Goal: Task Accomplishment & Management: Manage account settings

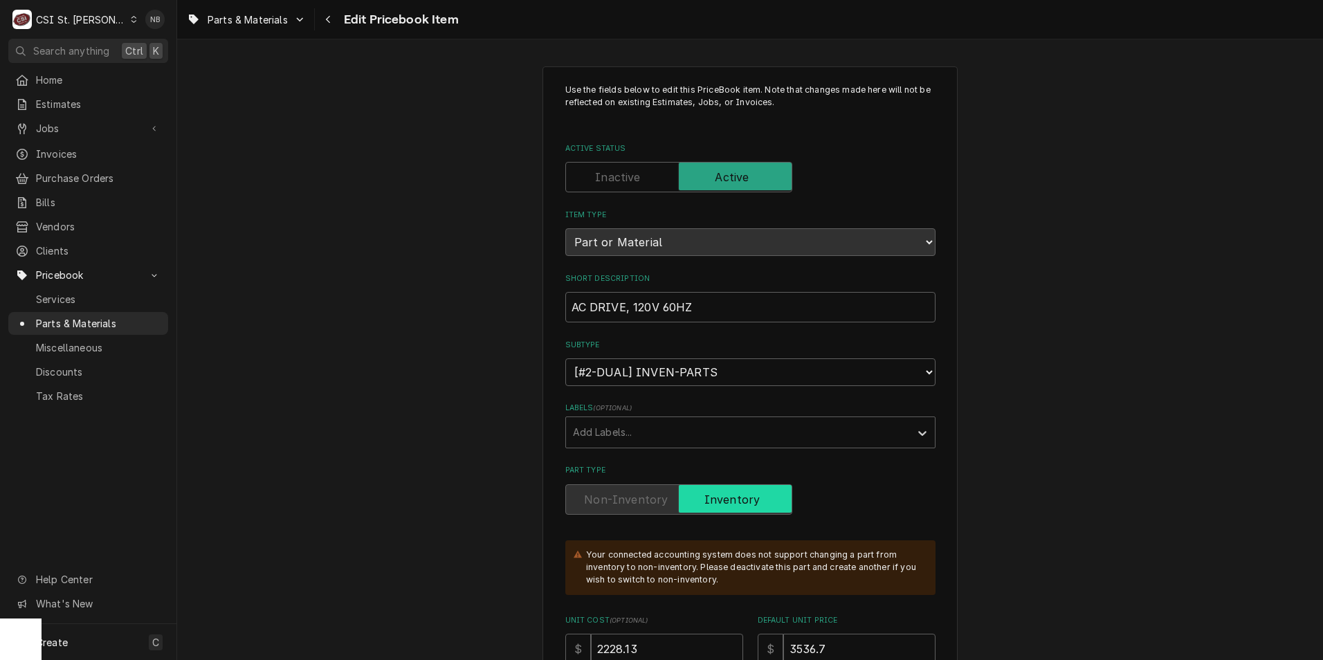
scroll to position [12161, 0]
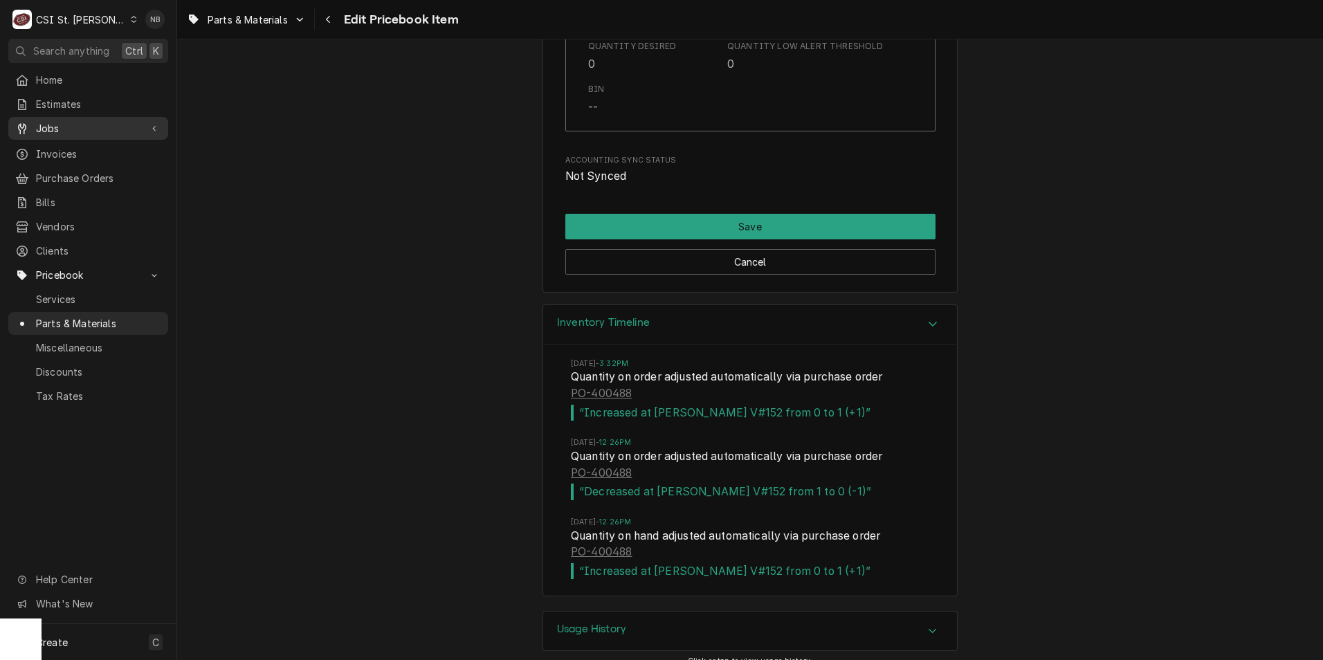
click at [90, 121] on span "Jobs" at bounding box center [88, 128] width 104 height 15
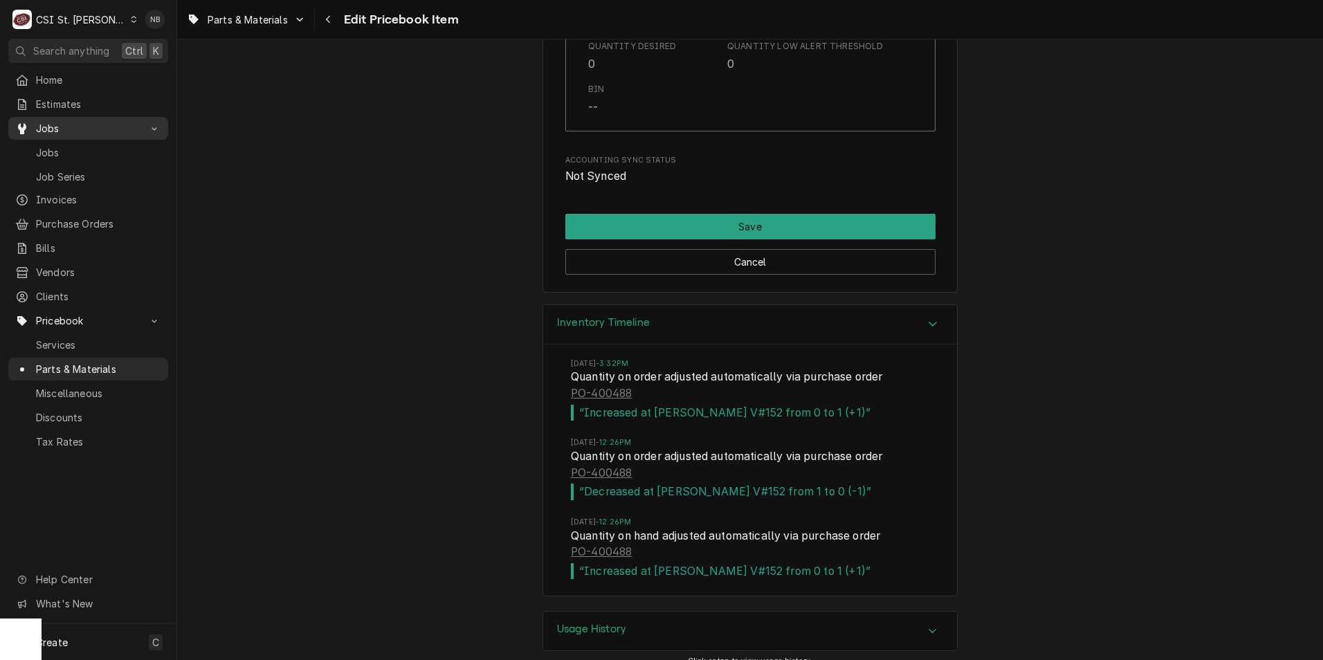
click at [91, 121] on span "Jobs" at bounding box center [88, 128] width 104 height 15
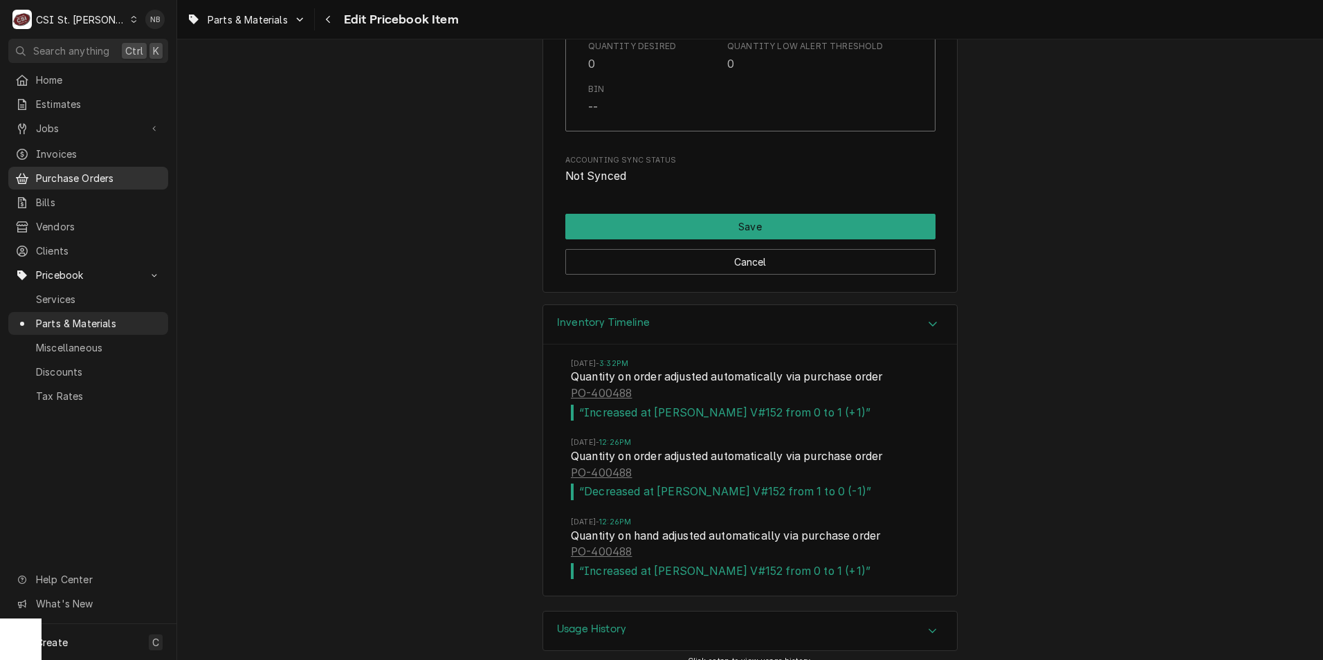
click at [105, 177] on span "Purchase Orders" at bounding box center [98, 178] width 125 height 15
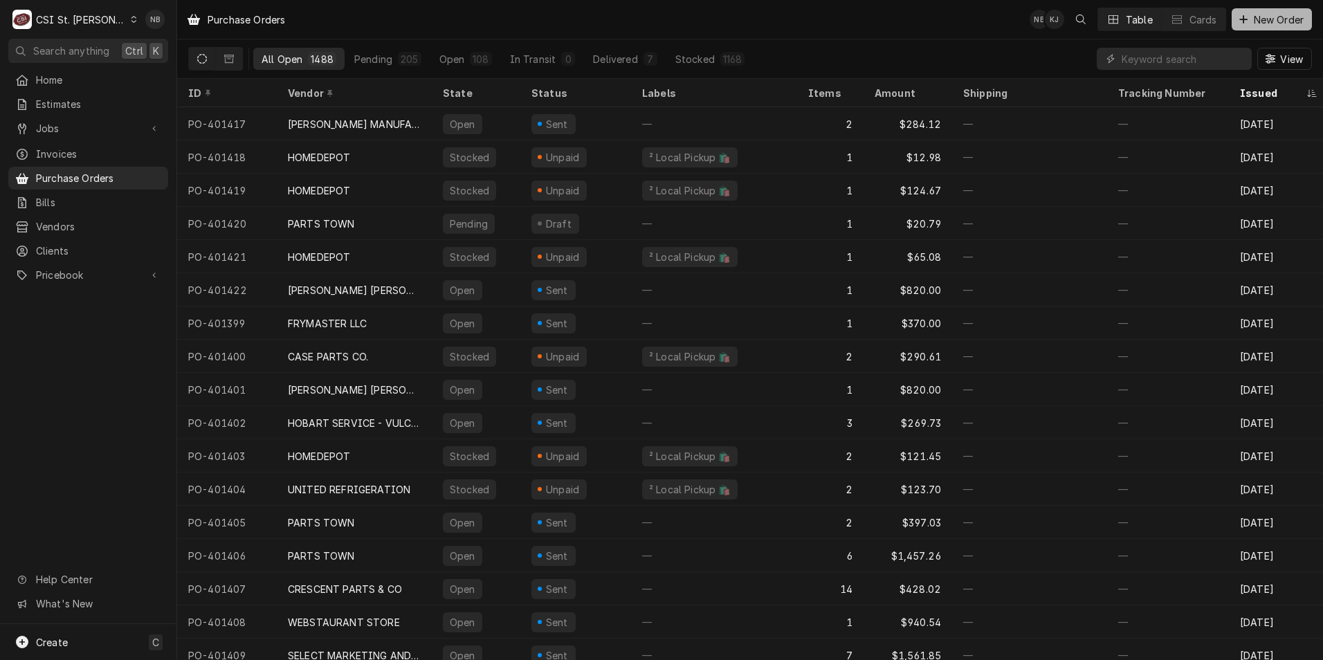
click at [1278, 12] on span "New Order" at bounding box center [1278, 19] width 55 height 15
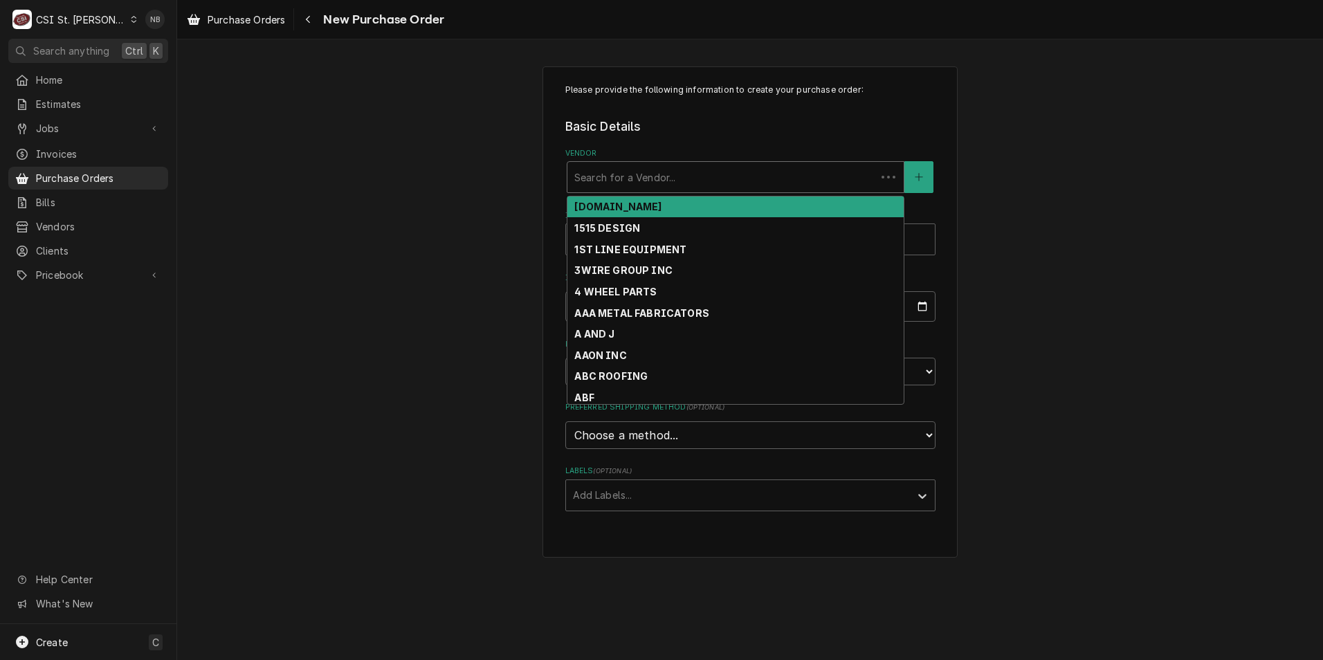
click at [704, 181] on div "Vendor" at bounding box center [721, 177] width 295 height 25
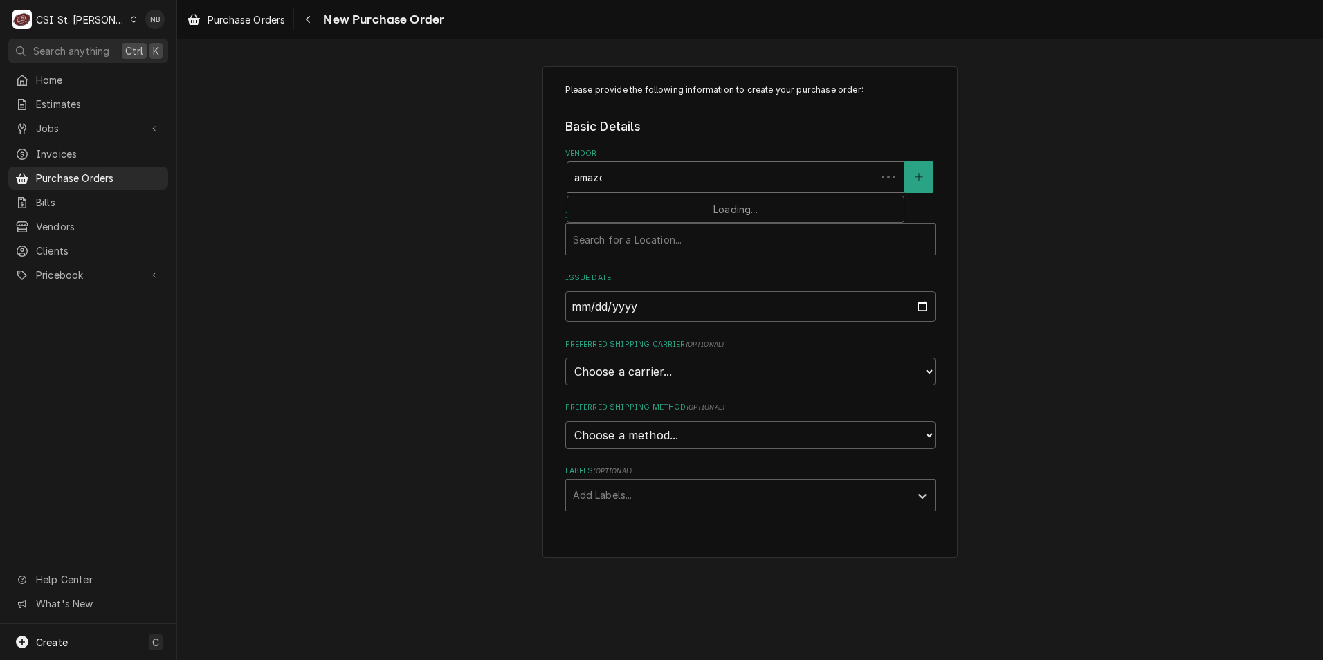
type input "amazon"
click at [684, 210] on div "AMAZON" at bounding box center [735, 206] width 336 height 21
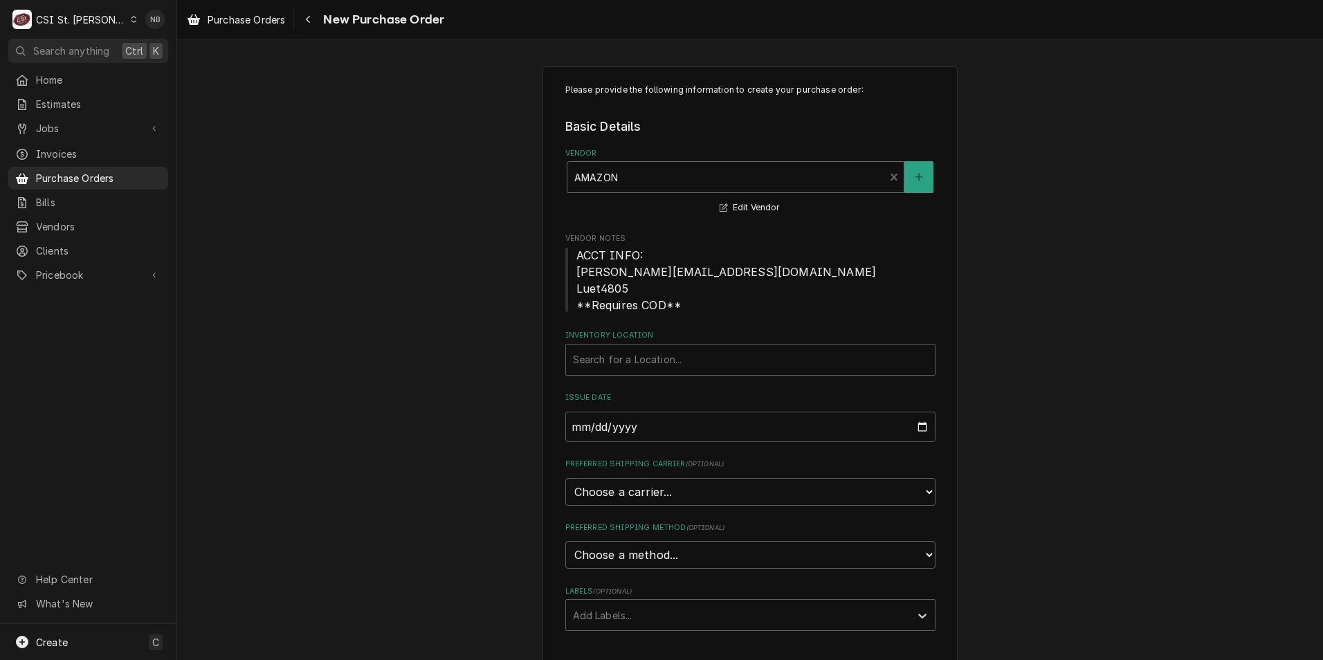
scroll to position [30, 0]
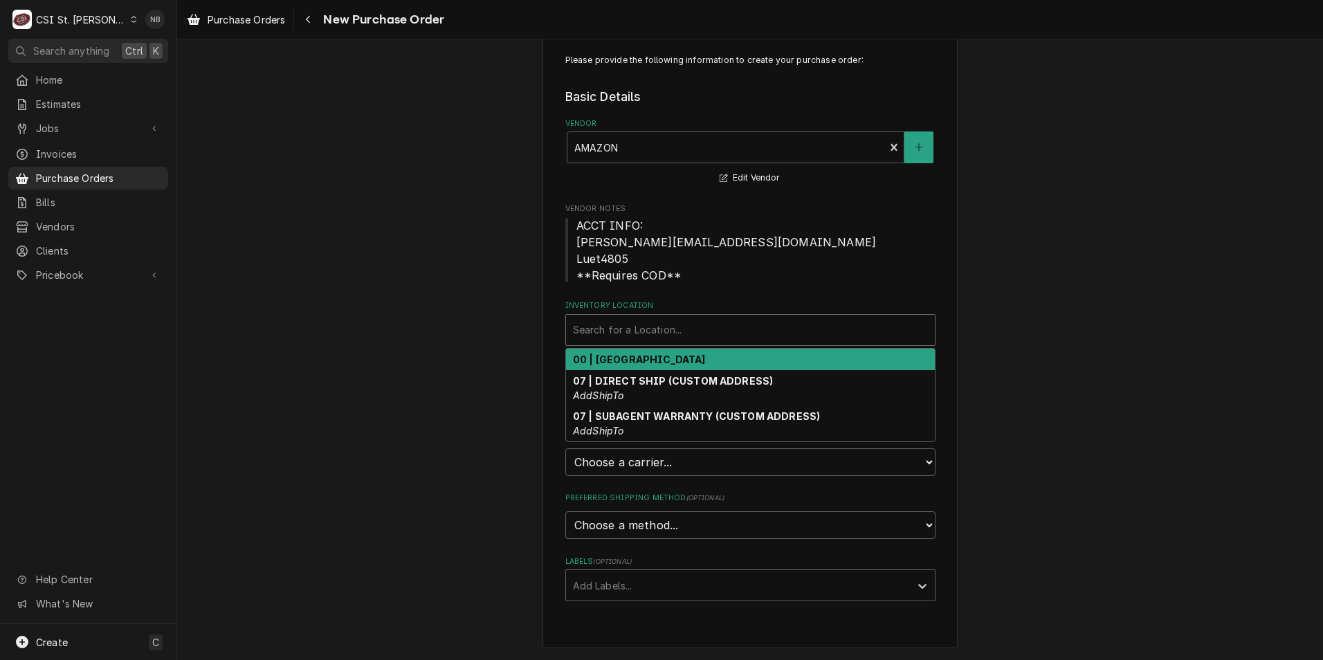
click at [698, 335] on div "Inventory Location" at bounding box center [750, 330] width 355 height 25
click at [694, 365] on div "00 | STL WAREHOUSE" at bounding box center [750, 359] width 369 height 21
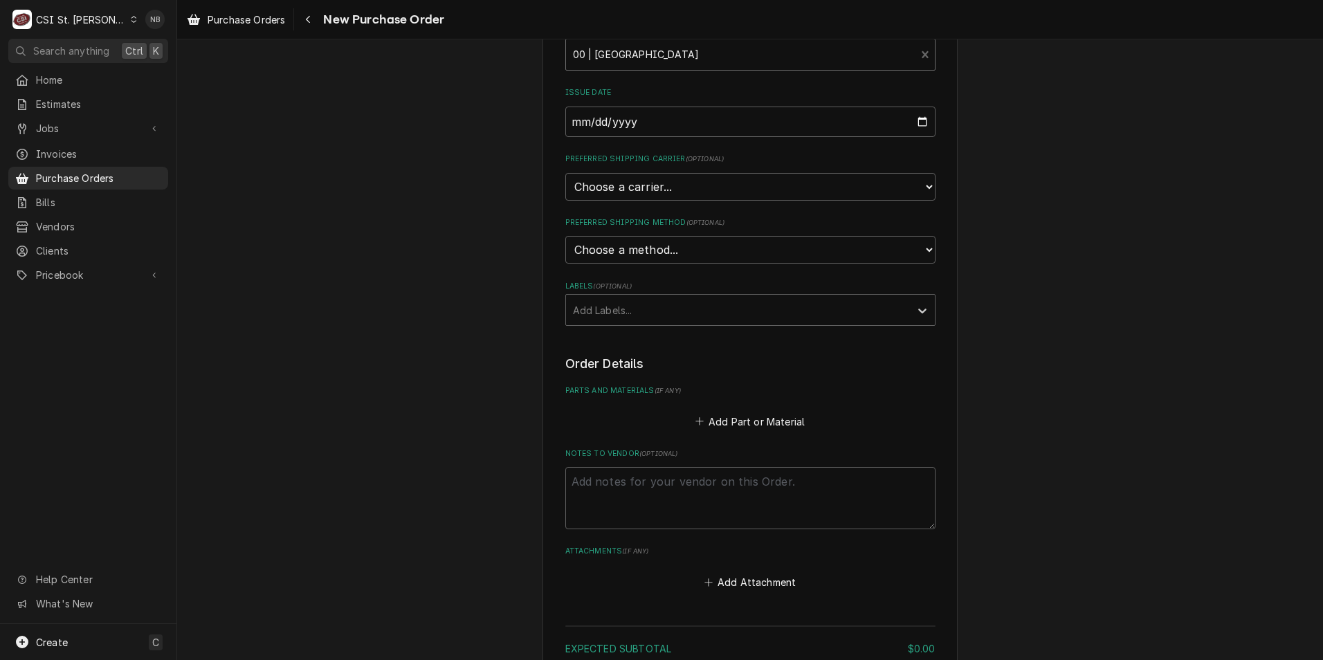
scroll to position [306, 0]
click at [739, 421] on button "Add Part or Material" at bounding box center [749, 419] width 114 height 19
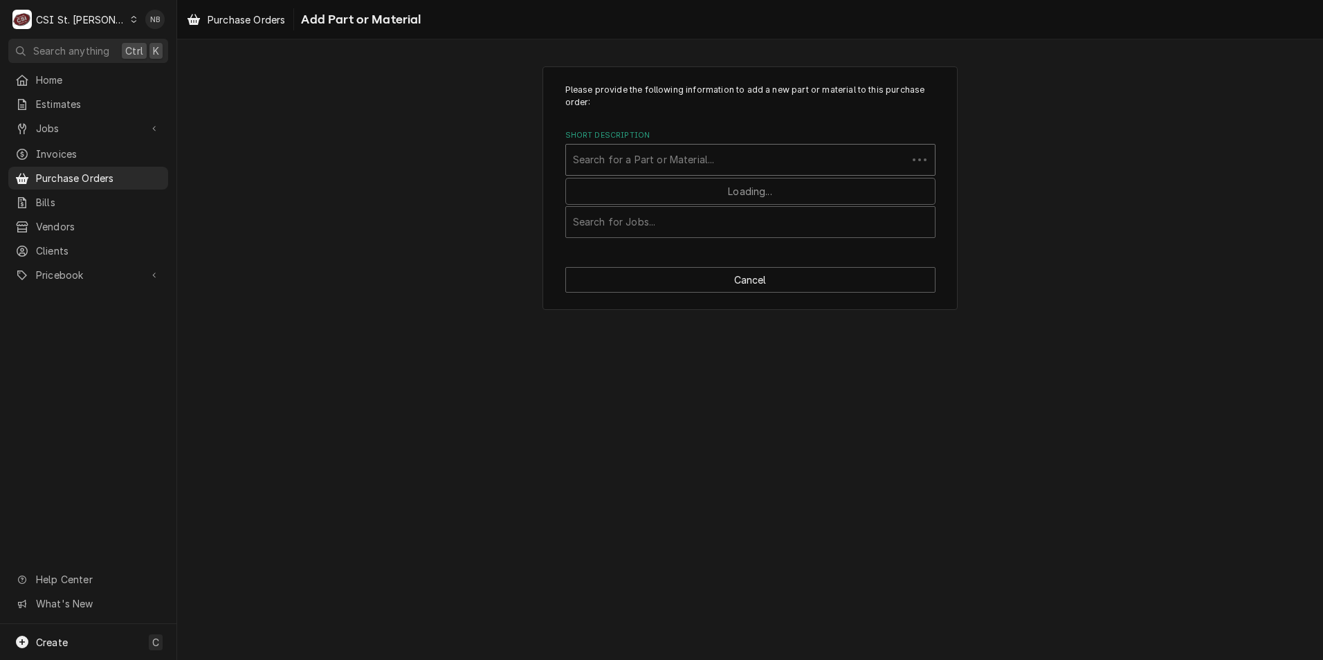
click at [688, 168] on div "Short Description" at bounding box center [736, 159] width 327 height 25
type input "Powerbear"
drag, startPoint x: 688, startPoint y: 168, endPoint x: 549, endPoint y: 160, distance: 139.3
click at [558, 160] on div "Please provide the following information to add a new part or material to this …" at bounding box center [749, 188] width 415 height 244
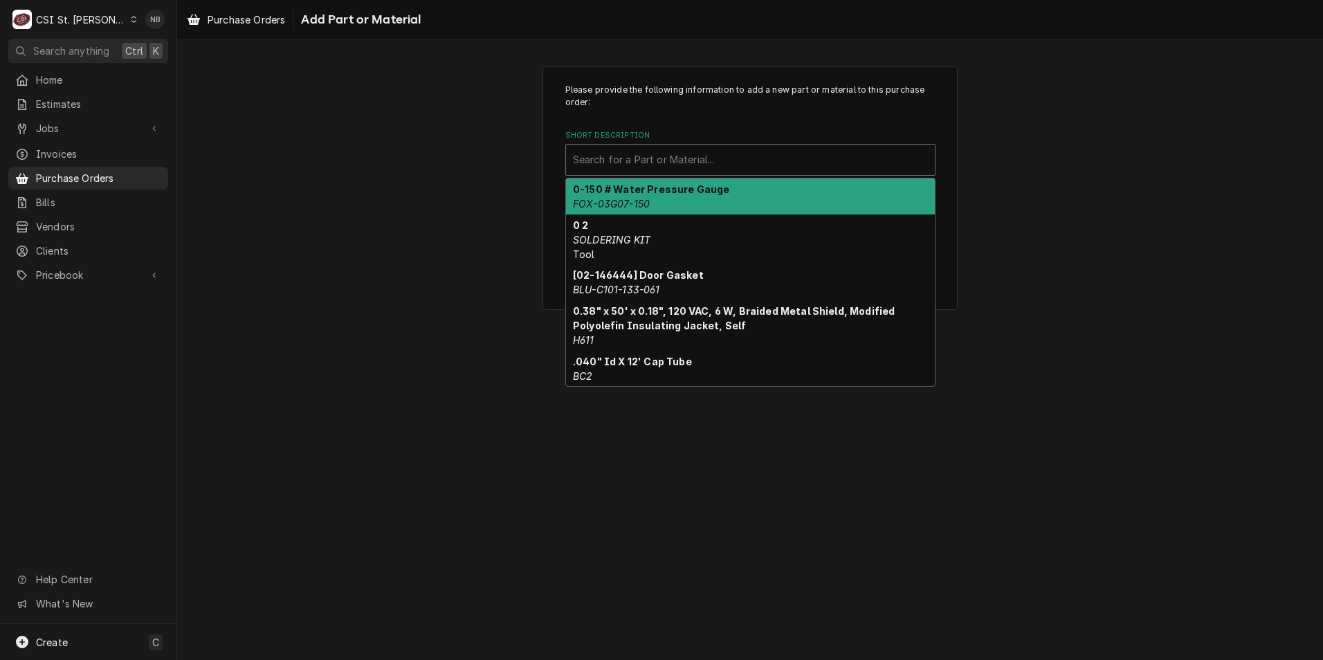
click at [840, 160] on div "Short Description" at bounding box center [750, 159] width 355 height 25
paste input "Multimeter Test Leads"
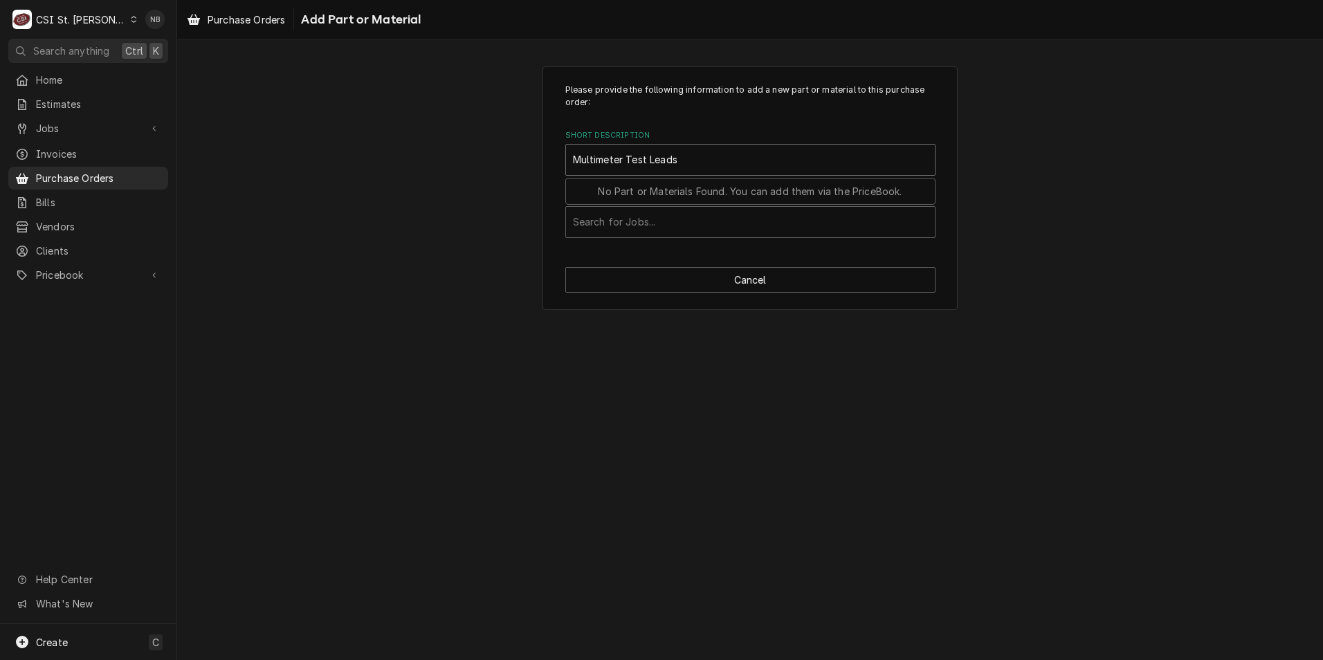
type input "Multimeter Test Leads"
click at [678, 158] on div "Short Description" at bounding box center [750, 159] width 355 height 25
type input "tool allowance"
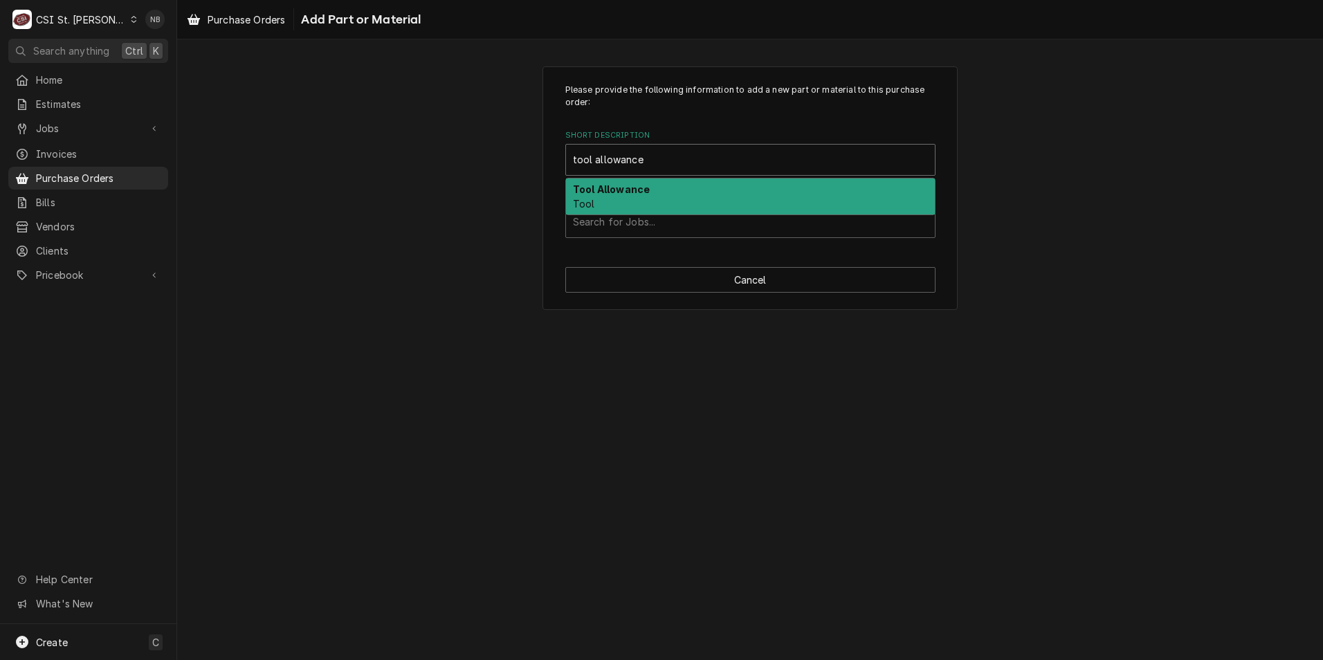
click at [656, 206] on div "Tool Allowance Tool" at bounding box center [750, 196] width 369 height 36
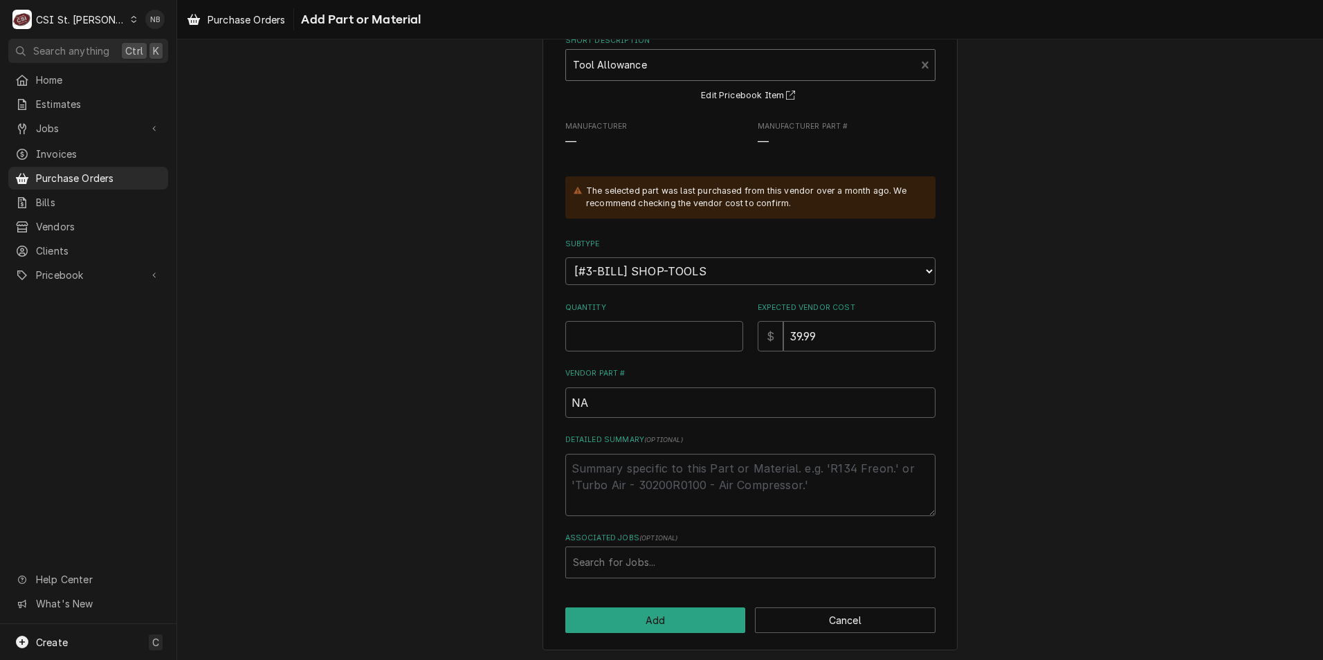
scroll to position [98, 0]
click at [669, 329] on input "Quantity" at bounding box center [654, 333] width 178 height 30
type textarea "x"
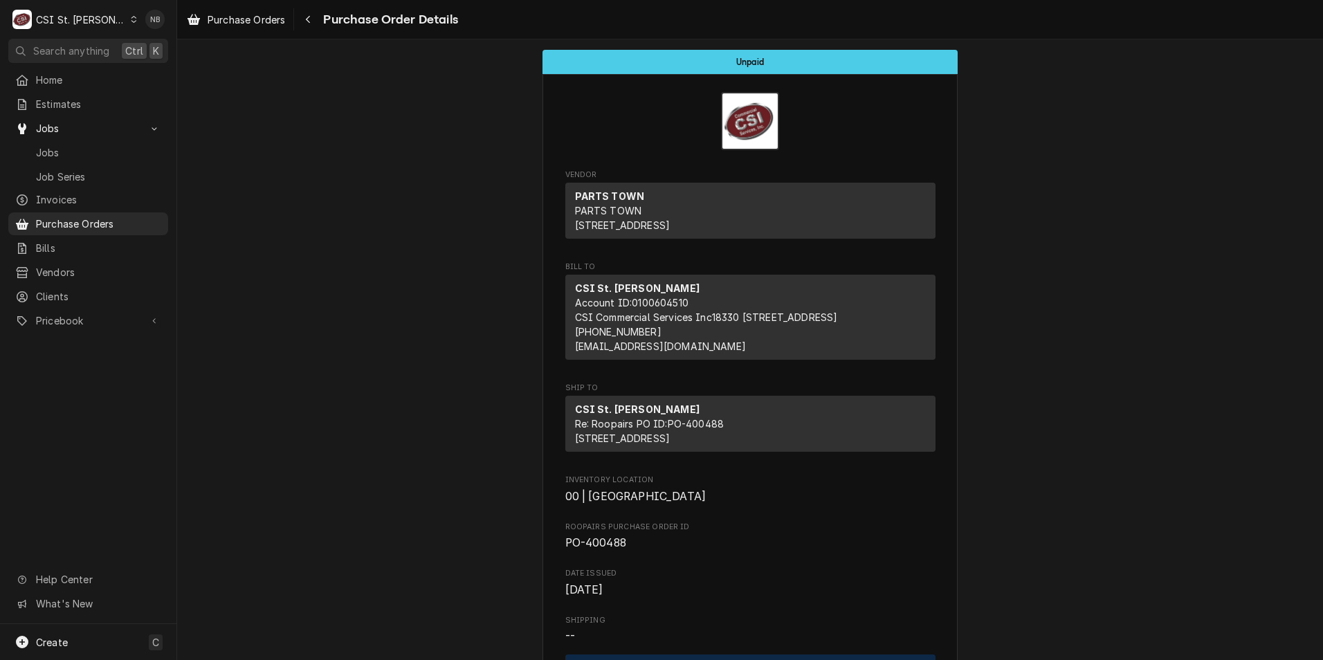
scroll to position [3044, 0]
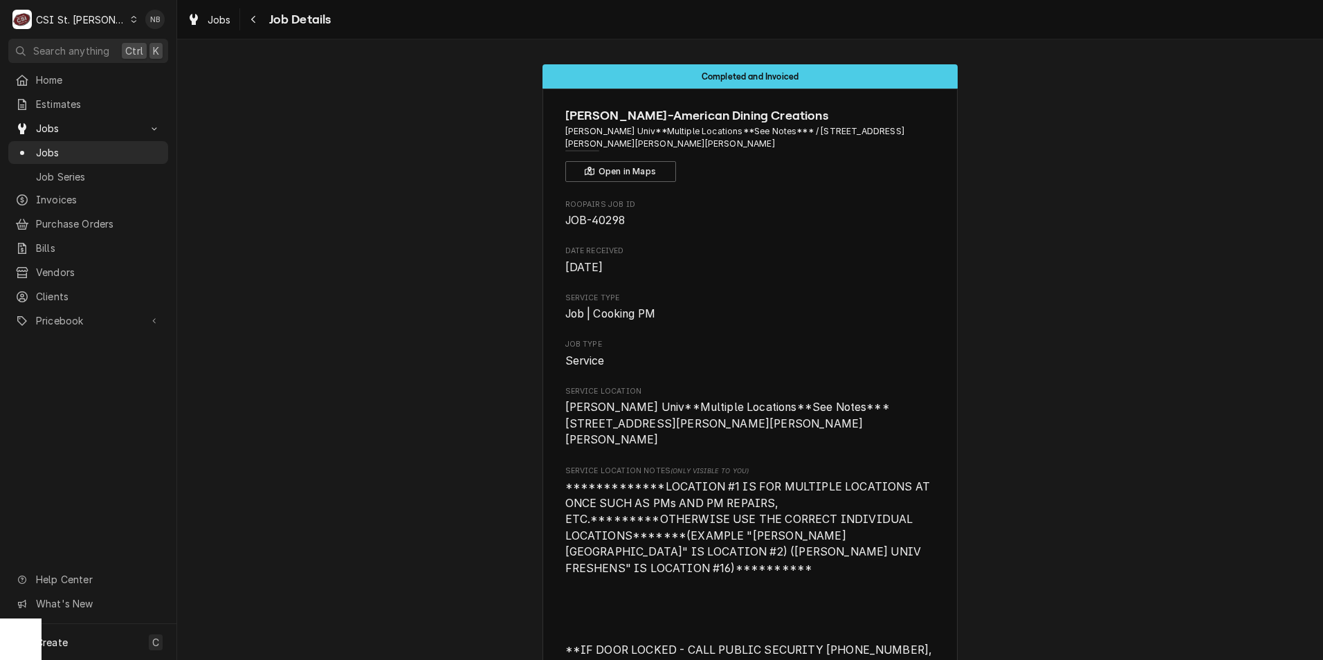
scroll to position [1727, 0]
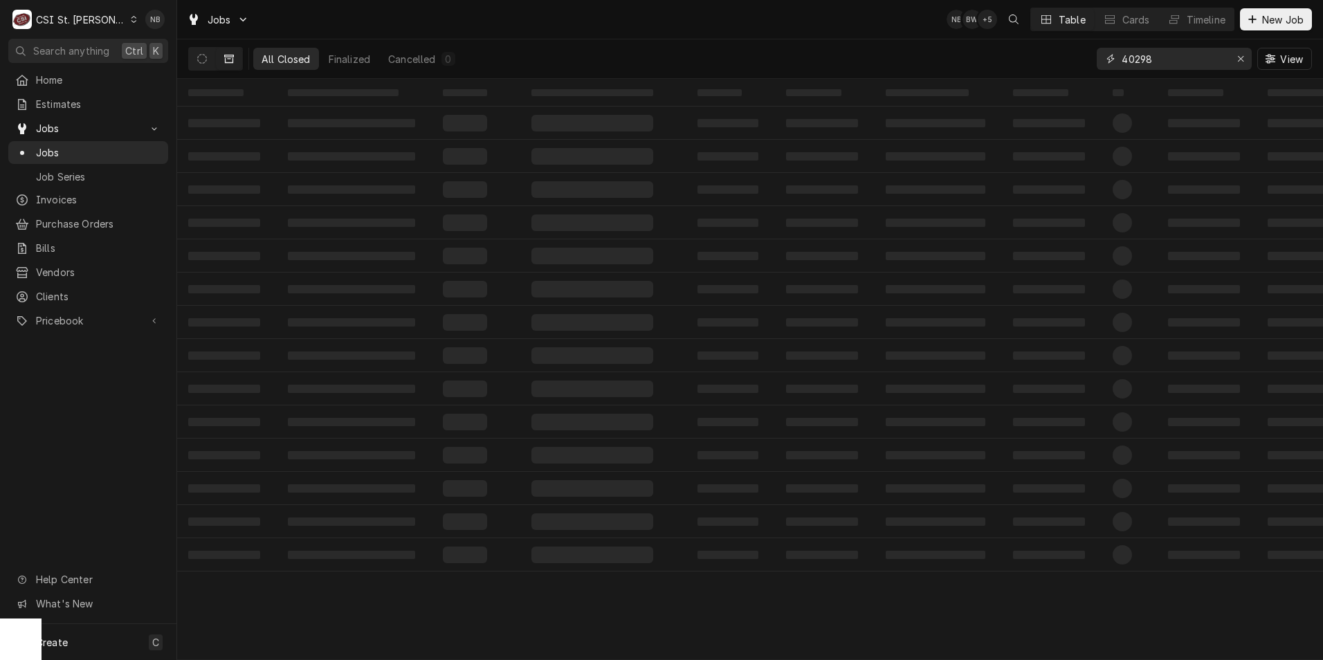
drag, startPoint x: 1157, startPoint y: 63, endPoint x: 1128, endPoint y: 65, distance: 28.4
click at [1128, 65] on input "40298" at bounding box center [1173, 59] width 104 height 22
type input "43058"
click at [192, 58] on button "Dynamic Content Wrapper" at bounding box center [202, 59] width 26 height 22
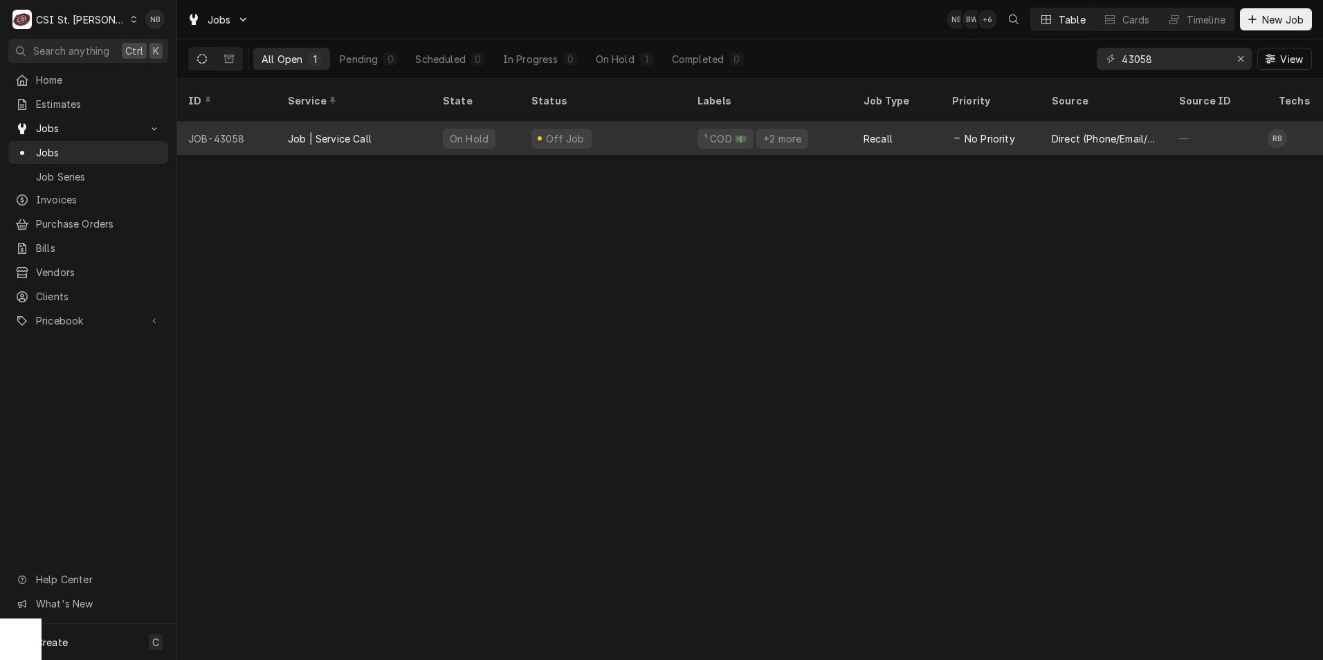
click at [404, 125] on div "Job | Service Call" at bounding box center [354, 138] width 155 height 33
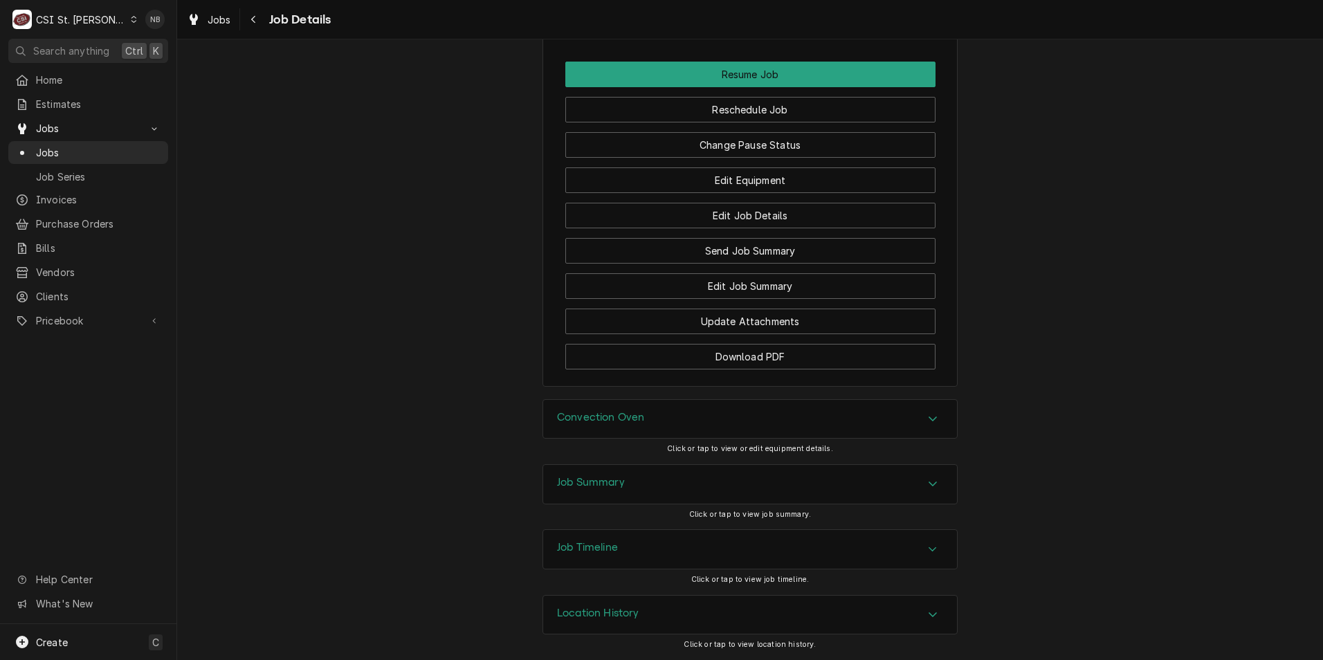
scroll to position [2144, 0]
click at [656, 471] on div "Job Summary" at bounding box center [750, 484] width 414 height 39
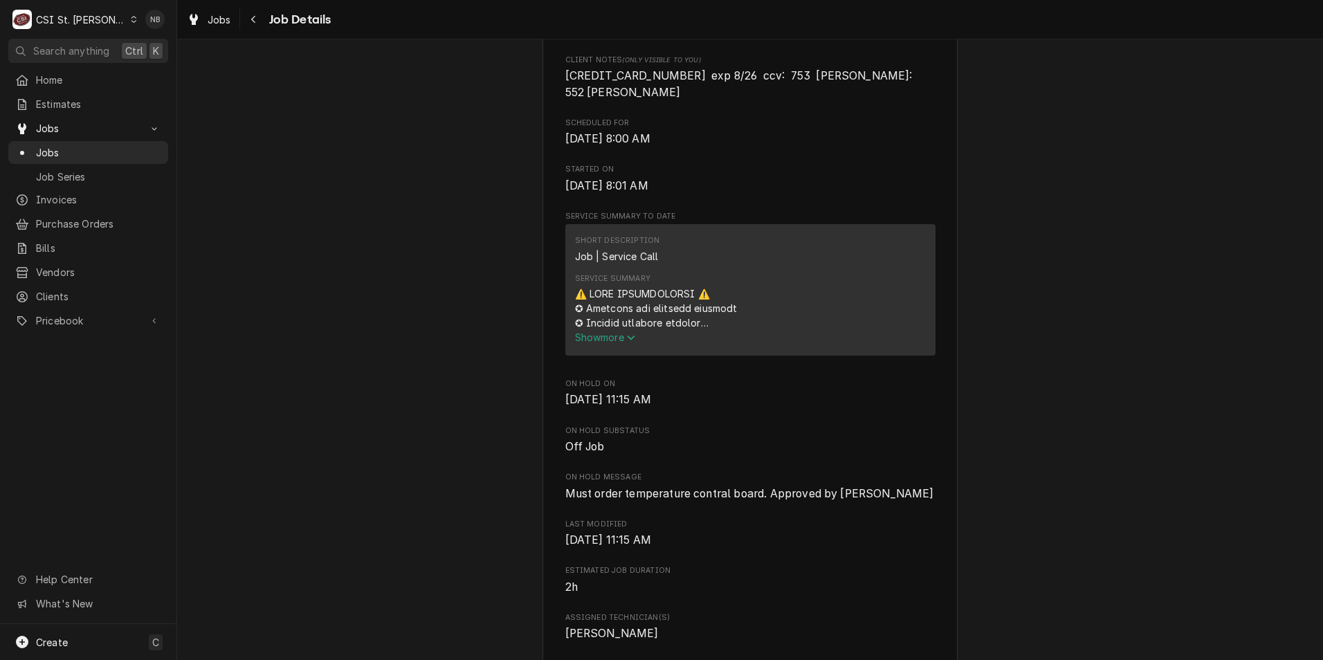
scroll to position [586, 0]
click at [602, 342] on span "Show more" at bounding box center [605, 338] width 61 height 12
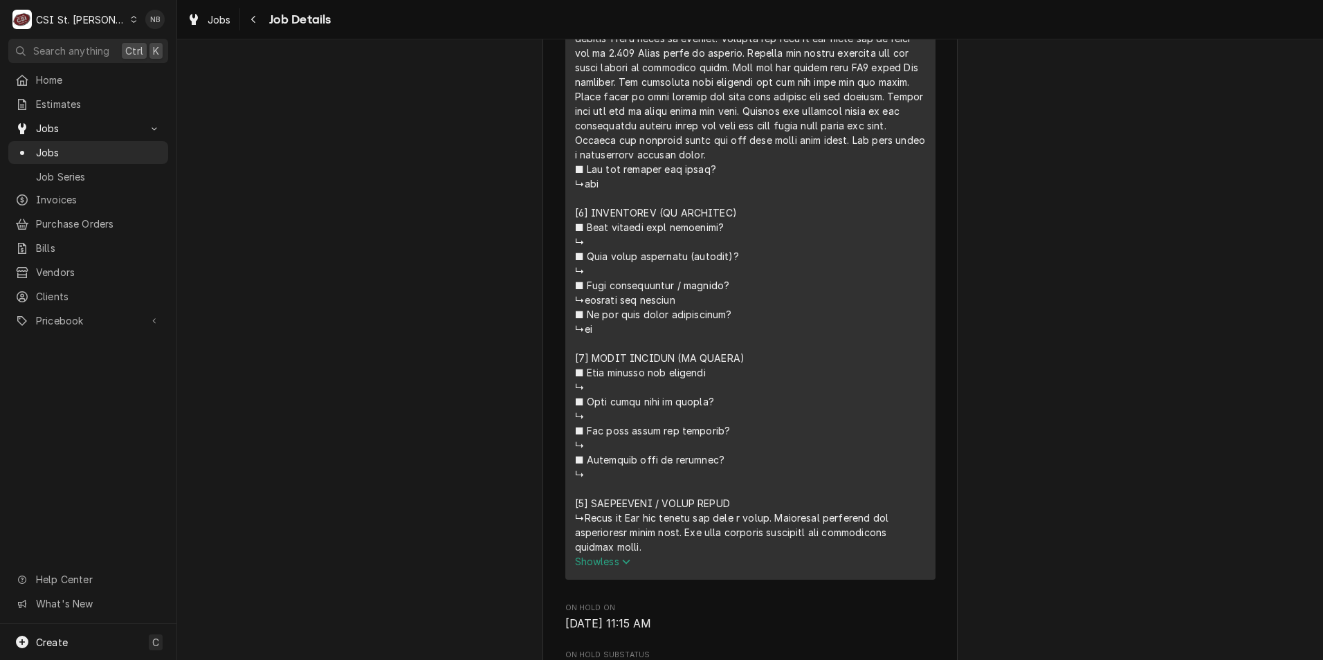
scroll to position [1554, 0]
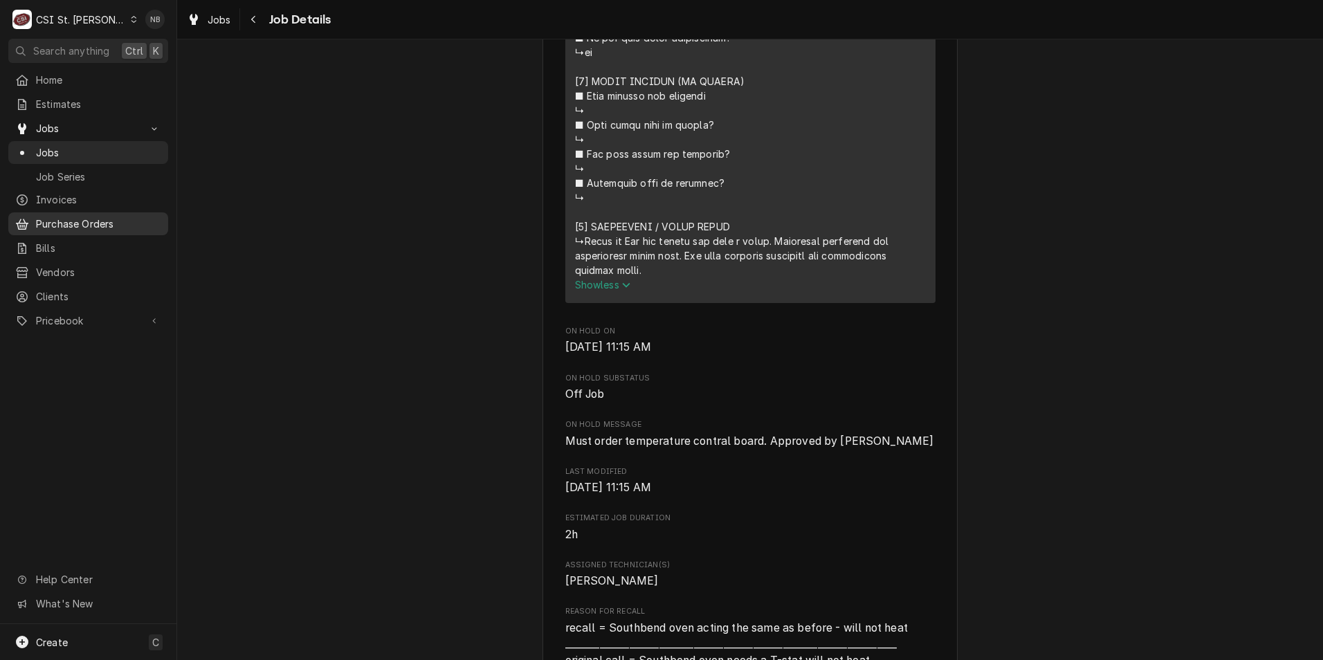
click at [115, 226] on div "Purchase Orders" at bounding box center [88, 223] width 154 height 17
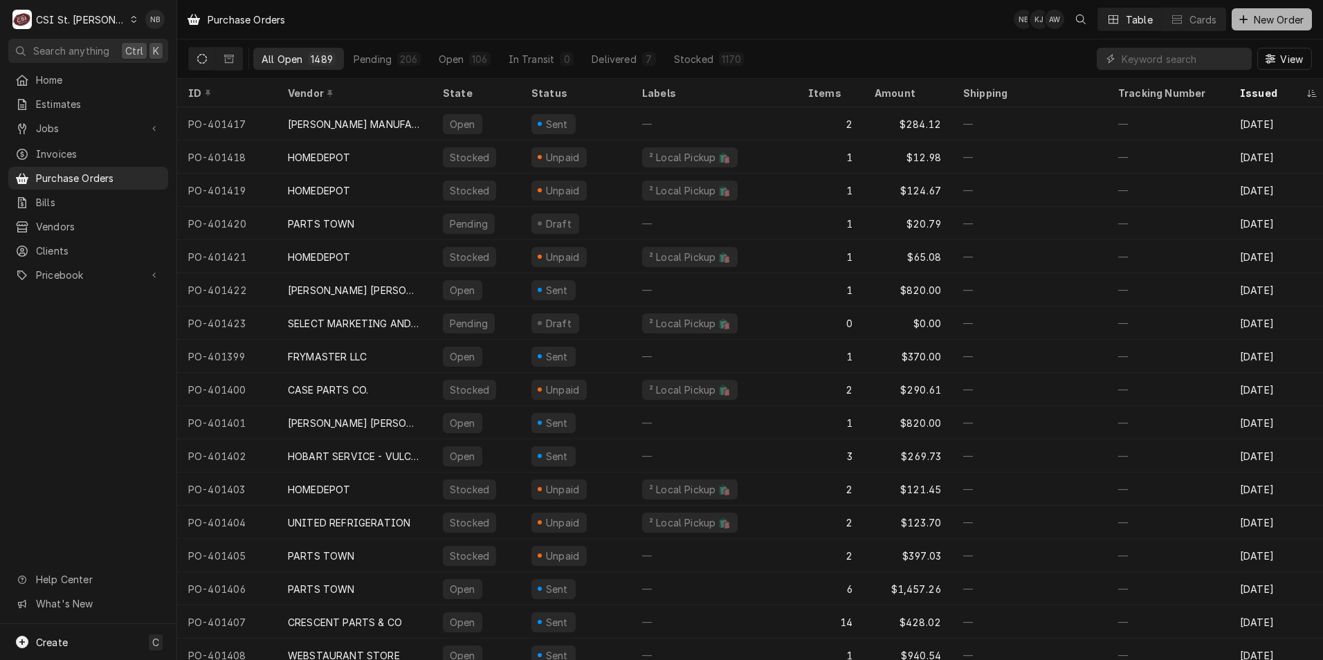
click at [1251, 16] on span "New Order" at bounding box center [1278, 19] width 55 height 15
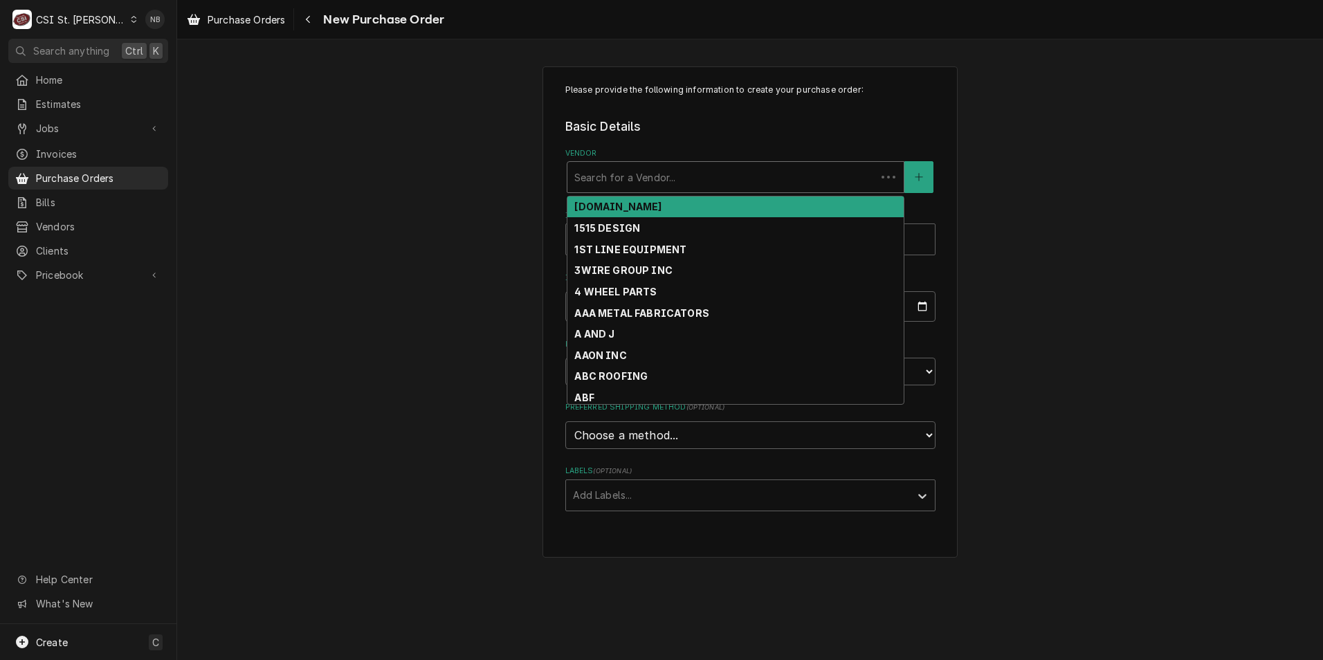
click at [698, 176] on div "Vendor" at bounding box center [721, 177] width 295 height 25
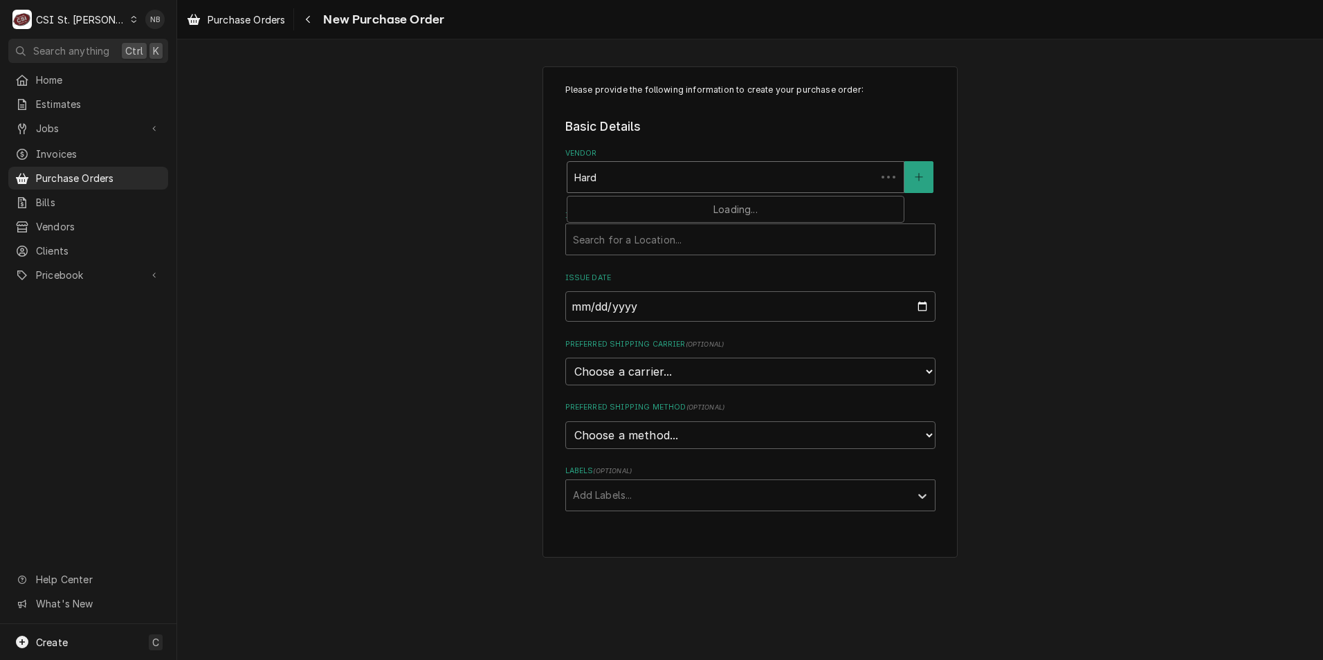
type input "[PERSON_NAME]"
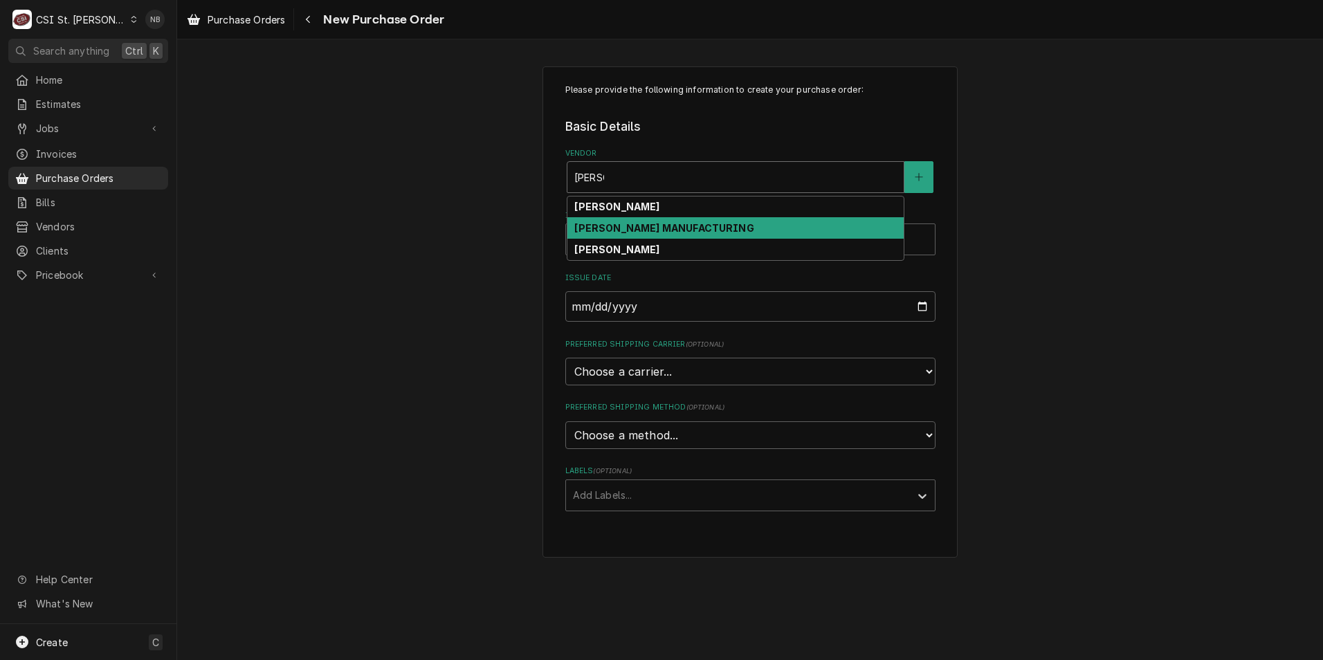
click at [695, 228] on strong "[PERSON_NAME] MANUFACTURING" at bounding box center [663, 228] width 179 height 12
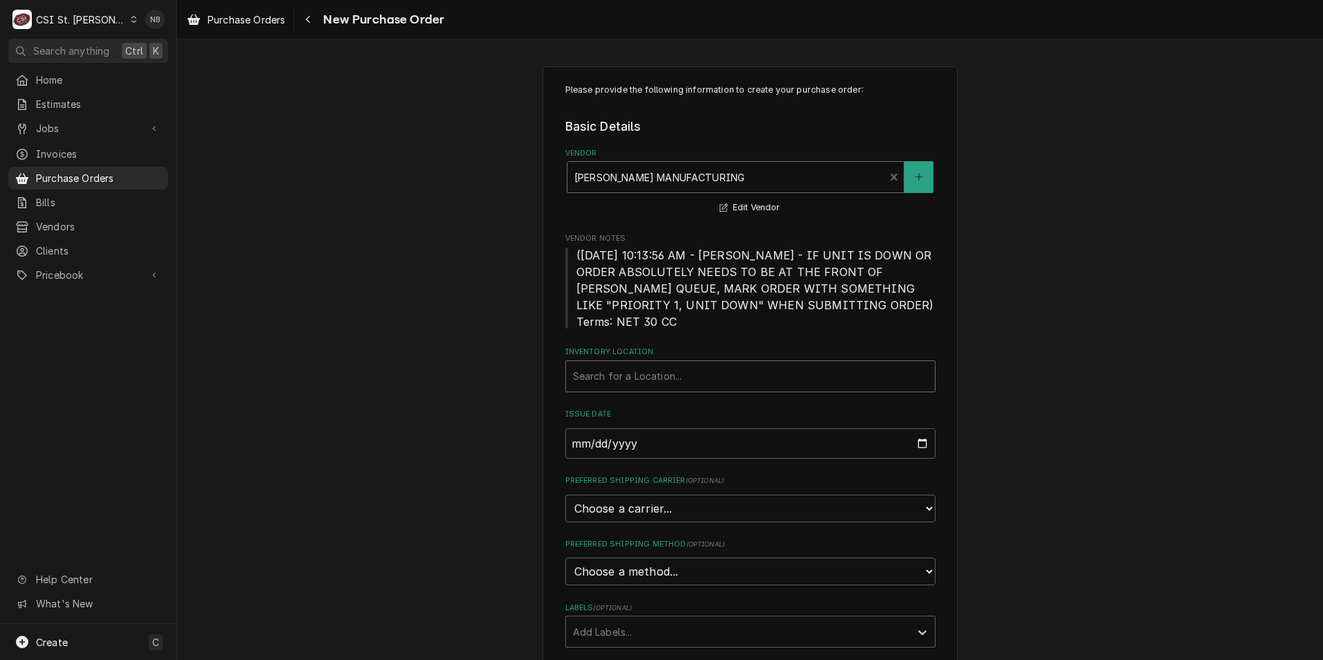
scroll to position [46, 0]
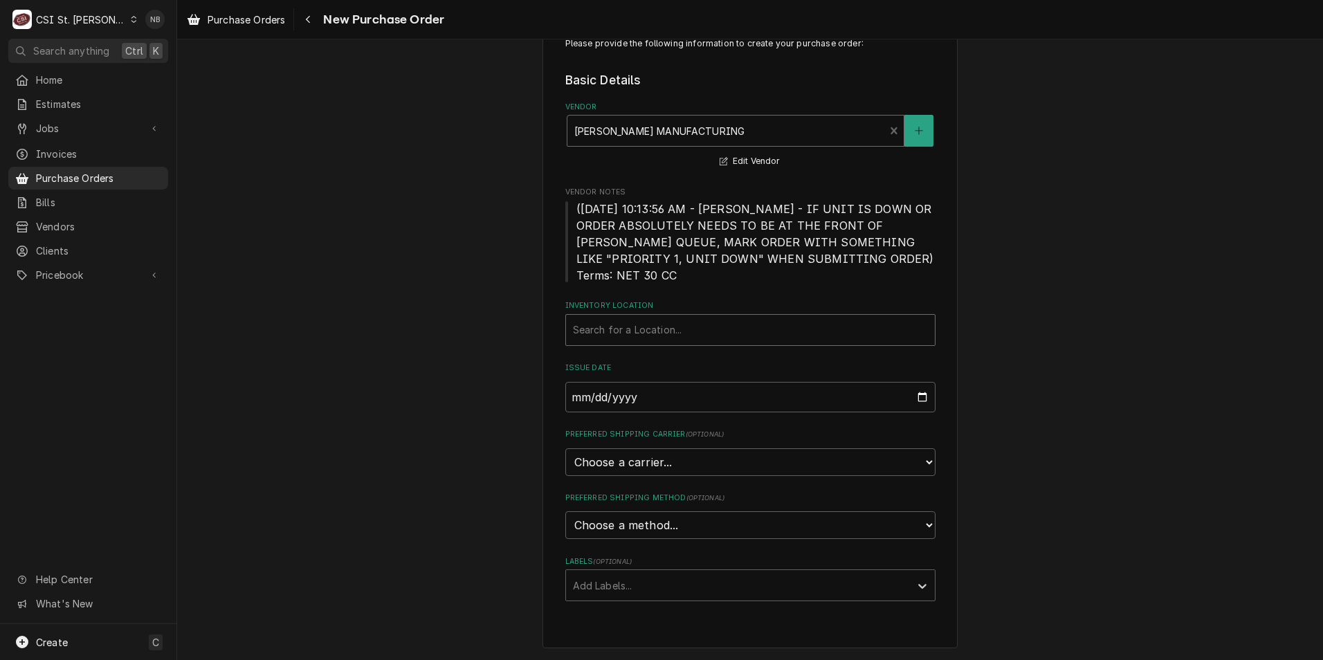
click at [744, 334] on div "Inventory Location" at bounding box center [750, 330] width 355 height 25
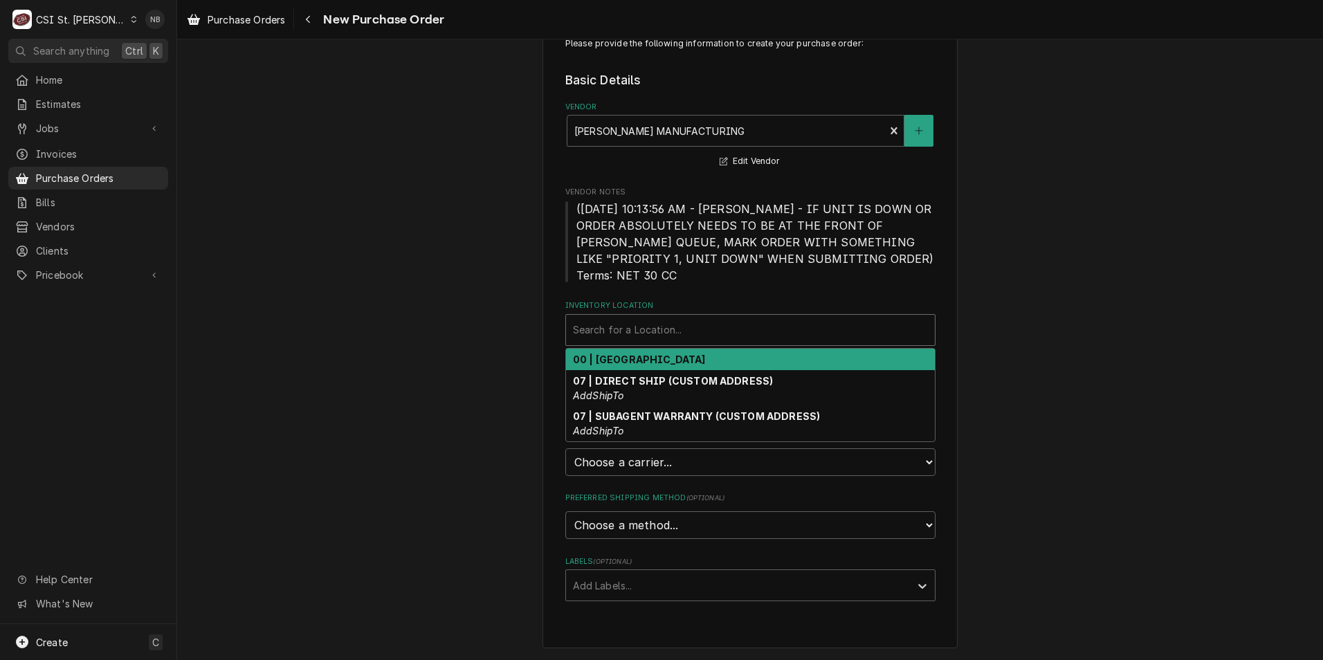
click at [744, 357] on div "00 | STL WAREHOUSE" at bounding box center [750, 359] width 369 height 21
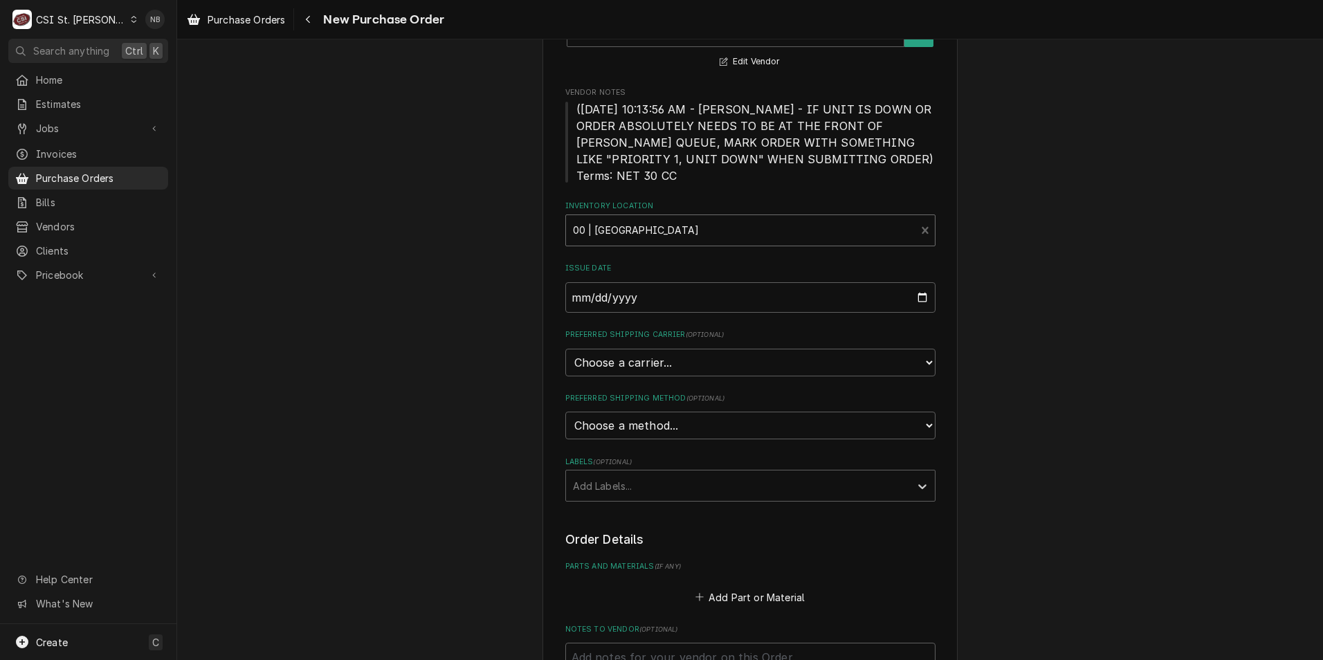
scroll to position [254, 0]
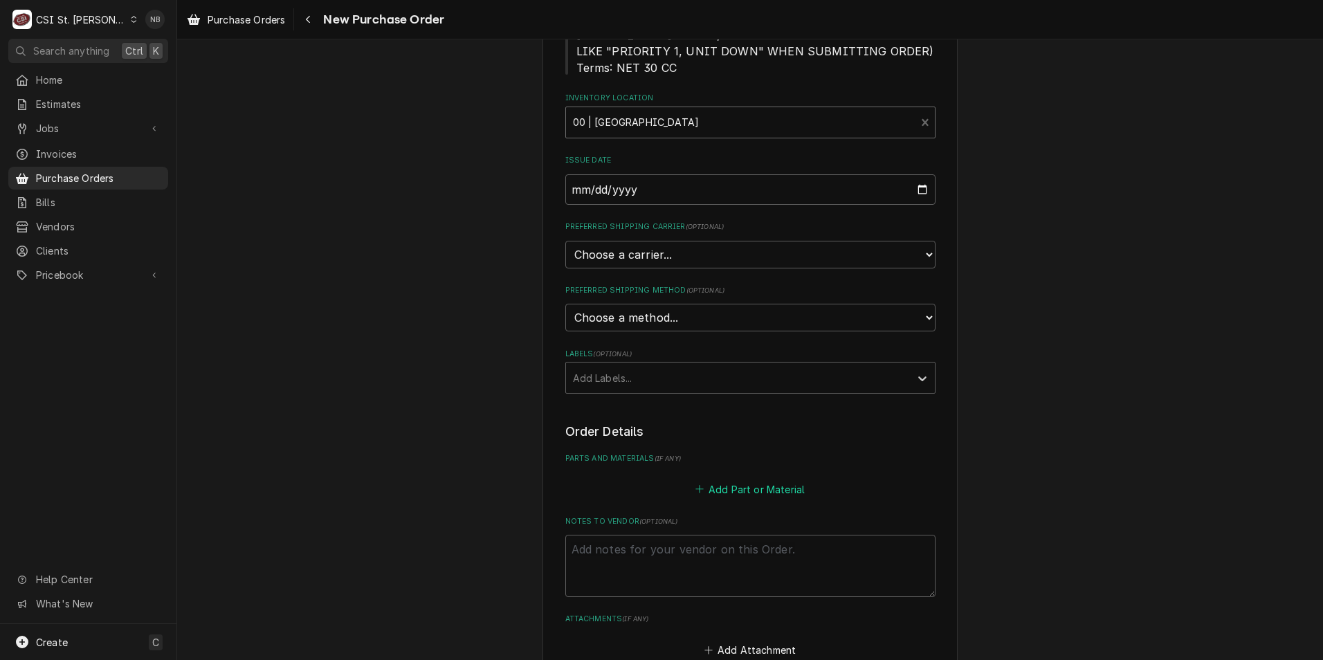
click at [726, 482] on button "Add Part or Material" at bounding box center [749, 488] width 114 height 19
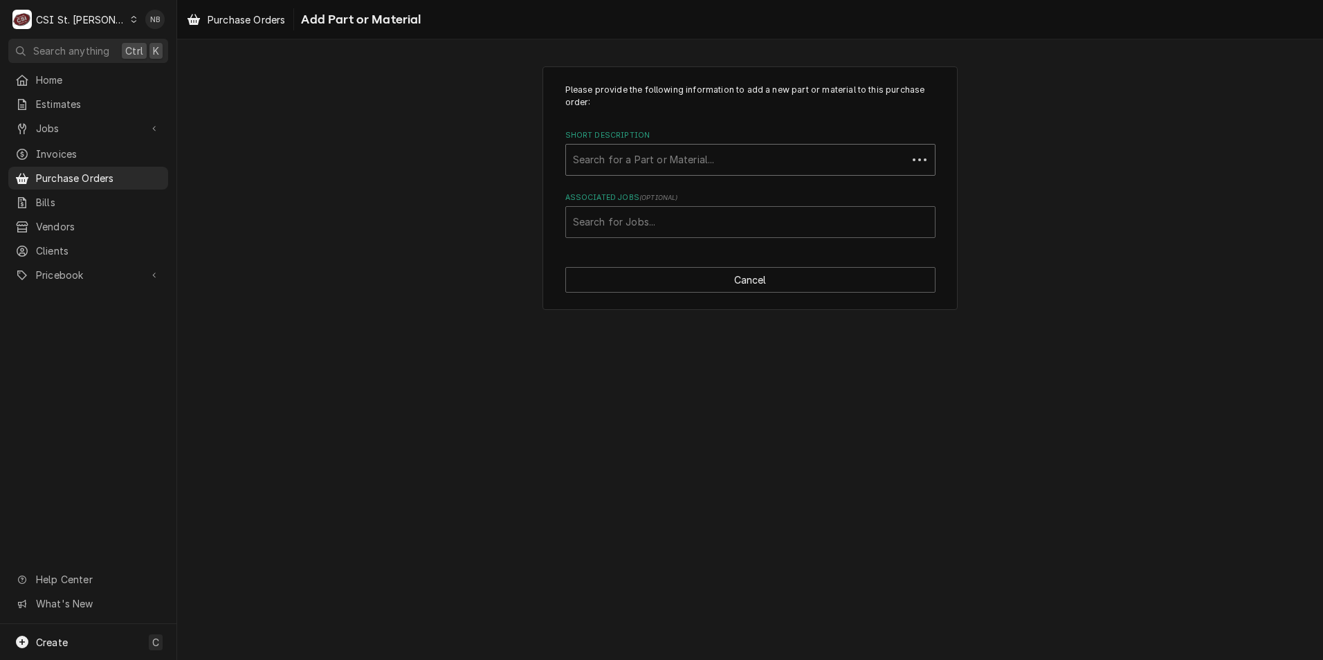
click at [684, 152] on div "Short Description" at bounding box center [736, 159] width 327 height 25
type input "7"
type input "HAR-7457"
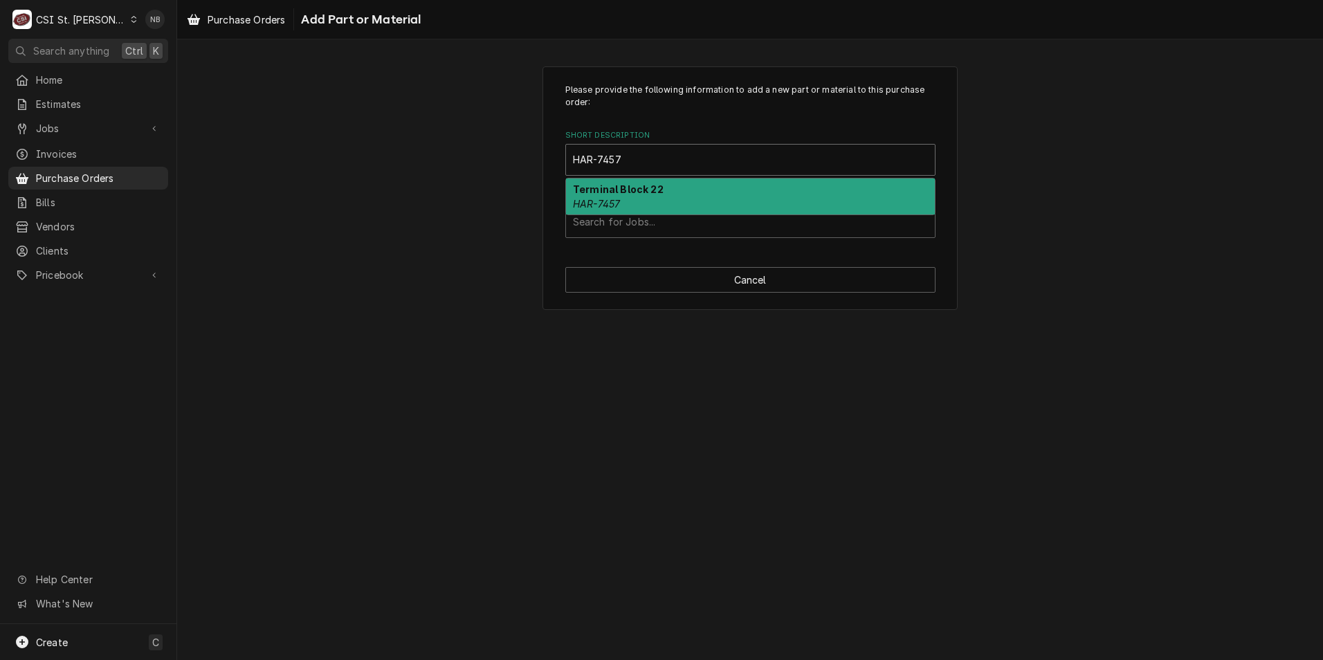
click at [670, 201] on div "Terminal Block 22 HAR-7457" at bounding box center [750, 196] width 369 height 36
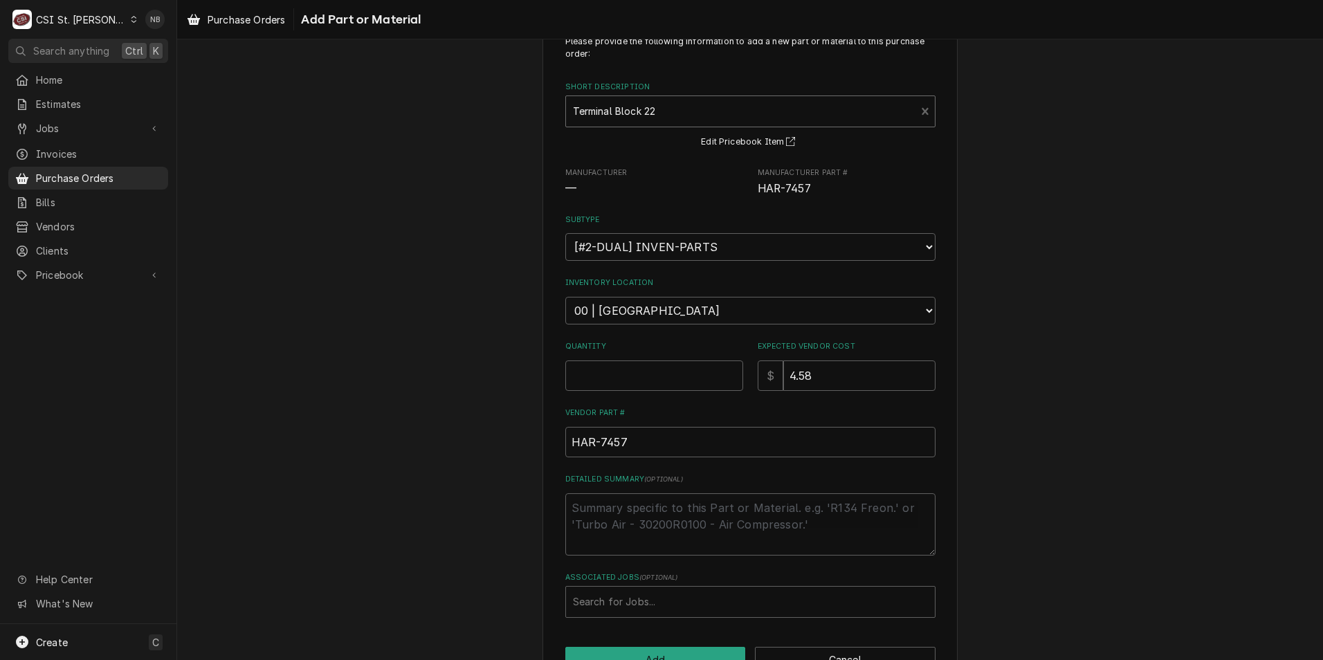
scroll to position [91, 0]
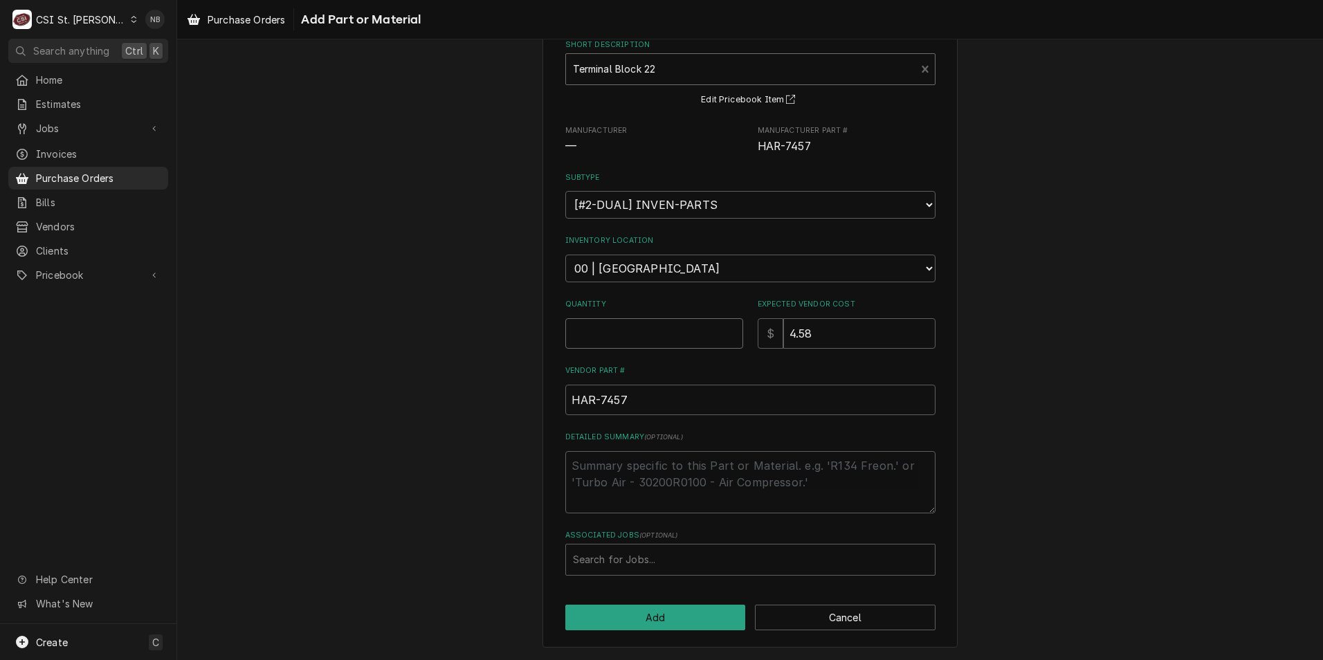
click at [638, 338] on input "Quantity" at bounding box center [654, 333] width 178 height 30
type textarea "x"
type input "1"
type textarea "x"
type input "10"
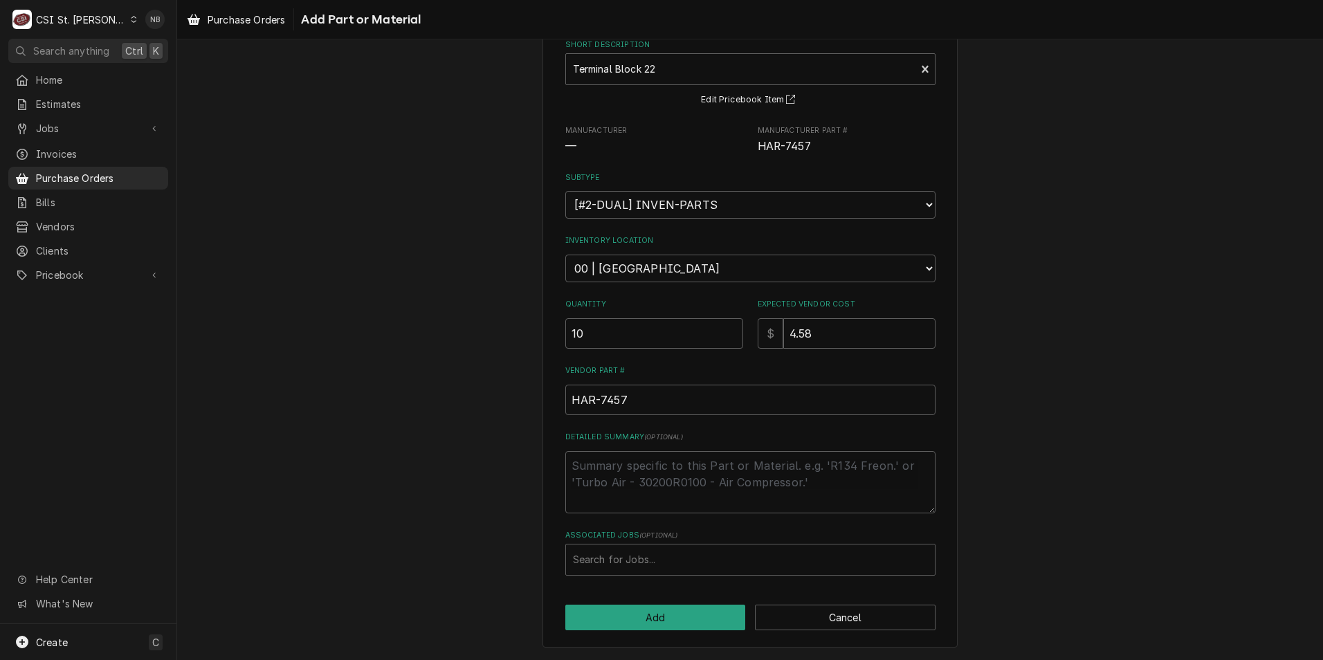
click at [698, 430] on div "Please provide the following information to add a new part or material to this …" at bounding box center [750, 284] width 370 height 582
click at [677, 562] on div "Associated Jobs" at bounding box center [750, 559] width 355 height 25
click at [697, 490] on textarea "Detailed Summary ( optional )" at bounding box center [750, 482] width 370 height 62
type textarea "x"
type textarea "R"
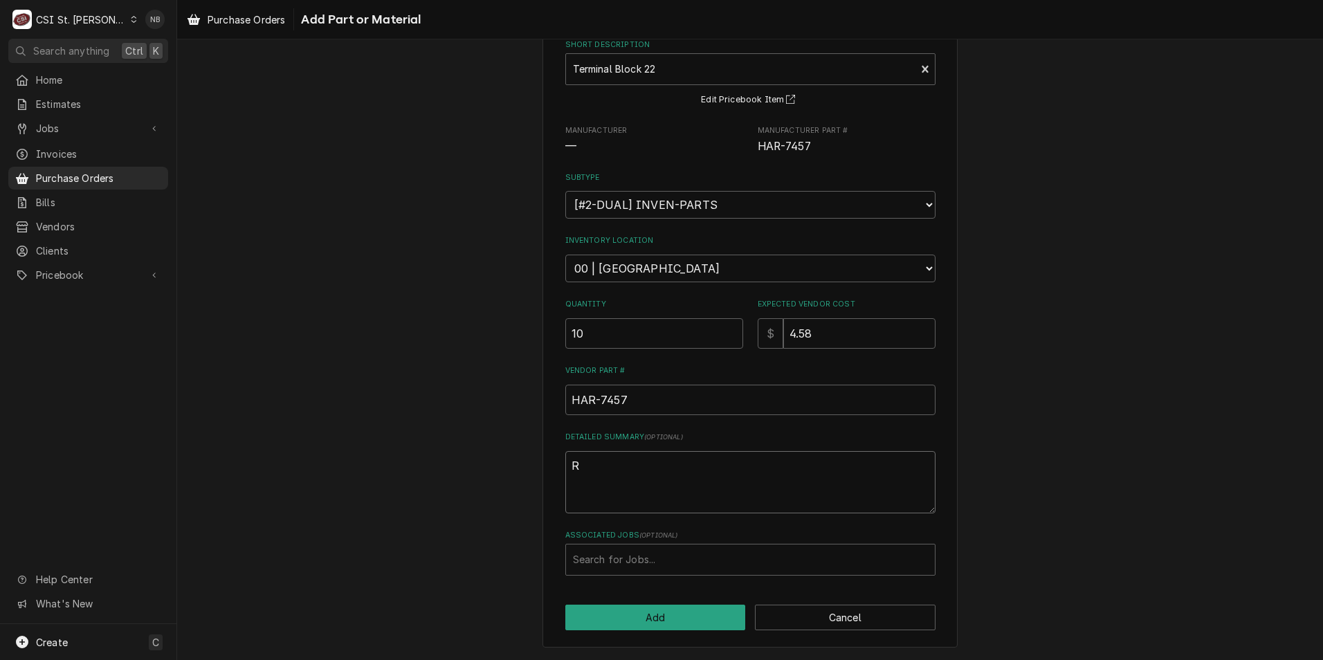
type textarea "x"
type textarea "Re"
type textarea "x"
type textarea "Res"
type textarea "x"
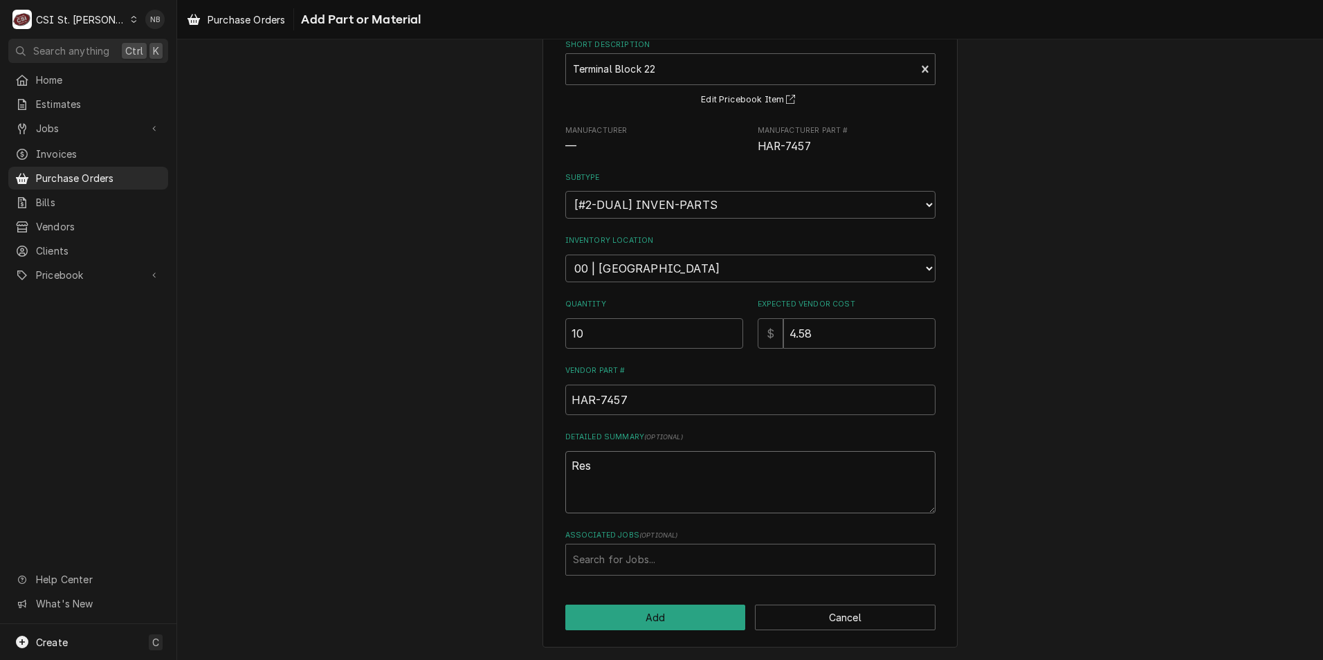
type textarea "Rest"
type textarea "x"
type textarea "Resto"
type textarea "x"
type textarea "Restoc"
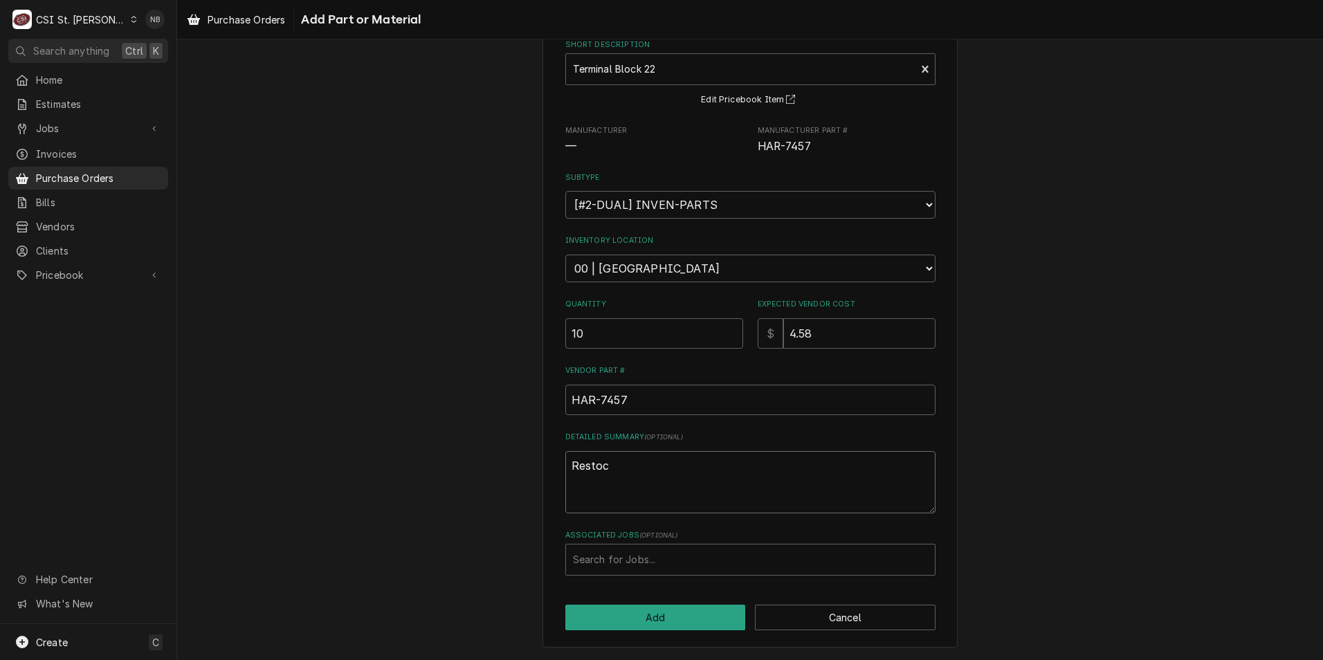
type textarea "x"
type textarea "Restock"
click at [683, 620] on button "Add" at bounding box center [655, 618] width 181 height 26
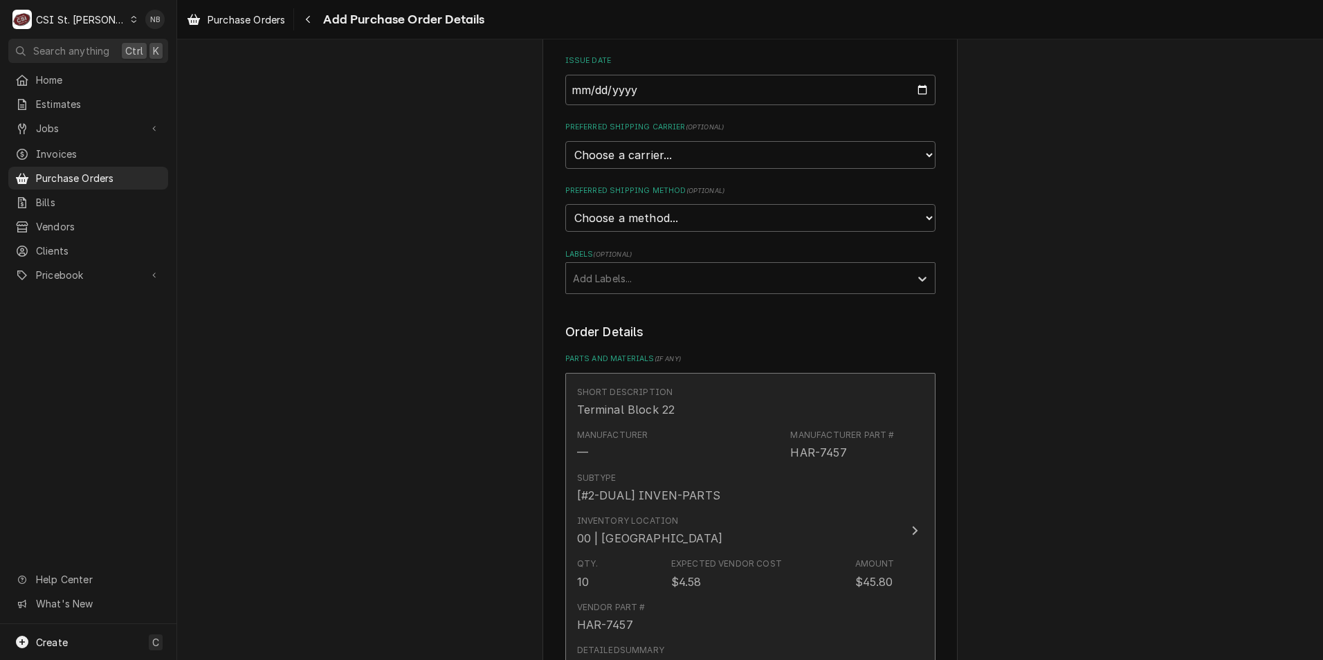
scroll to position [461, 0]
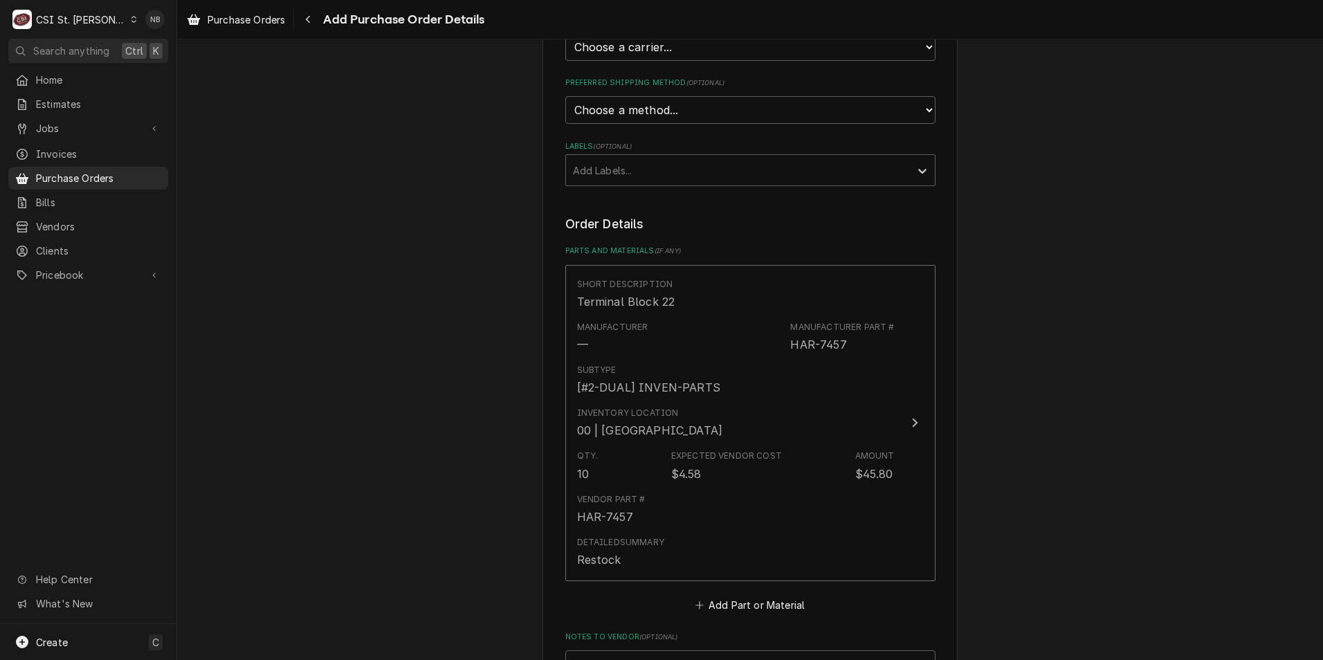
click at [302, 247] on div "Please provide the following information to create your purchase order: Basic D…" at bounding box center [750, 281] width 1146 height 1377
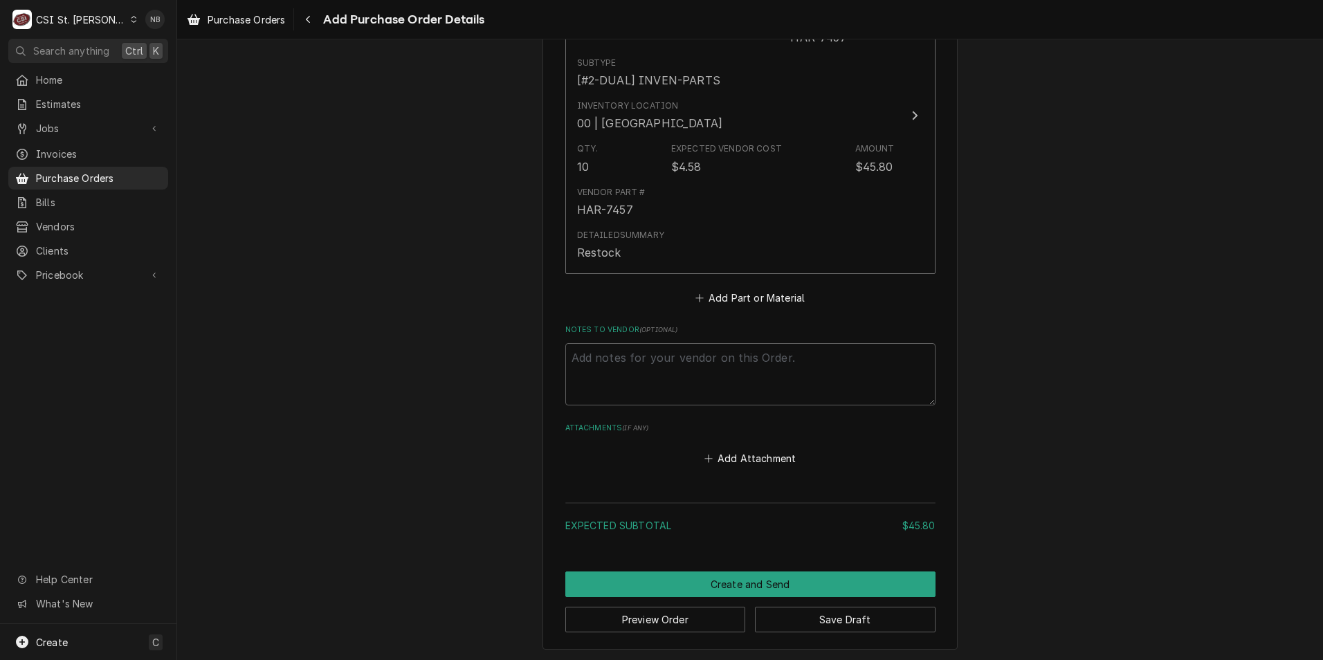
scroll to position [771, 0]
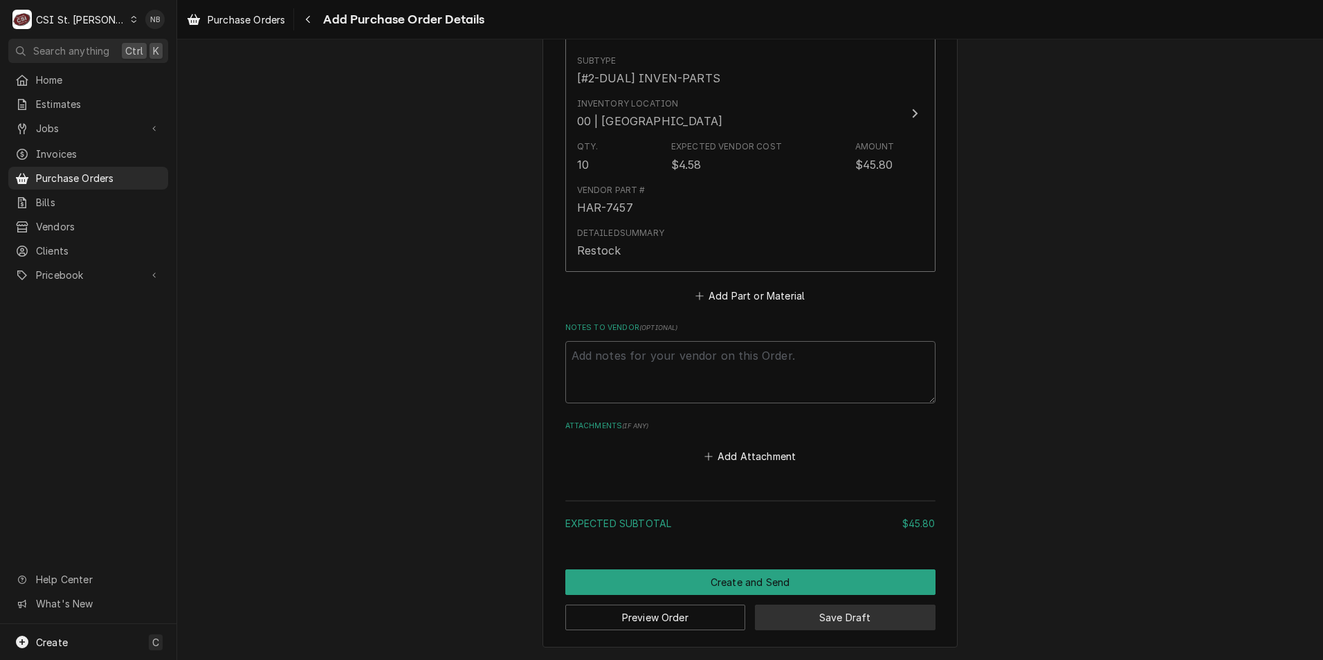
click at [813, 615] on button "Save Draft" at bounding box center [845, 618] width 181 height 26
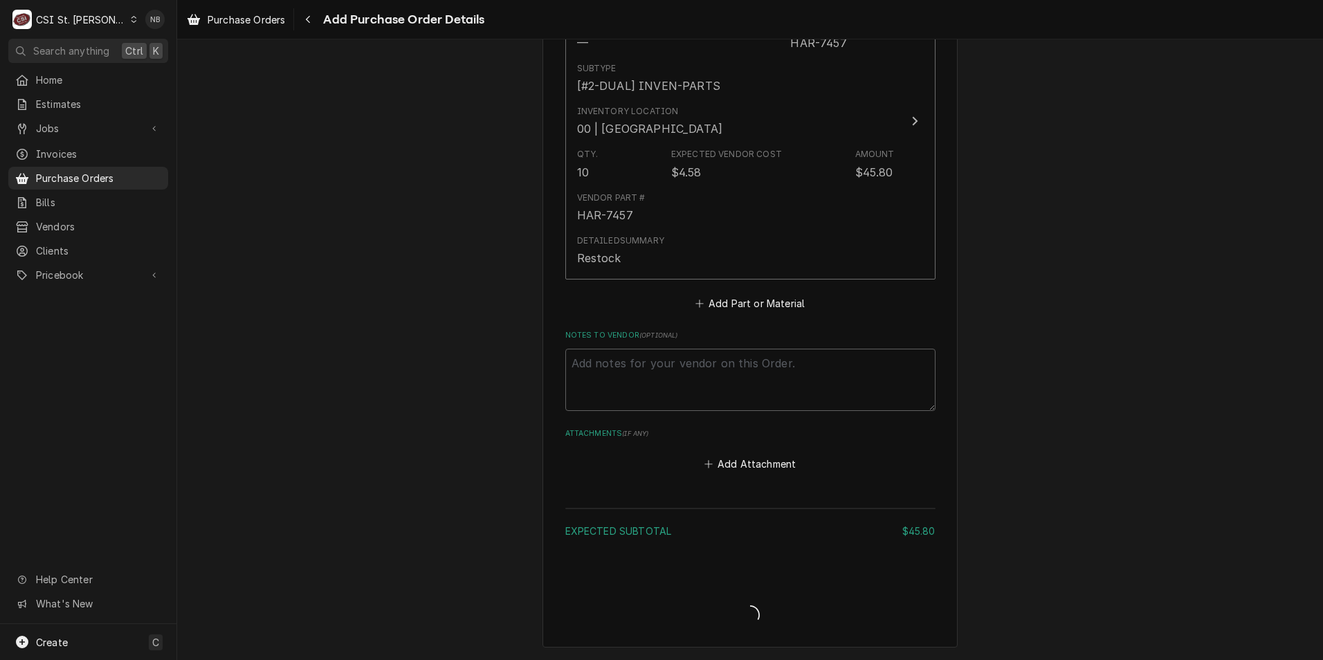
type textarea "x"
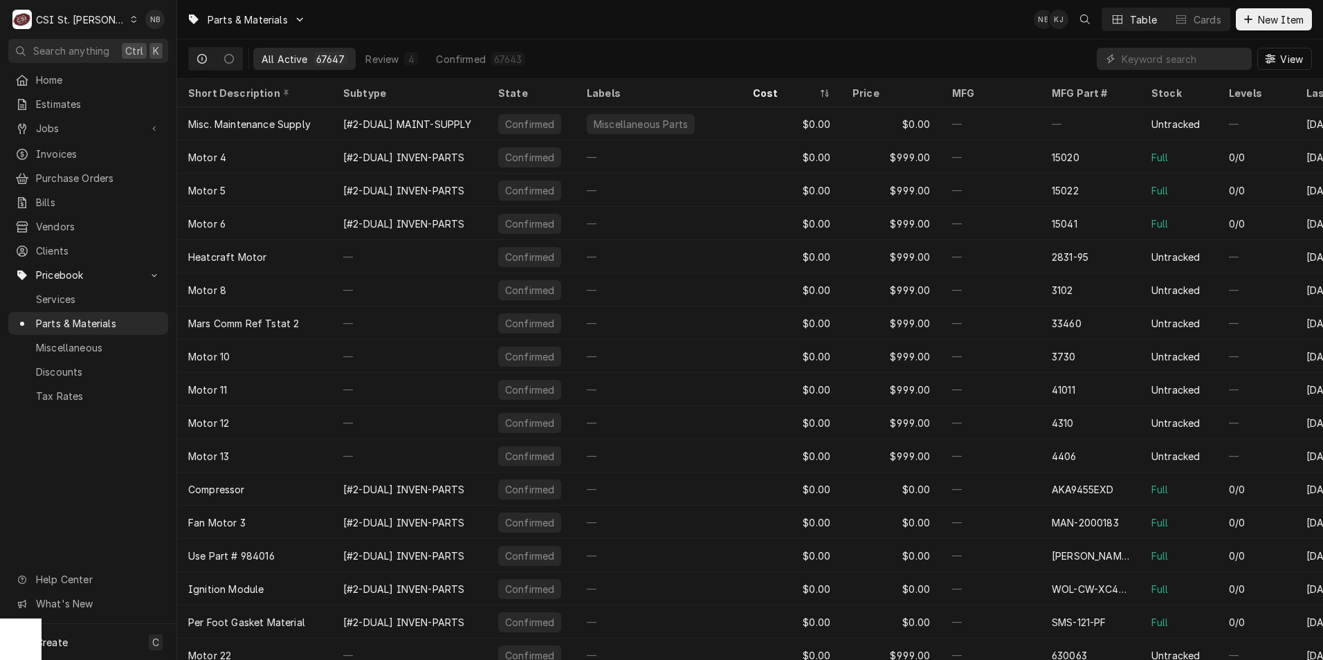
click at [1161, 58] on input "Dynamic Content Wrapper" at bounding box center [1182, 59] width 123 height 22
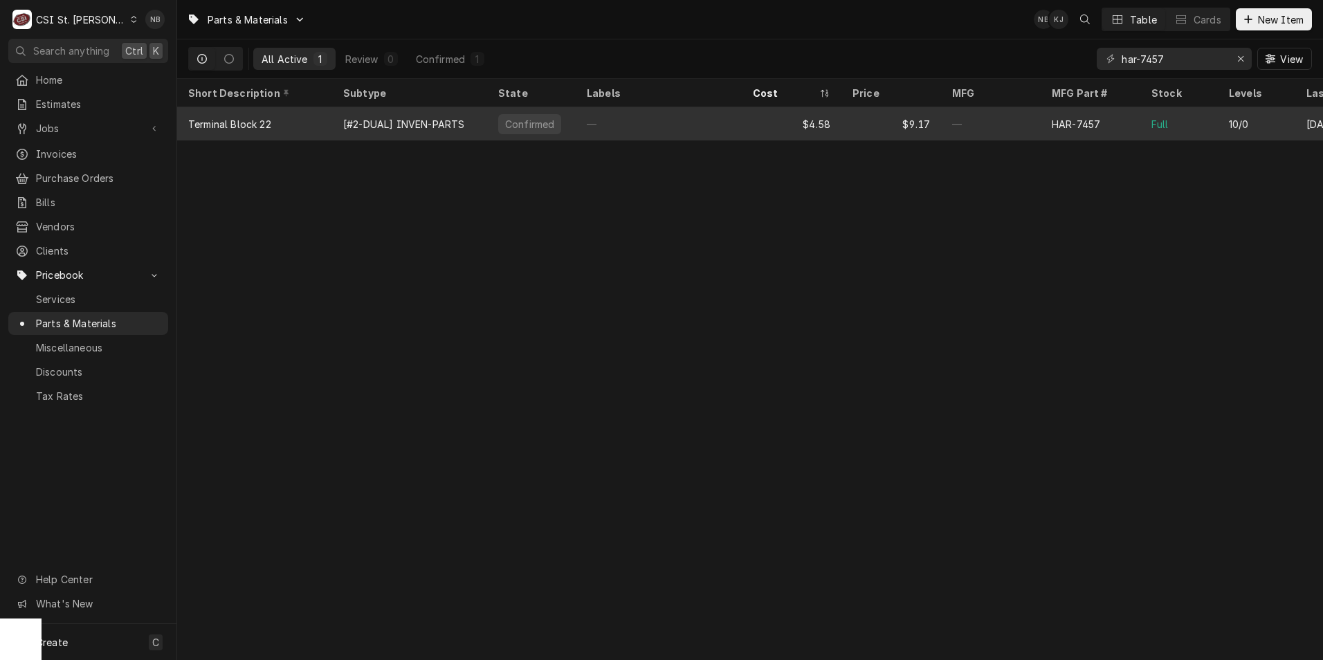
type input "har-7457"
click at [853, 118] on div "$9.17" at bounding box center [891, 123] width 100 height 33
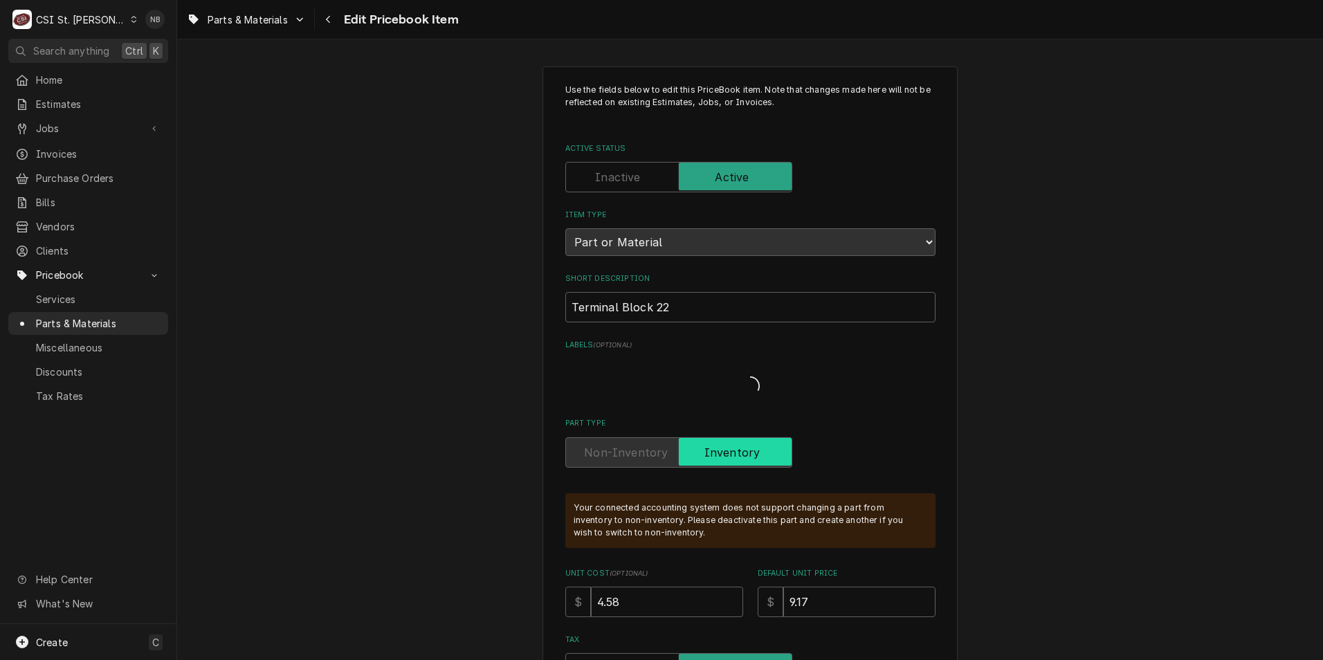
type textarea "x"
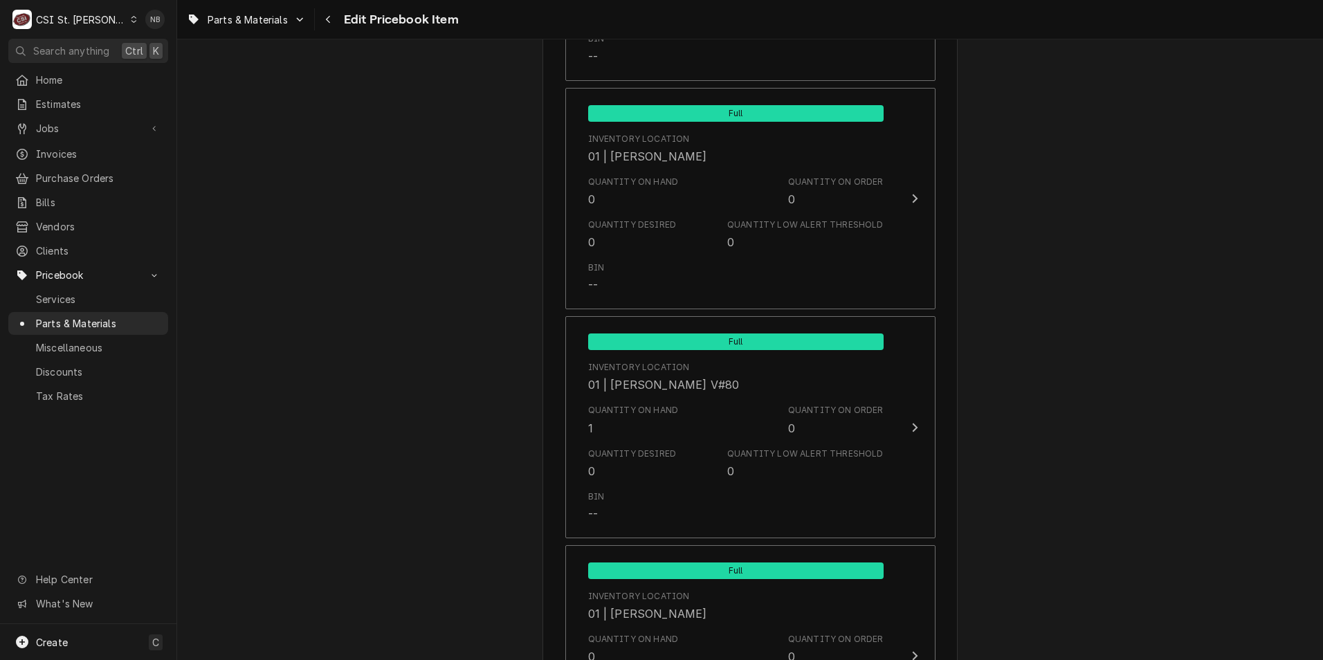
scroll to position [3113, 0]
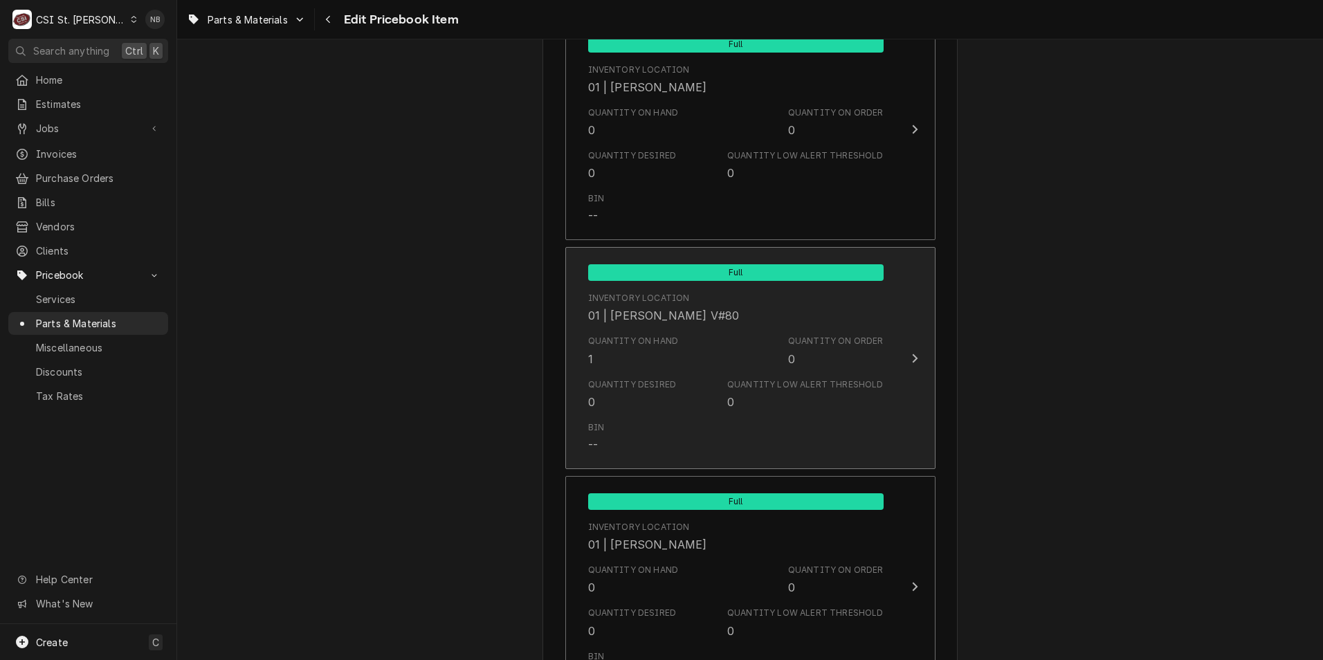
click at [769, 313] on div "Inventory Location 01 | KEVIN FLOYD V#80" at bounding box center [735, 307] width 295 height 43
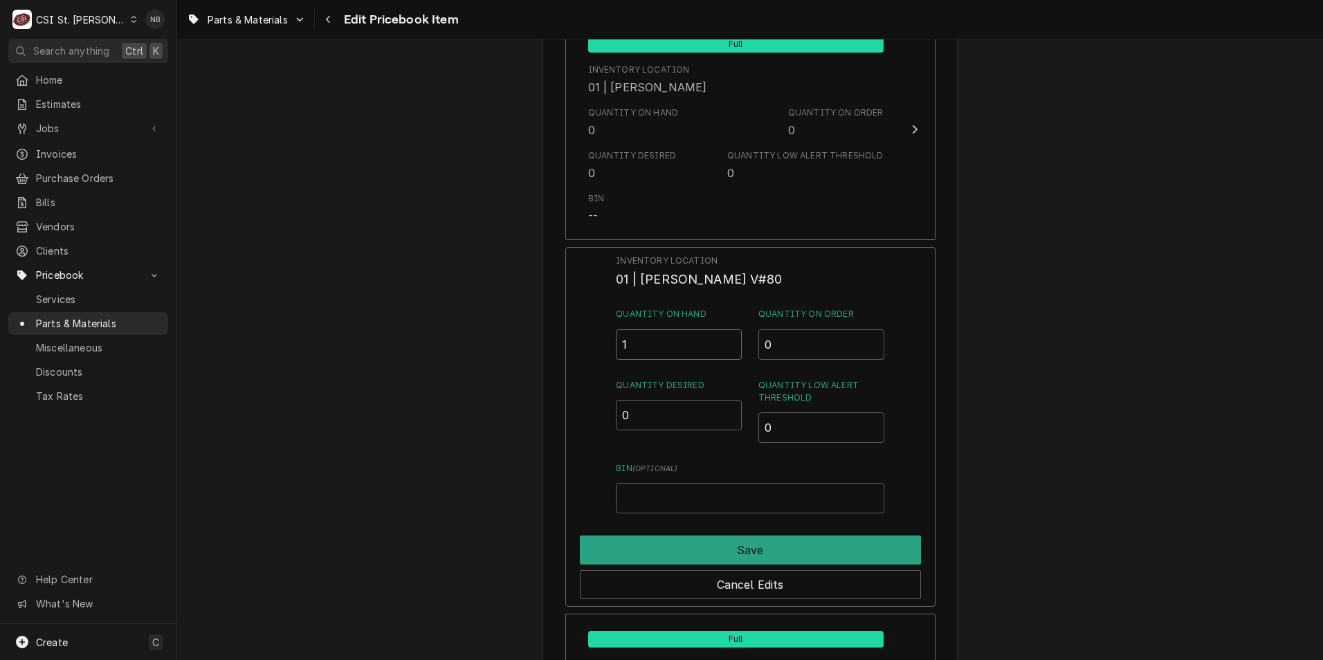
drag, startPoint x: 667, startPoint y: 348, endPoint x: 580, endPoint y: 335, distance: 87.4
click at [587, 335] on div "Inventory Location 01 | KEVIN FLOYD V#80 Quantity on Hand 1 Quantity on Order 0…" at bounding box center [750, 427] width 370 height 360
type input "2"
click at [755, 555] on button "Save" at bounding box center [750, 549] width 341 height 29
type textarea "x"
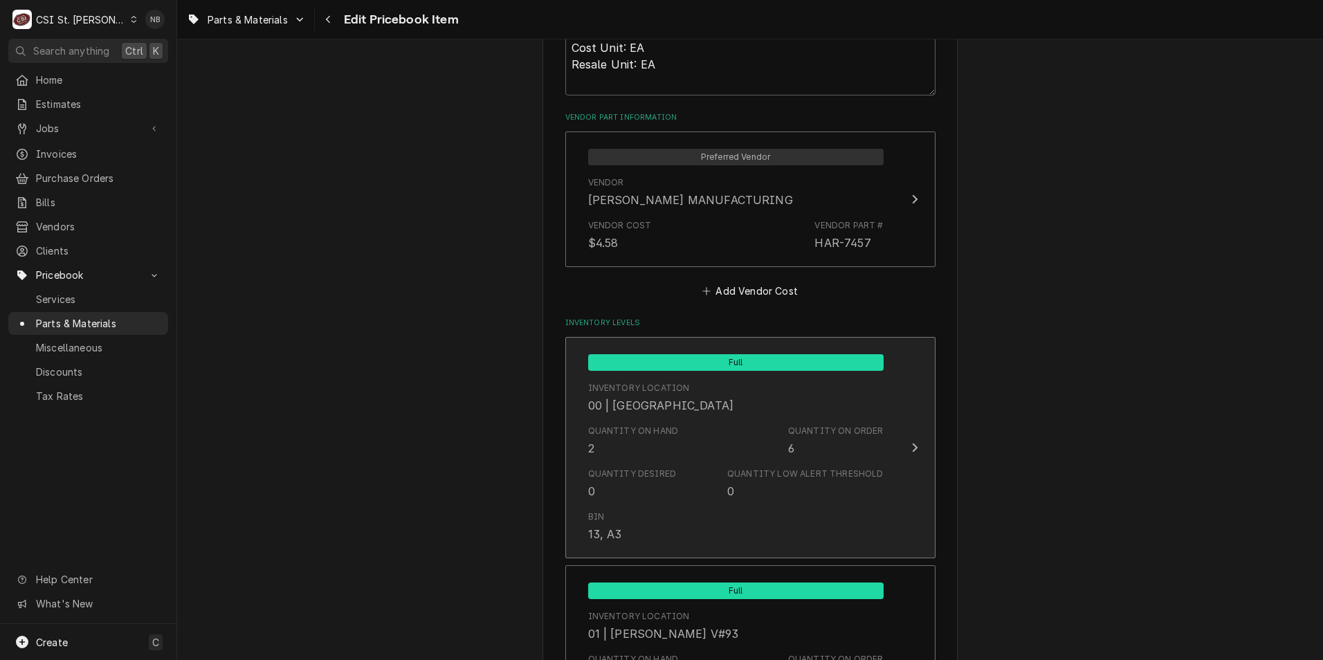
scroll to position [899, 0]
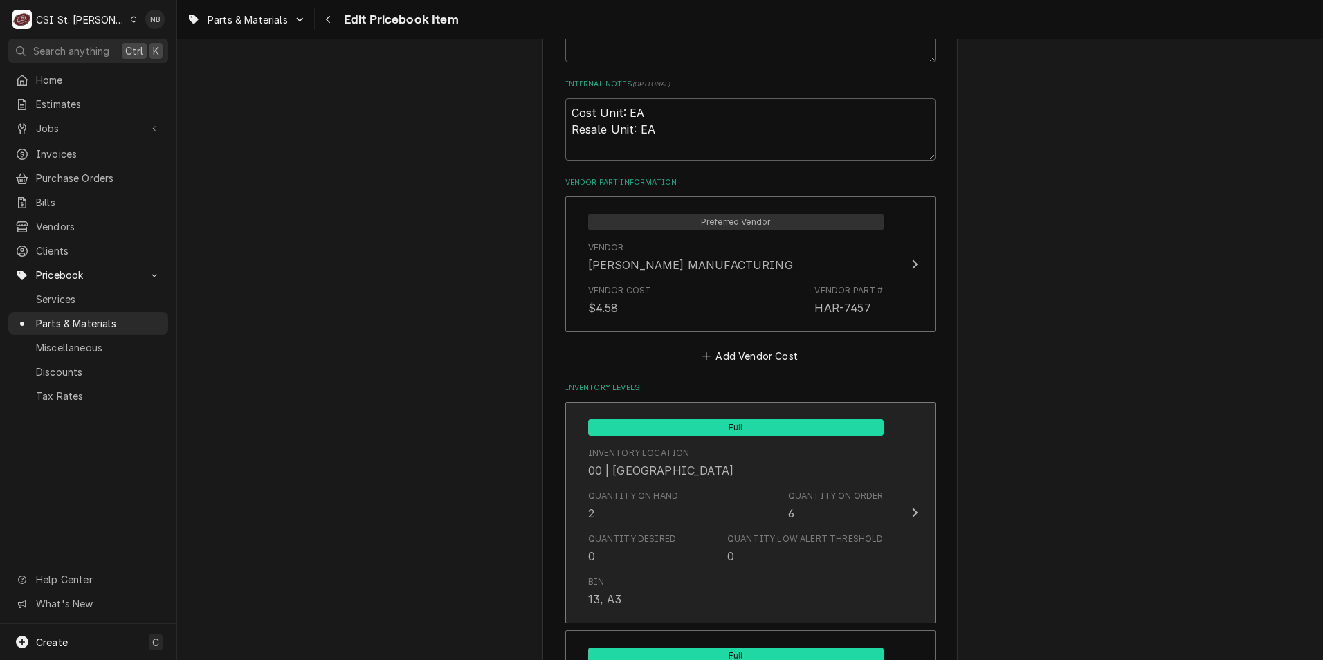
click at [789, 516] on div "6" at bounding box center [791, 513] width 6 height 17
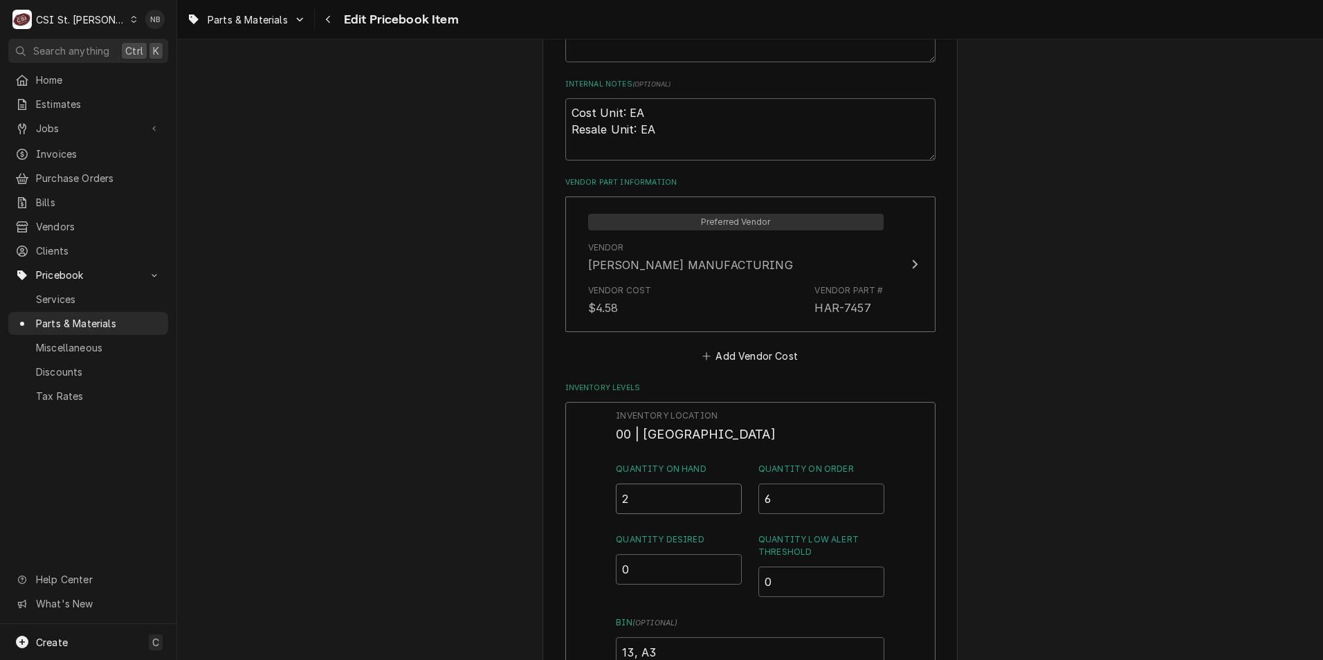
drag, startPoint x: 660, startPoint y: 505, endPoint x: 575, endPoint y: 499, distance: 85.3
click at [575, 499] on div "Inventory Location 00 | STL WAREHOUSE Quantity on Hand 2 Quantity on Order 6 Qu…" at bounding box center [750, 582] width 370 height 360
type input "0"
click at [656, 527] on div "Inventory Location 00 | STL WAREHOUSE Quantity on Hand 0 Quantity on Order 6 Qu…" at bounding box center [750, 539] width 268 height 259
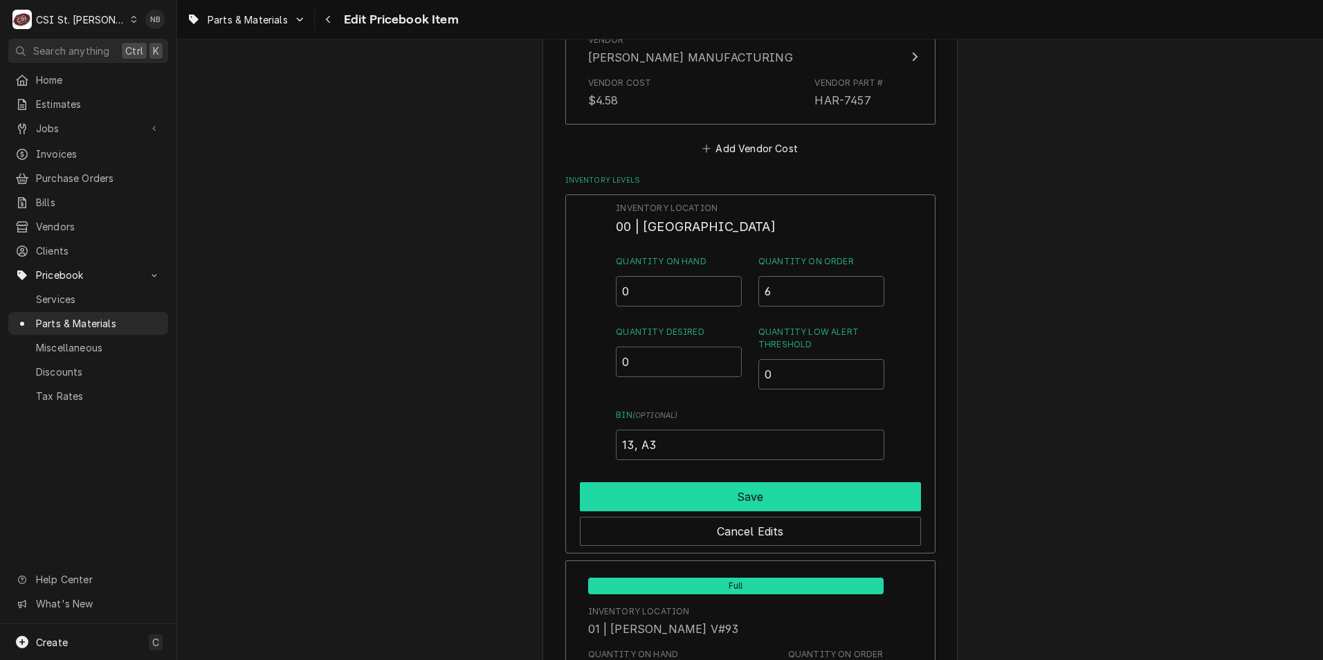
click at [742, 497] on button "Save" at bounding box center [750, 496] width 341 height 29
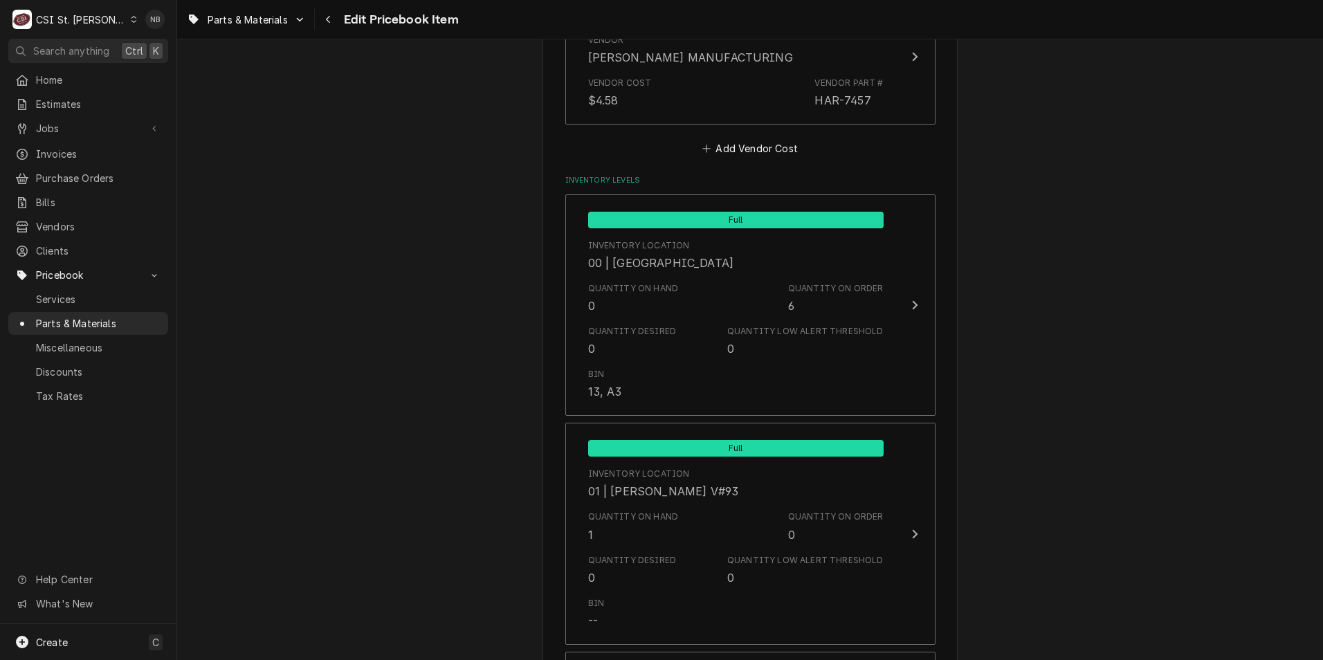
type textarea "x"
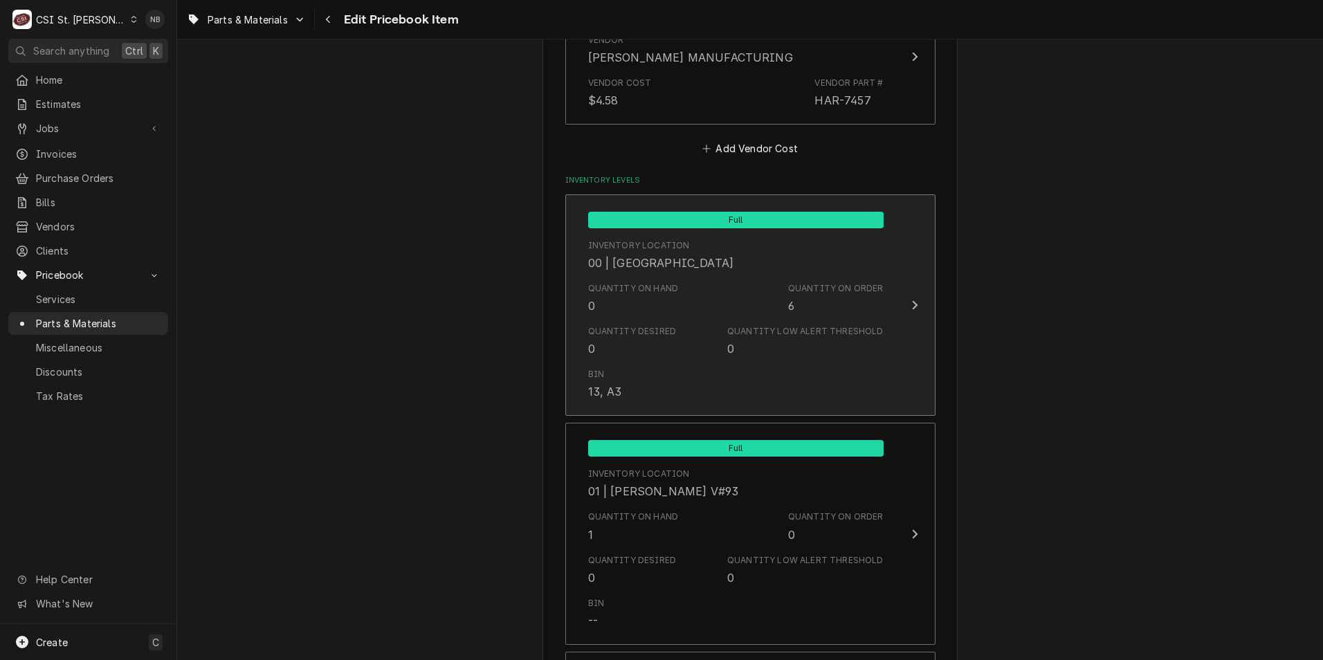
click at [854, 327] on div "Quantity Low Alert Threshold" at bounding box center [805, 331] width 156 height 12
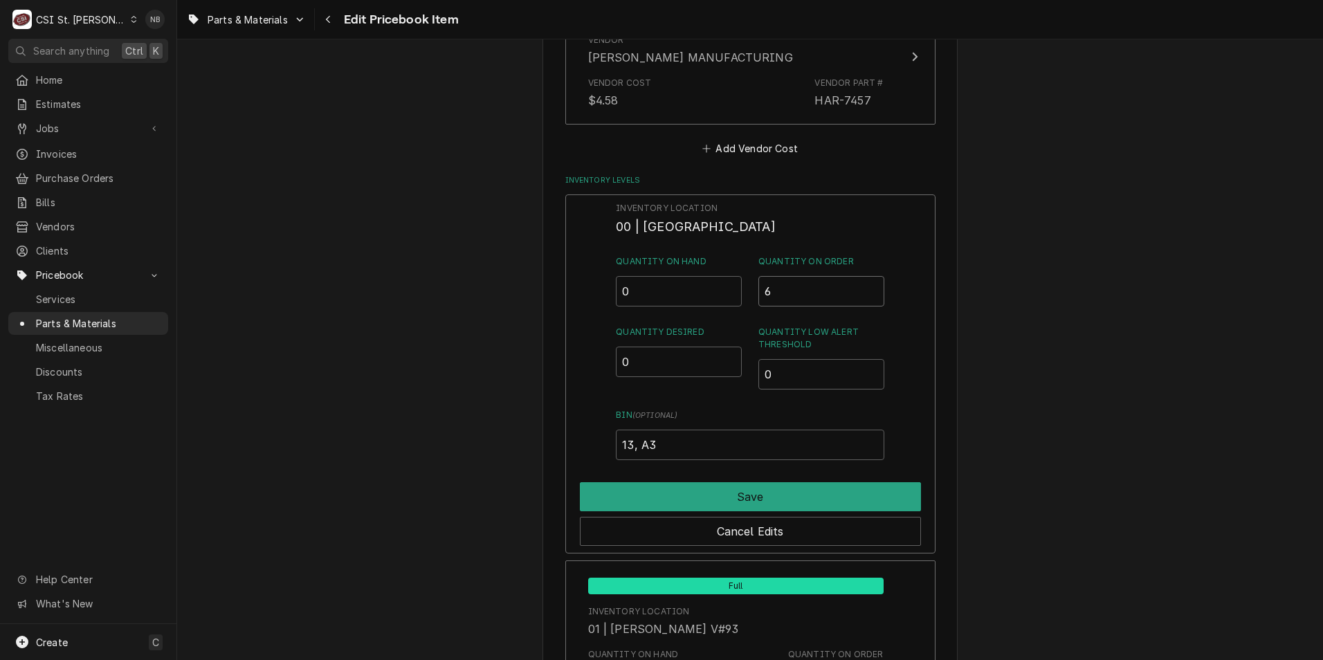
drag, startPoint x: 812, startPoint y: 293, endPoint x: 625, endPoint y: 286, distance: 186.9
click at [650, 286] on div "Quantity on Hand 0 Quantity on Order 6" at bounding box center [750, 280] width 268 height 51
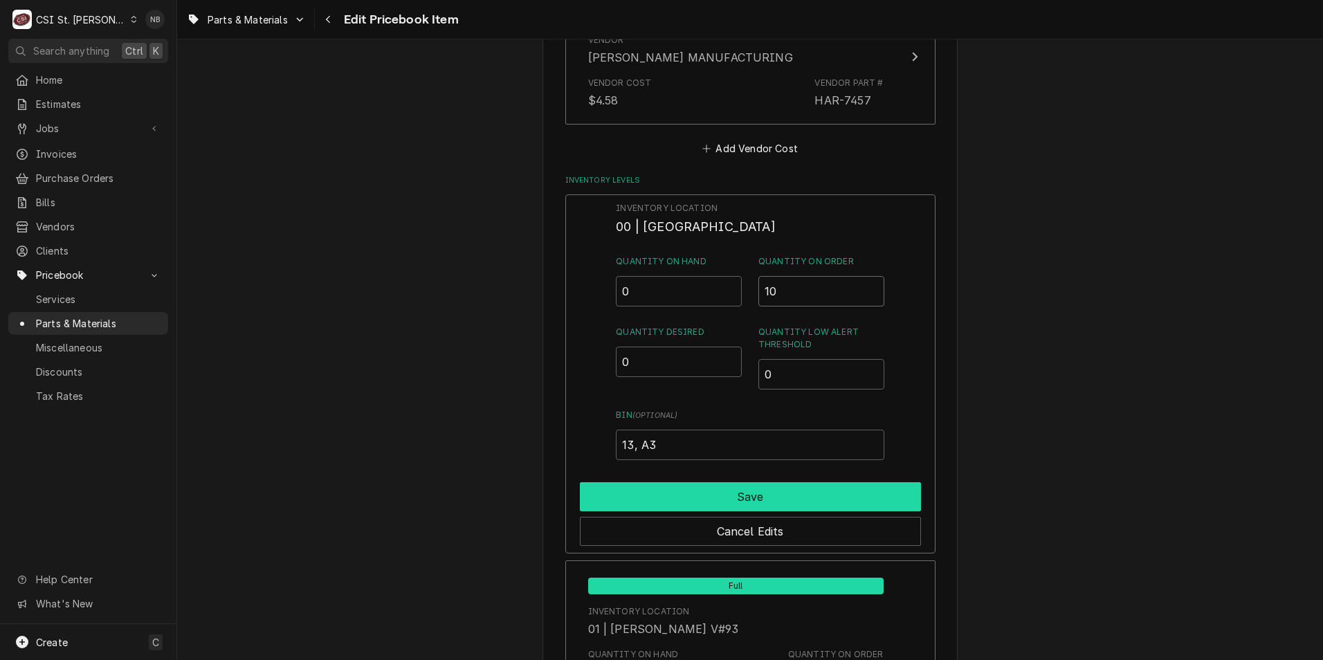
type input "10"
click at [697, 495] on button "Save" at bounding box center [750, 496] width 341 height 29
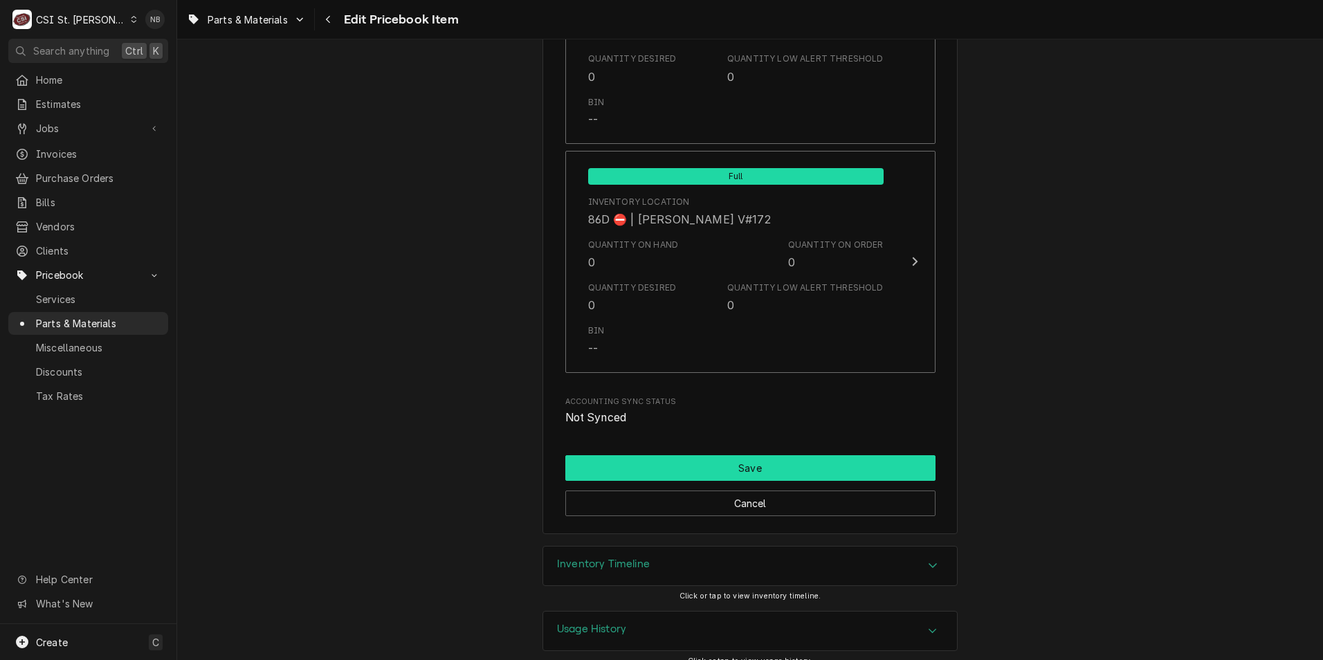
click at [840, 462] on button "Save" at bounding box center [750, 468] width 370 height 26
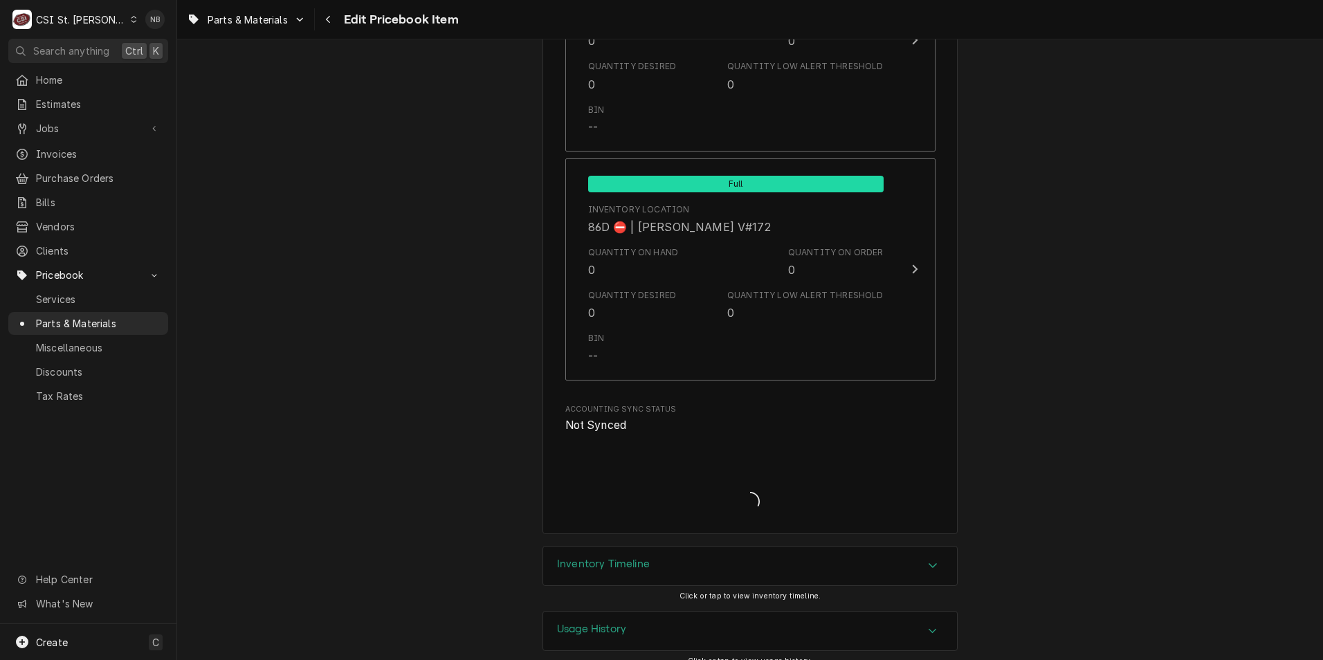
type textarea "x"
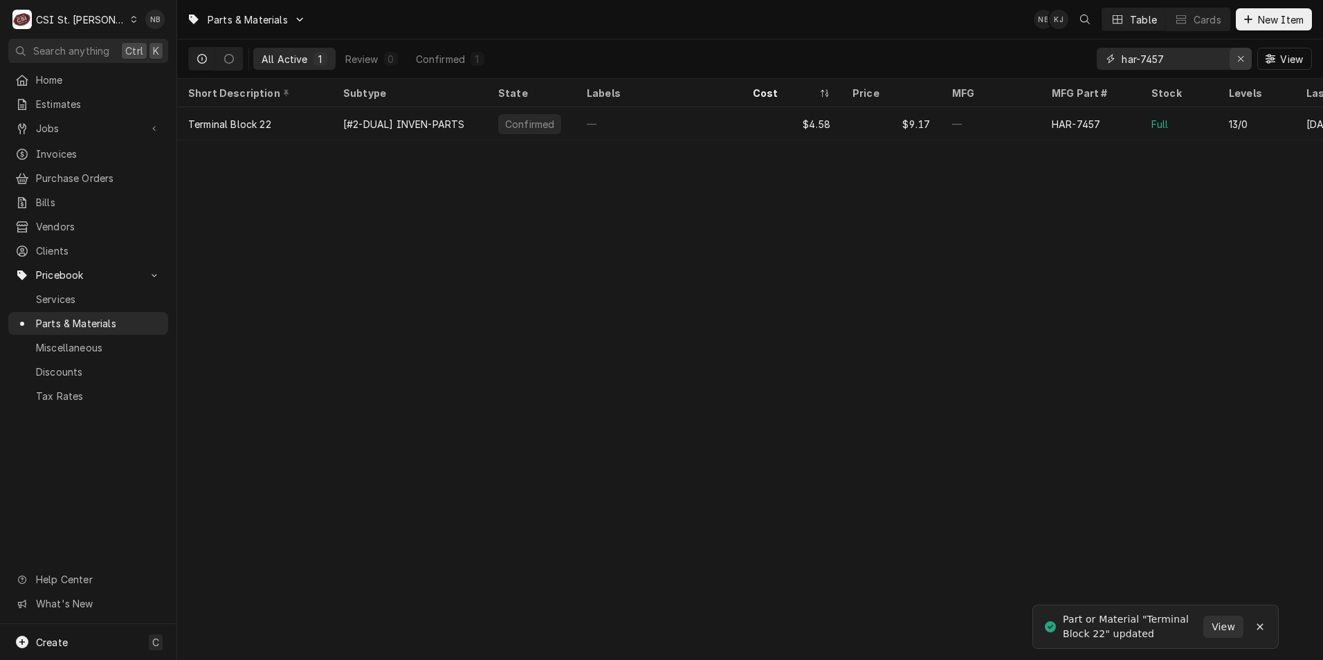
click at [1239, 57] on icon "Erase input" at bounding box center [1241, 59] width 8 height 10
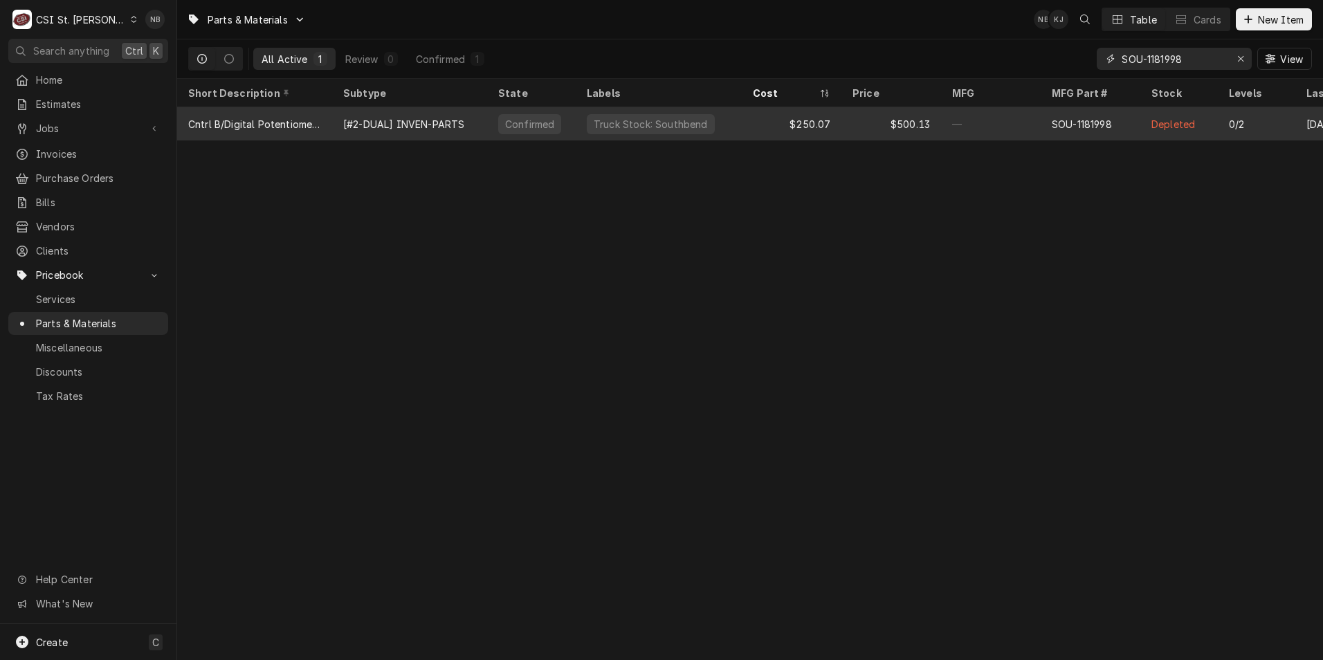
type input "SOU-1181998"
click at [1011, 125] on div "—" at bounding box center [991, 123] width 100 height 33
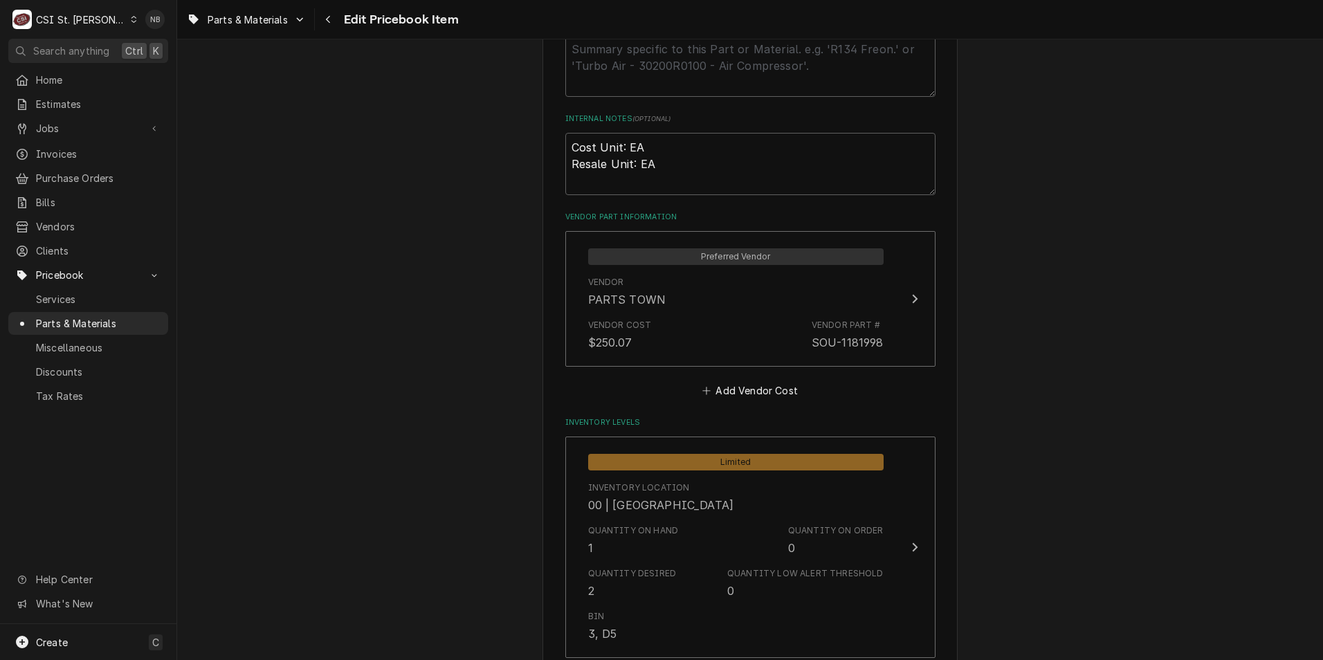
scroll to position [968, 0]
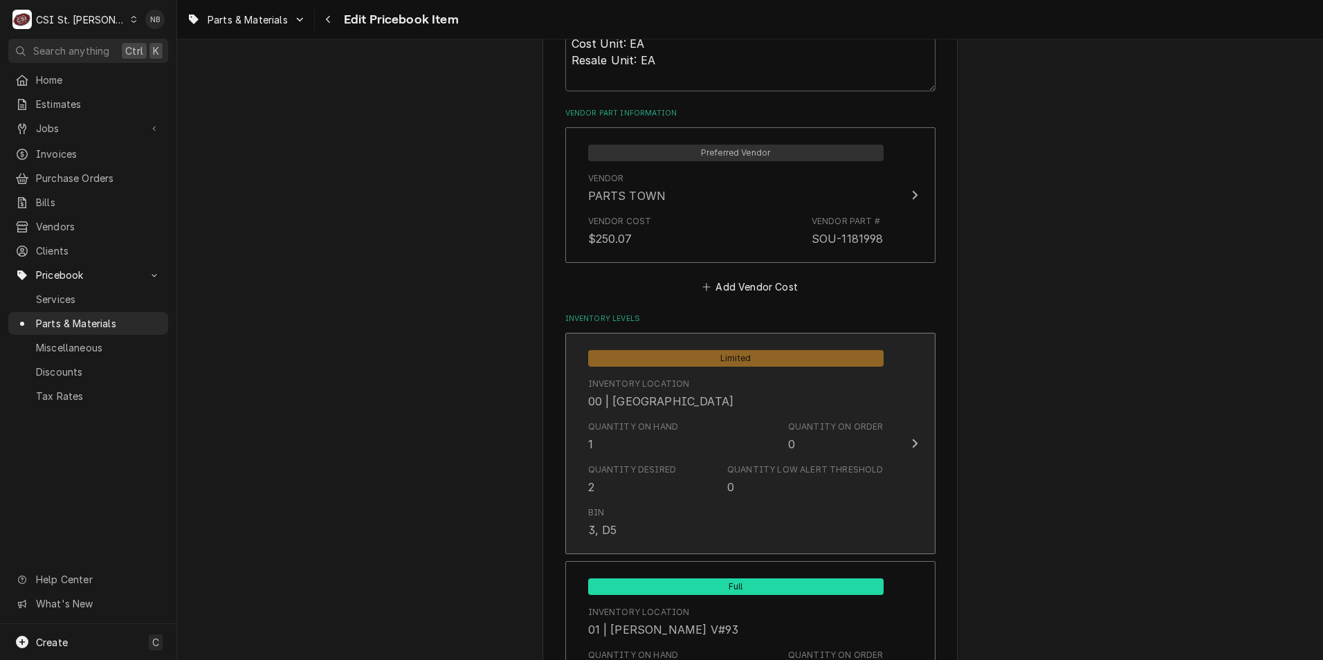
click at [786, 458] on div "Quantity Desired 2 Quantity Low Alert Threshold 0" at bounding box center [735, 479] width 295 height 43
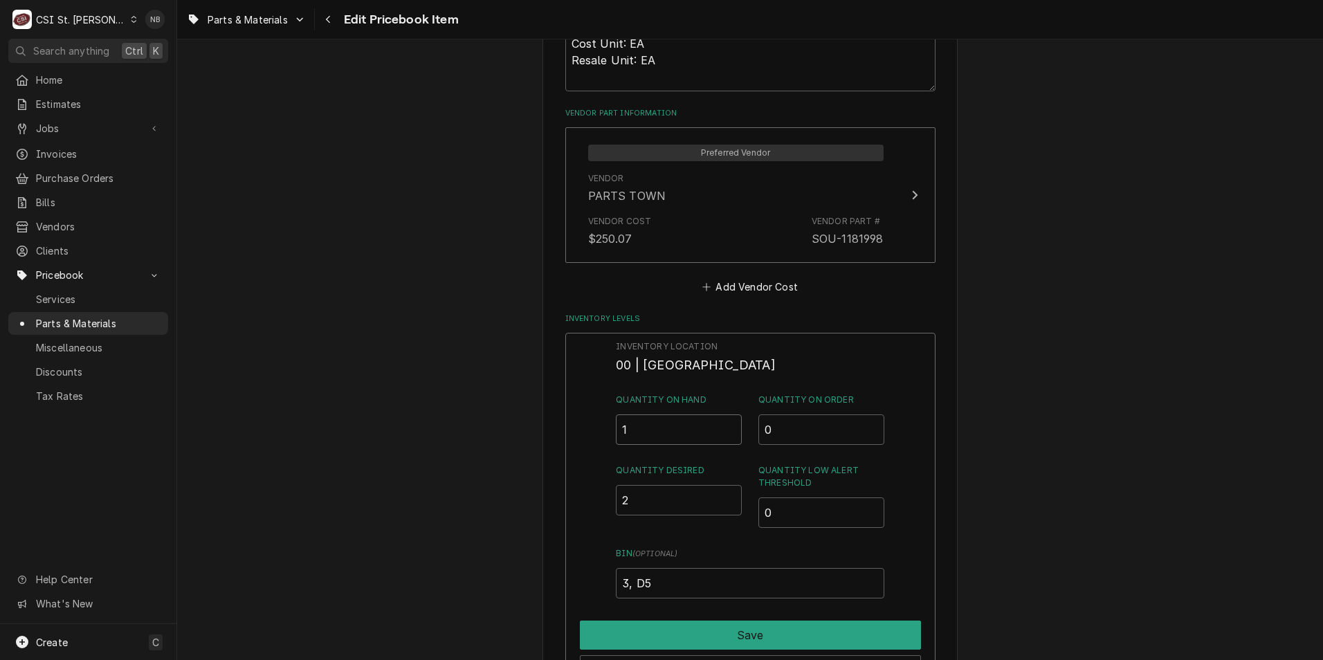
click at [670, 423] on input "1" at bounding box center [679, 429] width 126 height 30
type input "0"
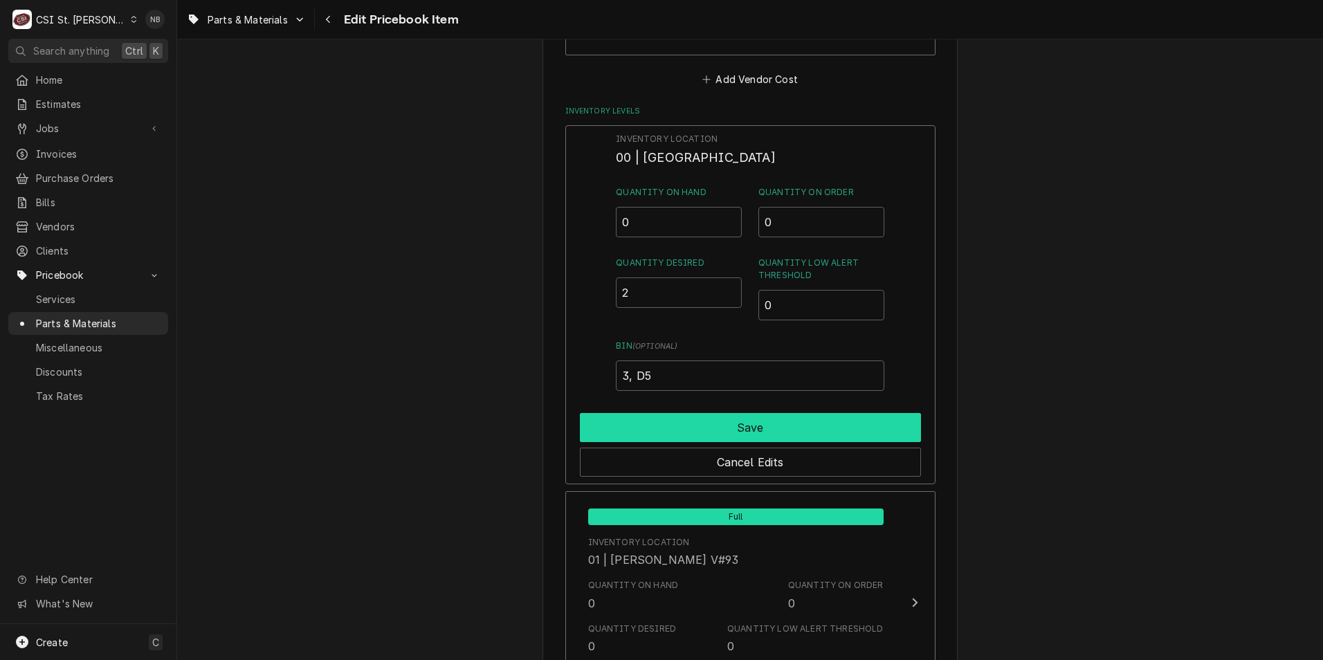
click at [807, 427] on button "Save" at bounding box center [750, 427] width 341 height 29
type textarea "x"
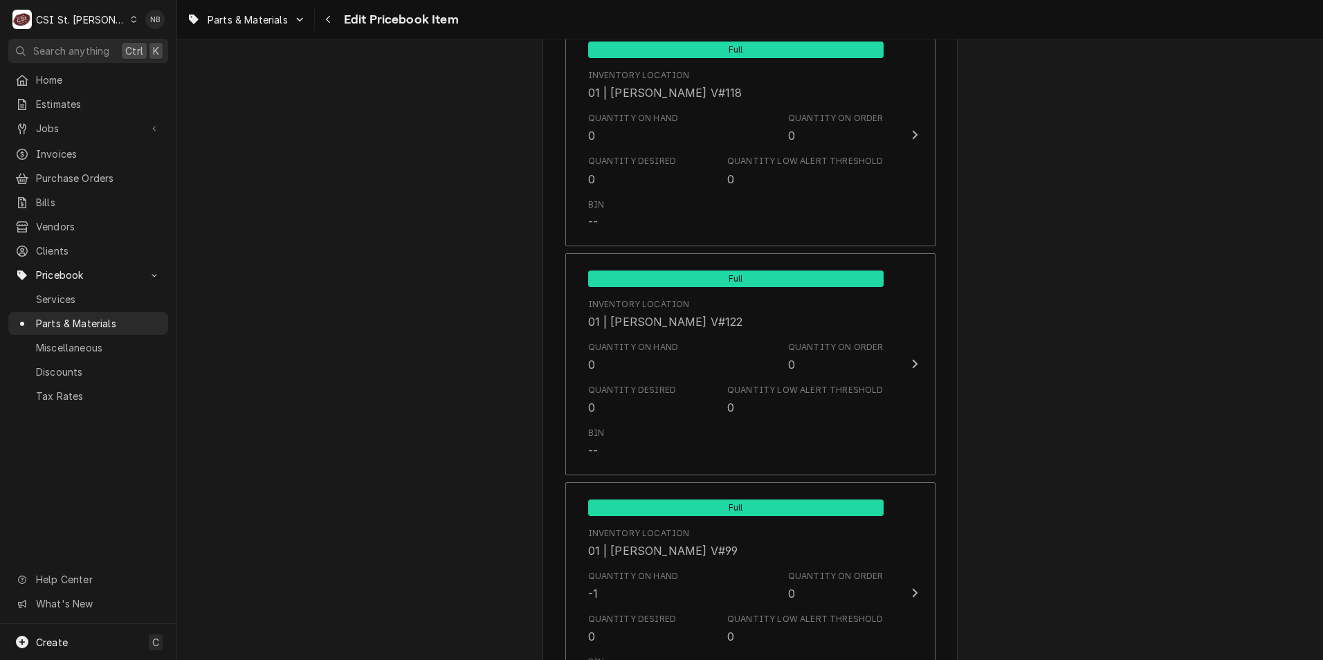
scroll to position [4704, 0]
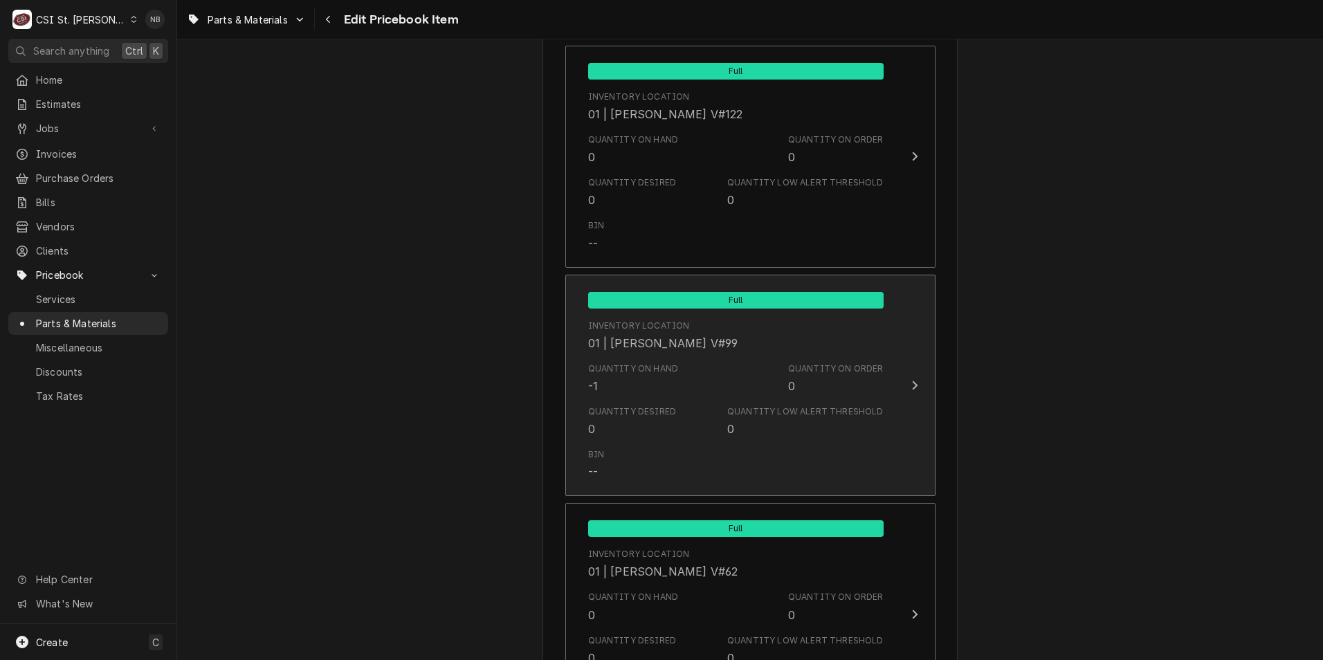
click at [768, 413] on div "Quantity Low Alert Threshold 0" at bounding box center [805, 421] width 156 height 32
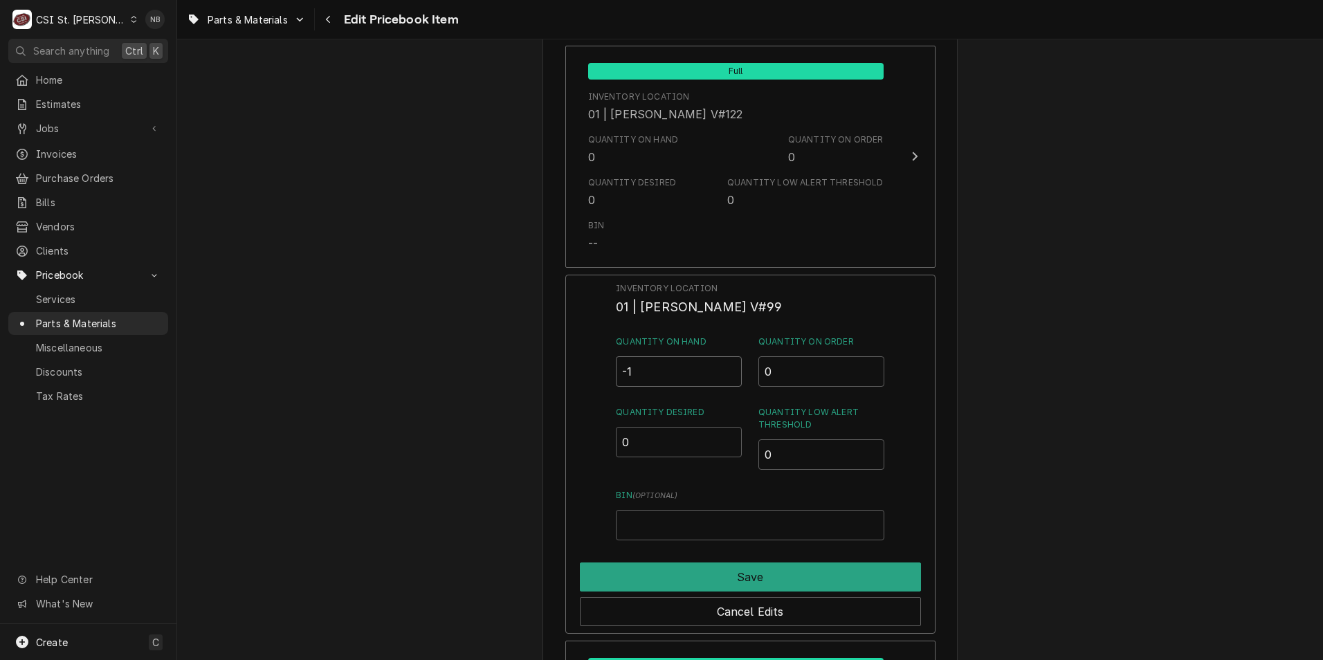
drag, startPoint x: 650, startPoint y: 351, endPoint x: 415, endPoint y: 315, distance: 238.0
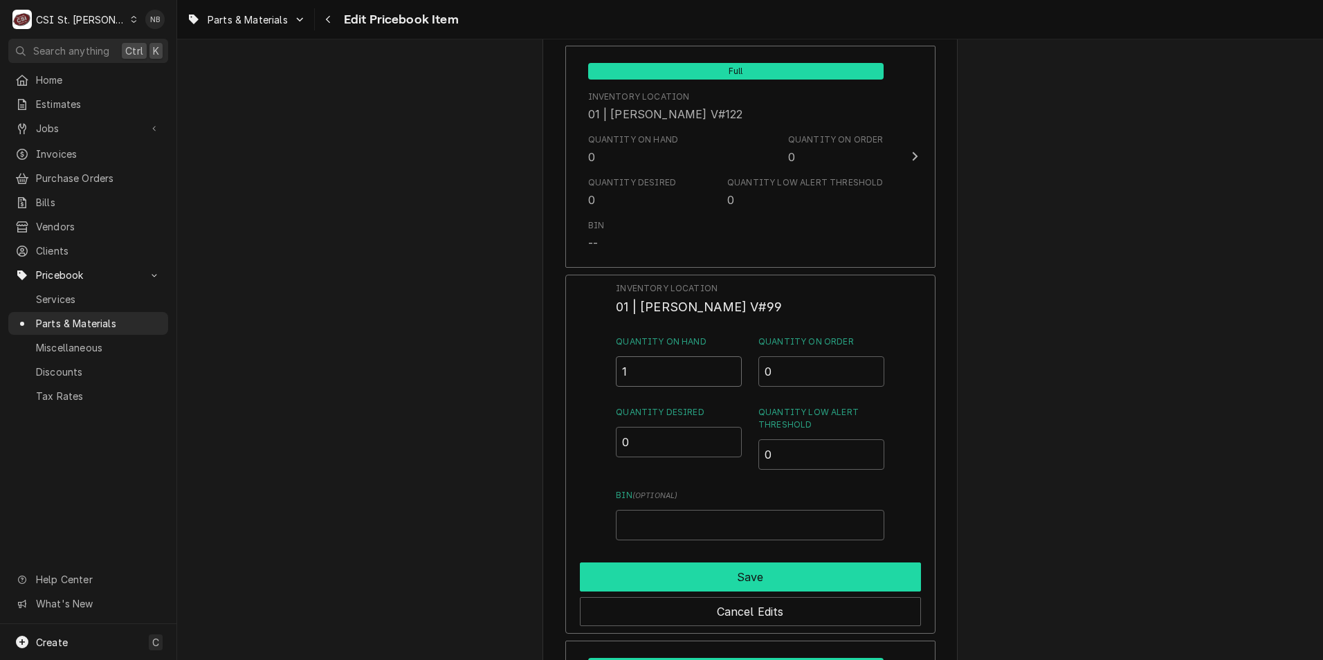
type input "1"
click at [748, 562] on button "Save" at bounding box center [750, 576] width 341 height 29
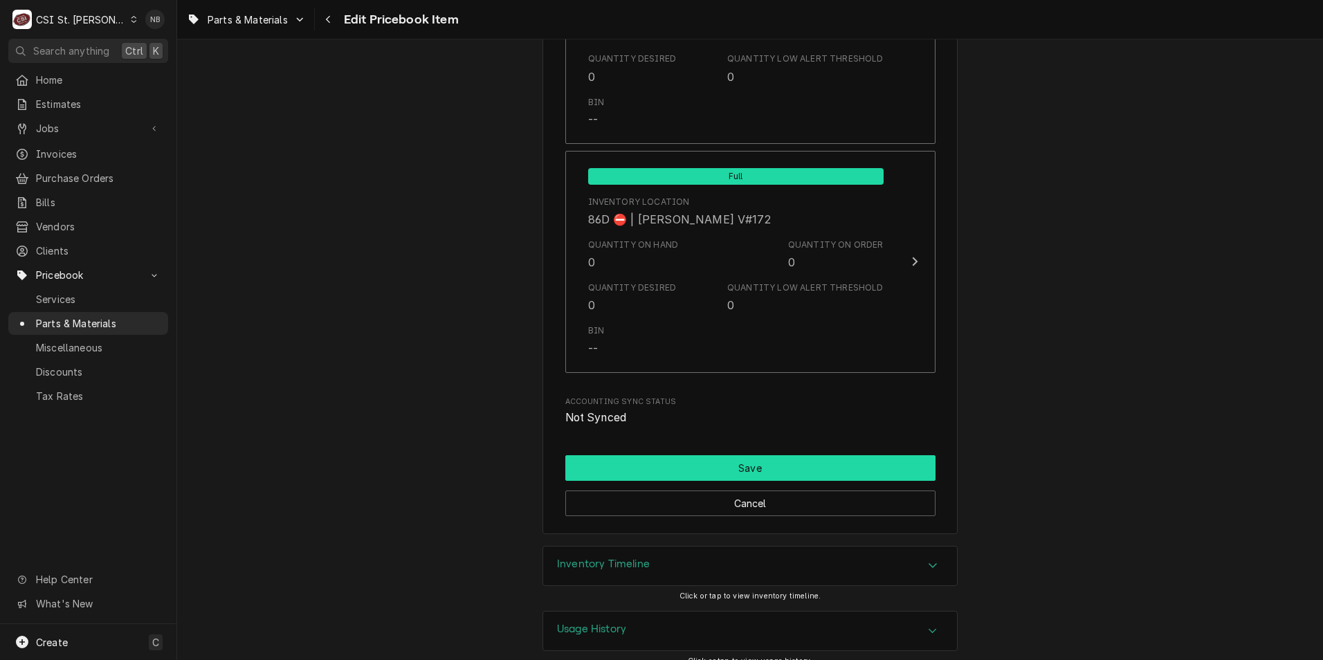
click at [813, 455] on button "Save" at bounding box center [750, 468] width 370 height 26
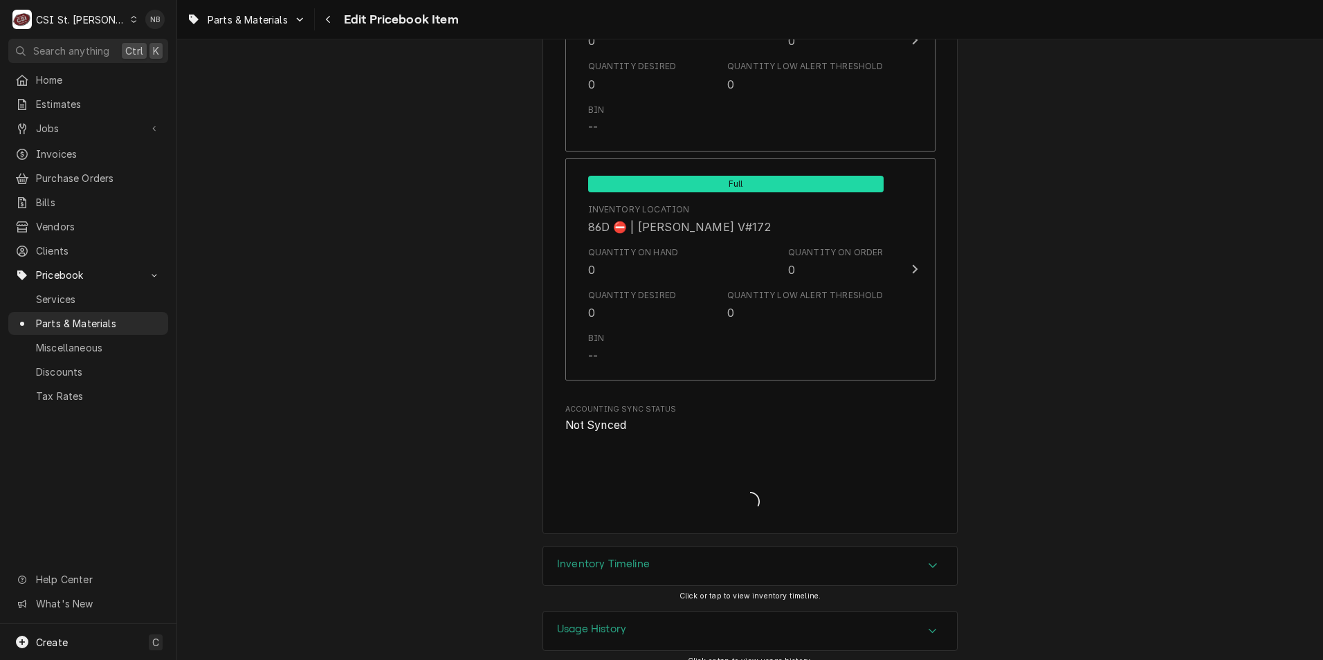
type textarea "x"
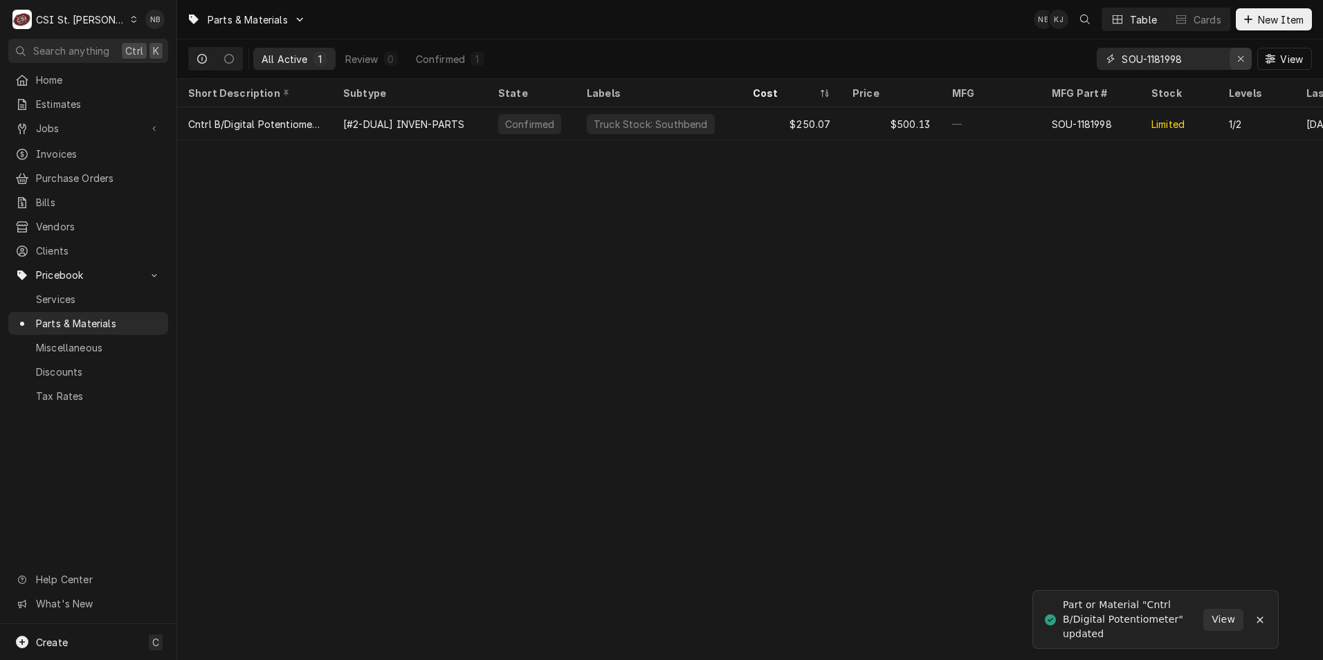
click at [1239, 62] on icon "Erase input" at bounding box center [1241, 59] width 8 height 10
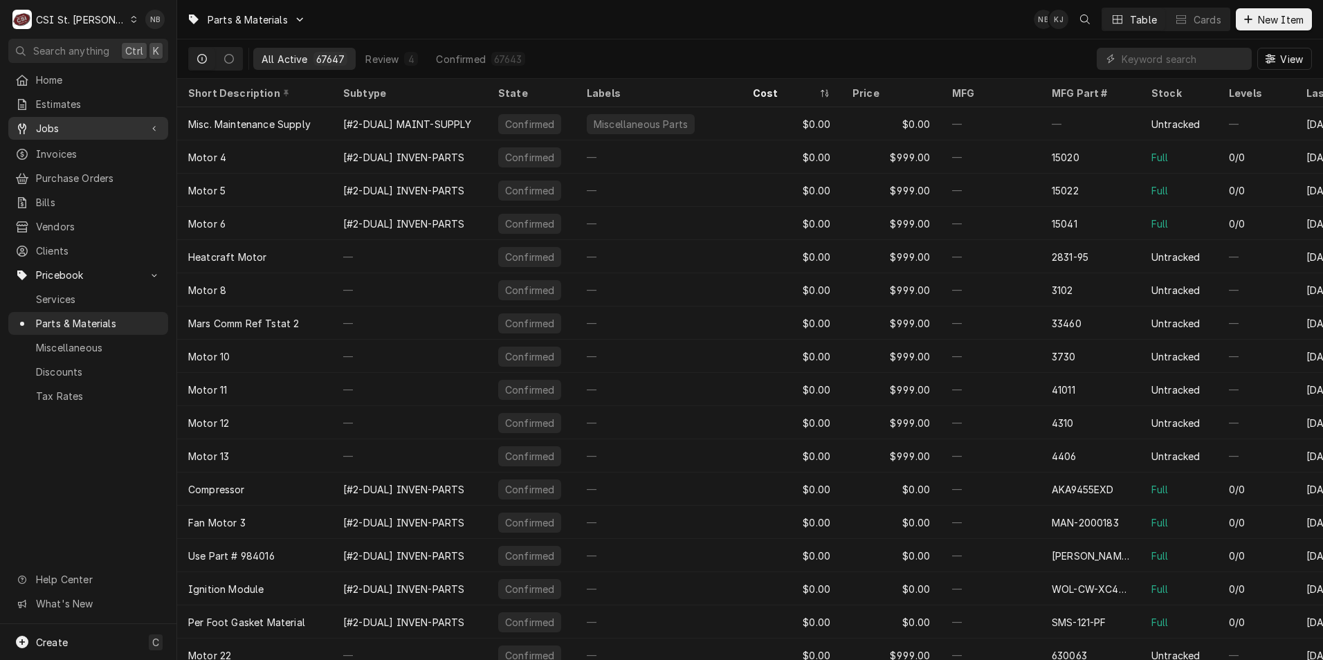
click at [110, 131] on span "Jobs" at bounding box center [88, 128] width 104 height 15
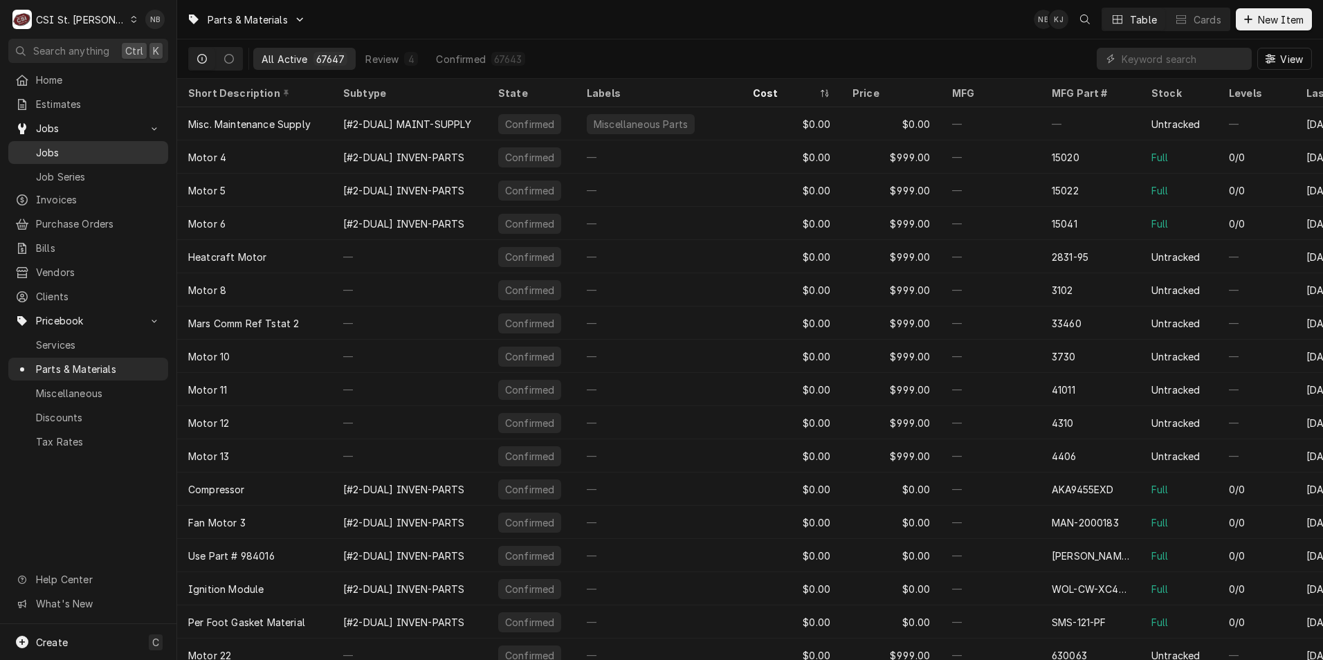
click at [104, 150] on span "Jobs" at bounding box center [98, 152] width 125 height 15
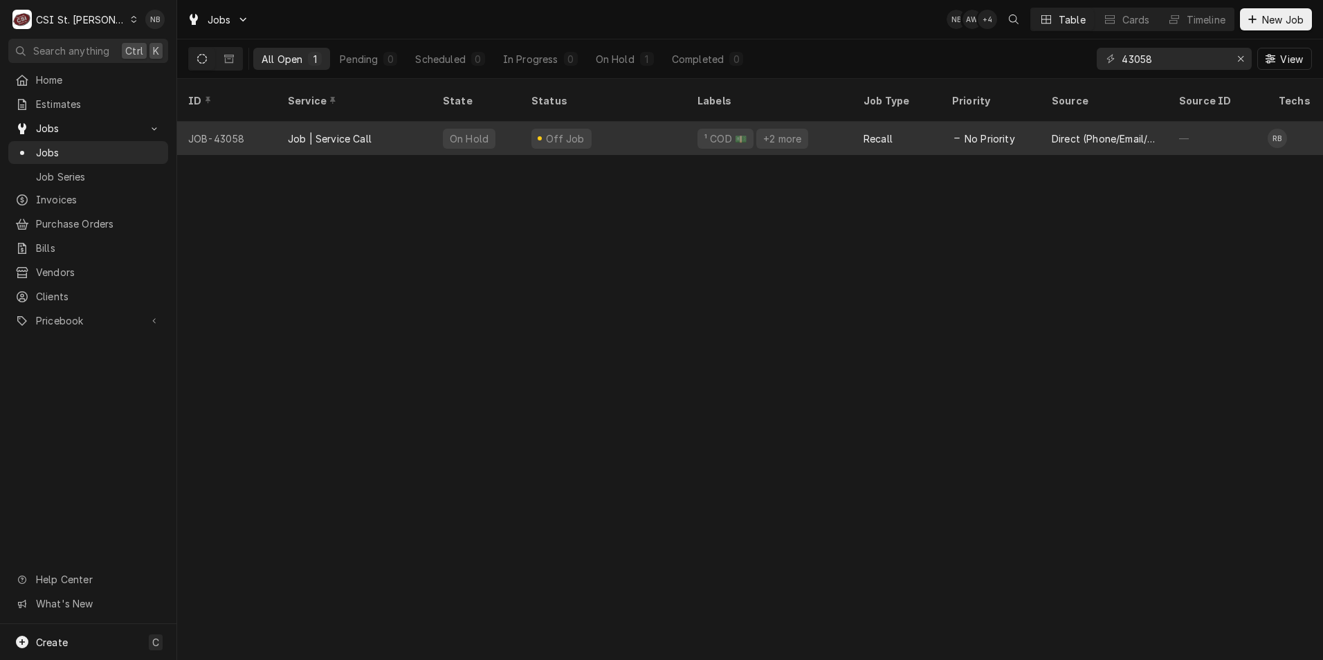
click at [616, 122] on div "Off Job" at bounding box center [603, 138] width 166 height 33
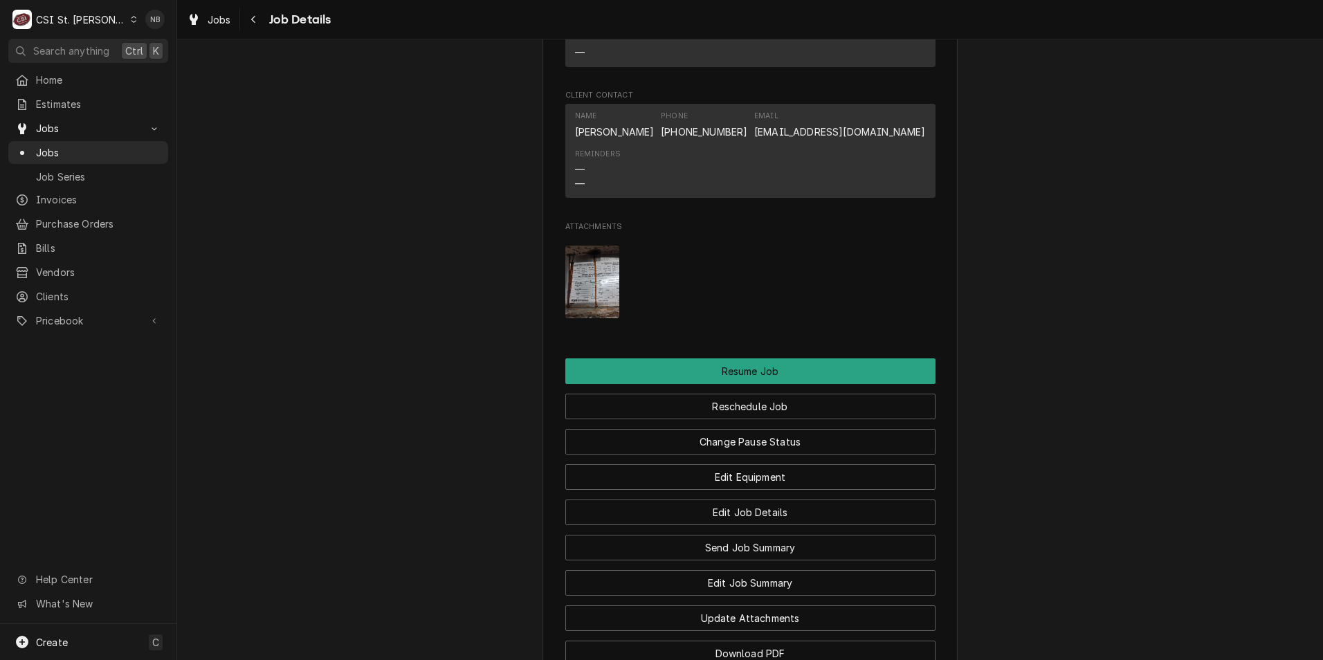
scroll to position [1937, 0]
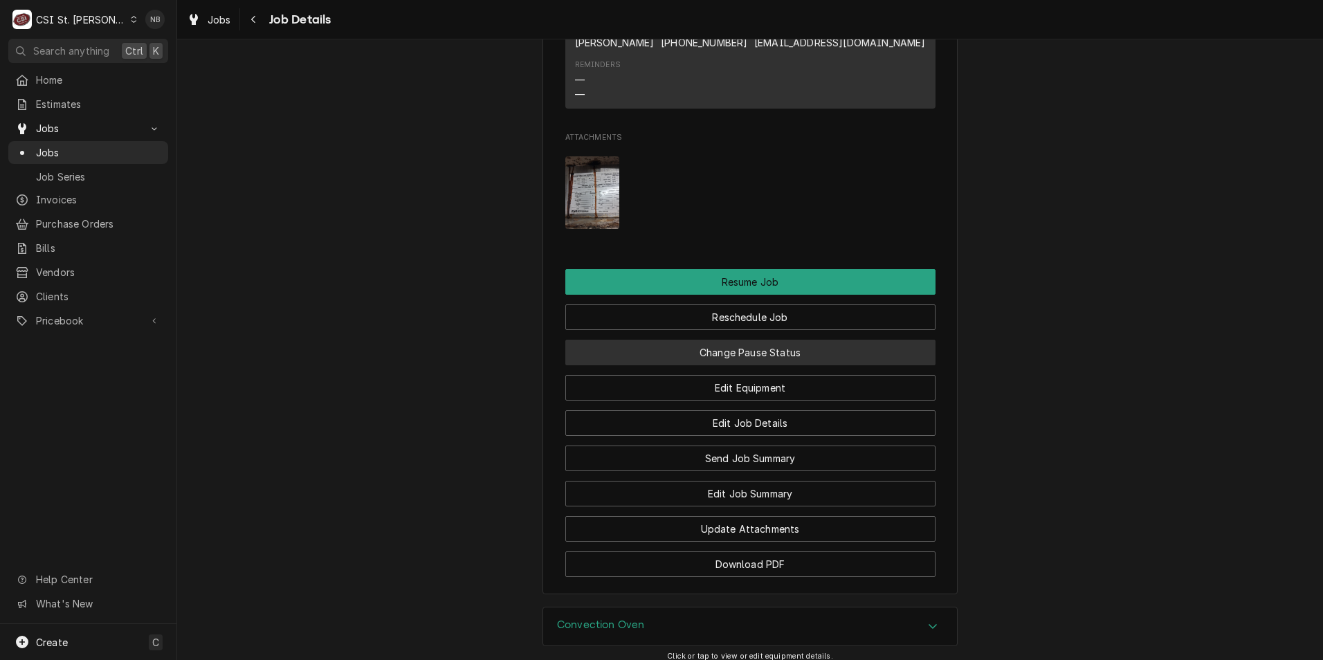
click at [811, 353] on button "Change Pause Status" at bounding box center [750, 353] width 370 height 26
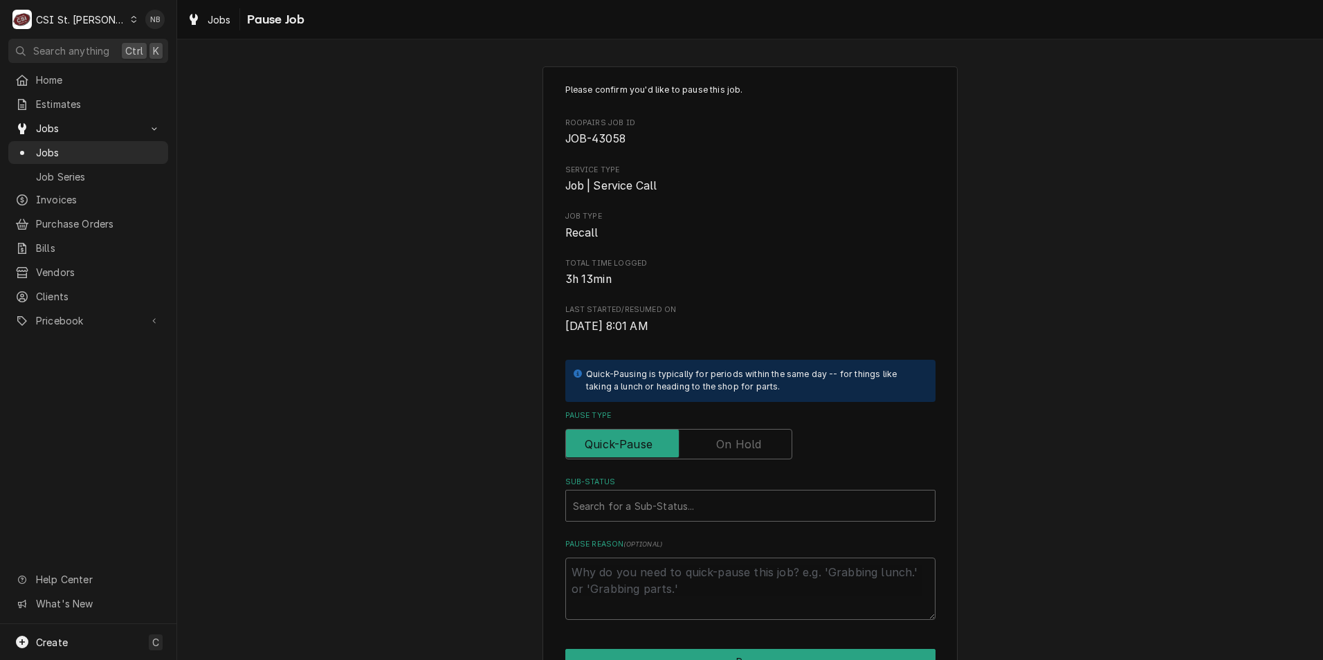
click at [733, 425] on div "Pause Type" at bounding box center [750, 434] width 370 height 49
click at [733, 440] on label "Pause Type" at bounding box center [678, 444] width 227 height 30
click at [733, 440] on input "Pause Type" at bounding box center [678, 444] width 214 height 30
checkbox input "true"
click at [722, 508] on div "Sub-Status" at bounding box center [750, 505] width 355 height 25
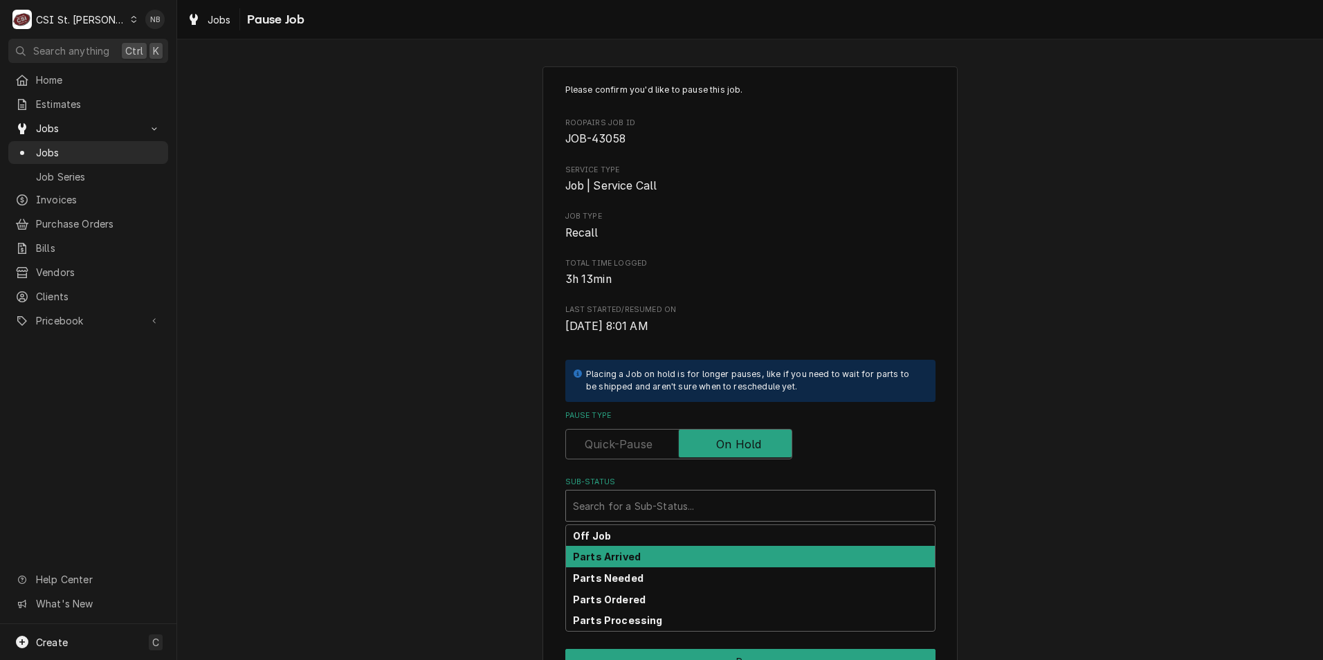
click at [712, 559] on div "Parts Arrived" at bounding box center [750, 556] width 369 height 21
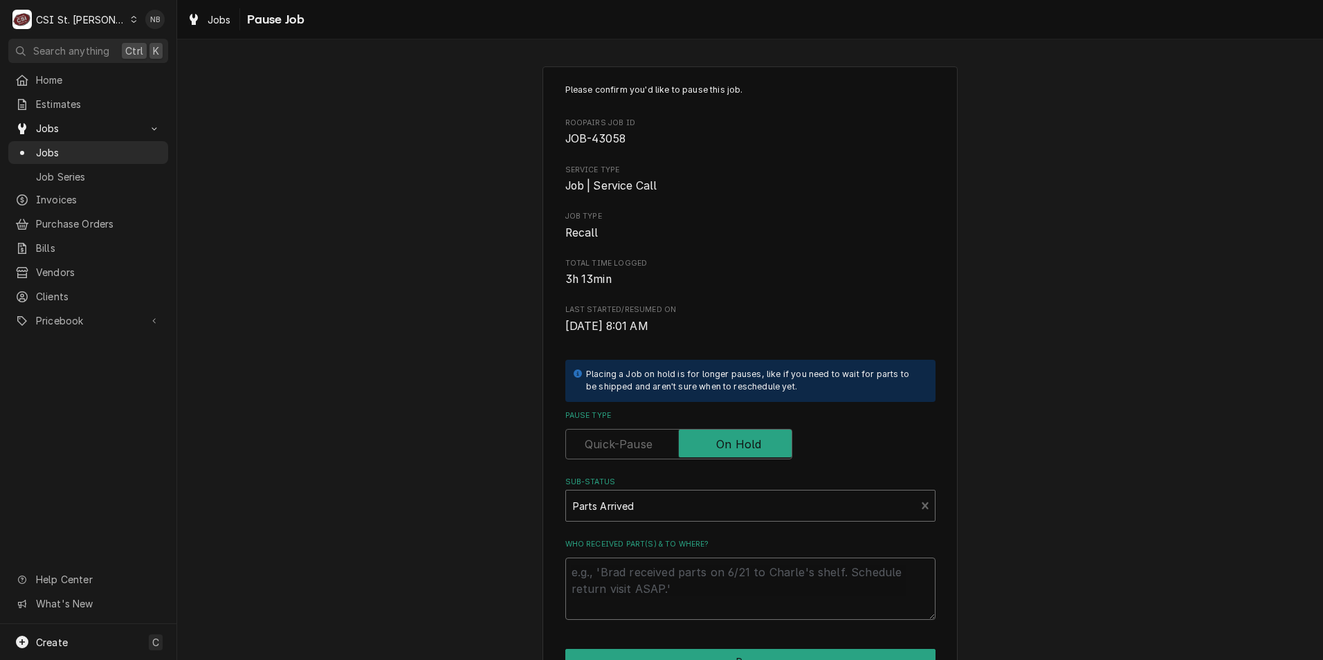
click at [701, 577] on textarea "Who received part(s) & to where?" at bounding box center [750, 589] width 370 height 62
type textarea "x"
type textarea "o"
type textarea "x"
type textarea "on"
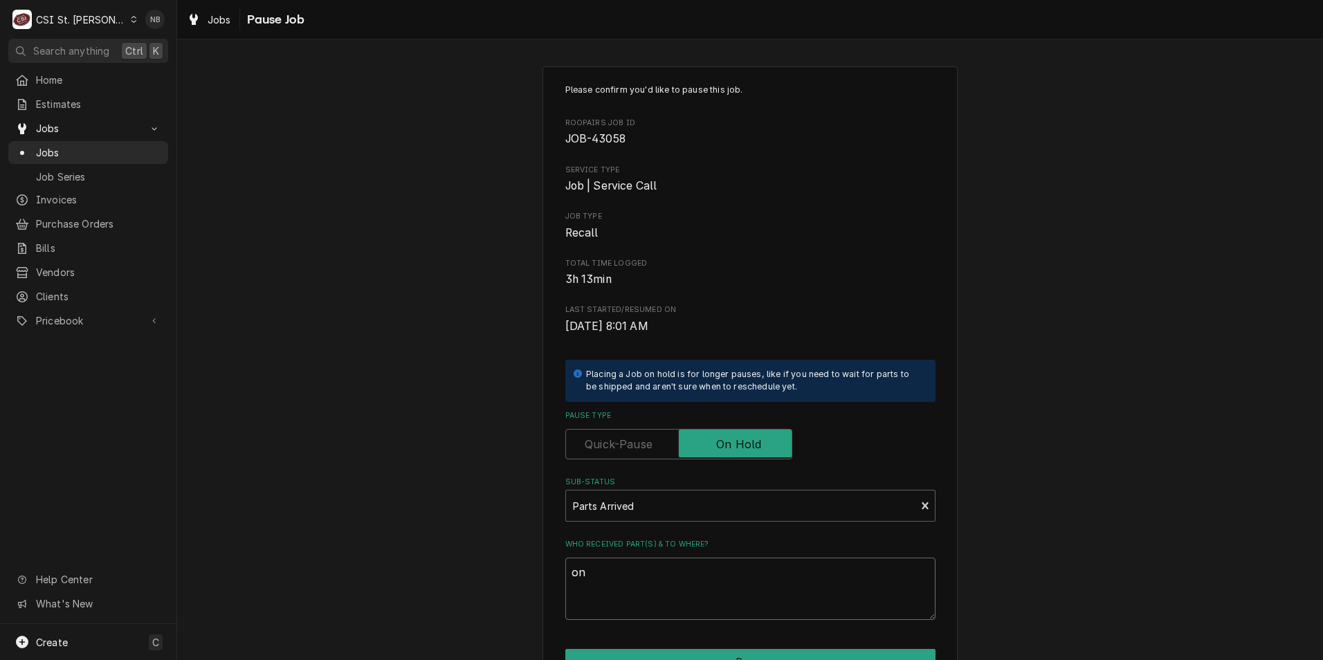
type textarea "x"
type textarea "on"
type textarea "x"
type textarea "on R"
type textarea "x"
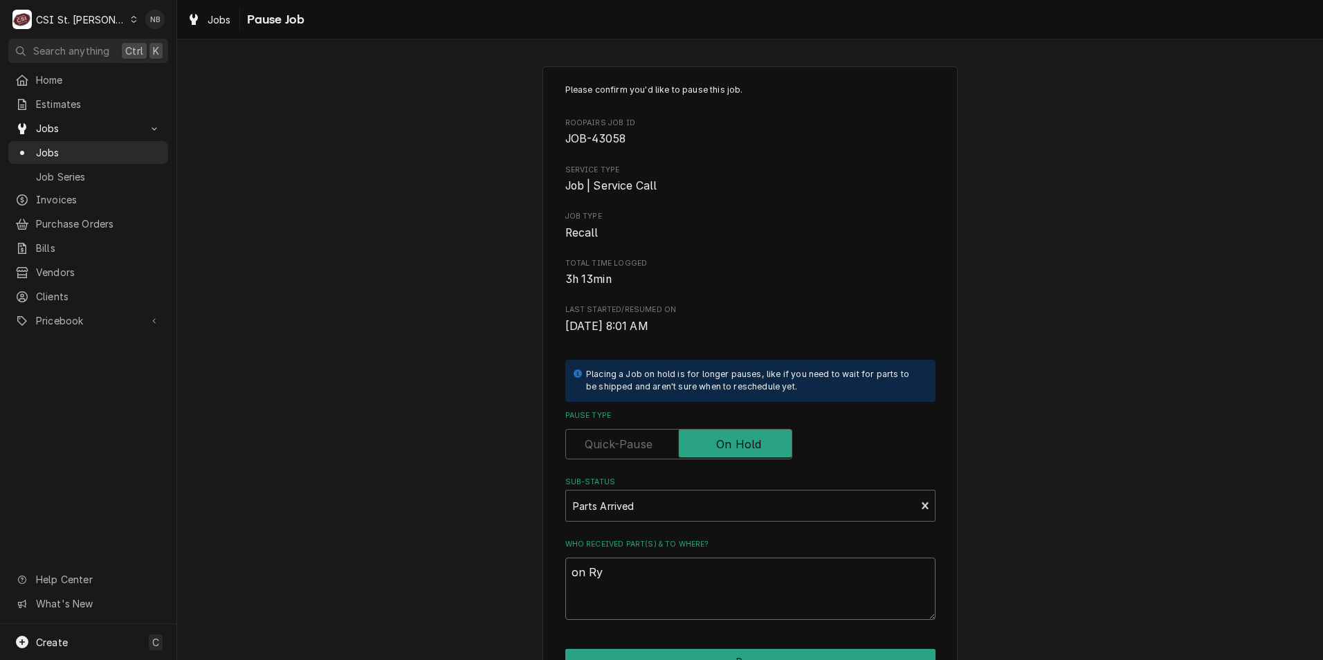
type textarea "on Rya"
type textarea "x"
type textarea "on Ryan"
type textarea "x"
type textarea "on Ryan"
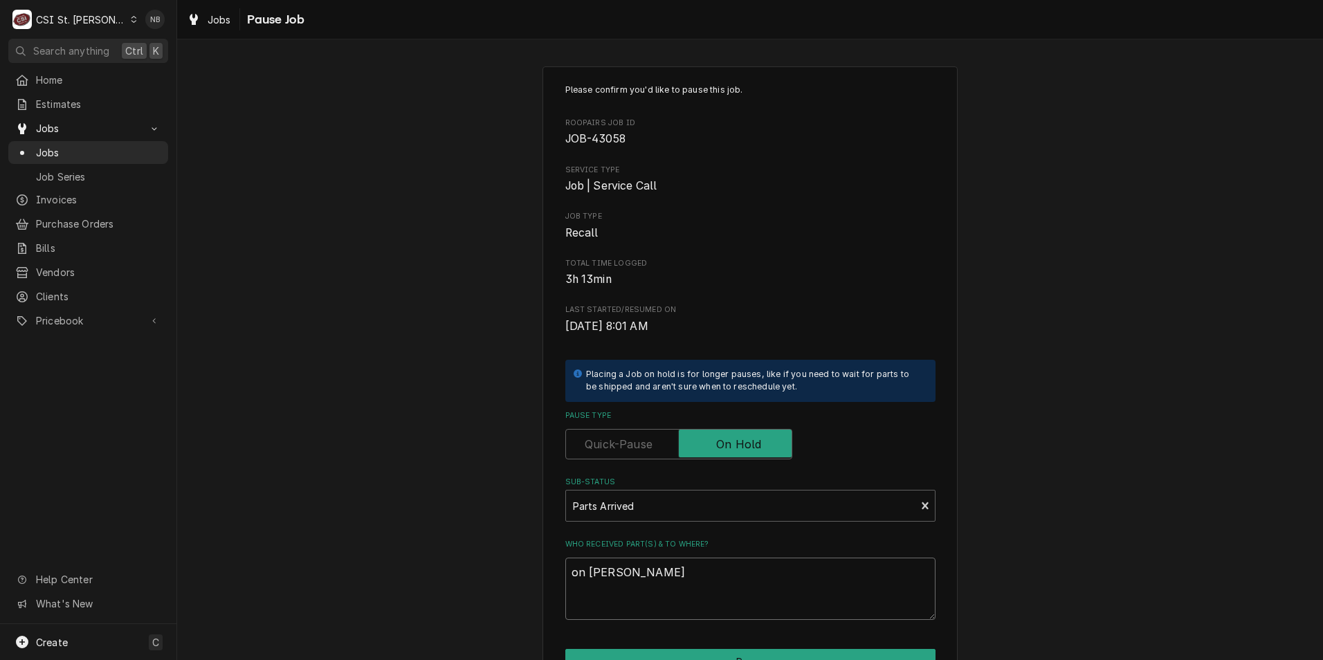
type textarea "x"
type textarea "on Ryan B"
type textarea "x"
type textarea "on Ryan B"
type textarea "x"
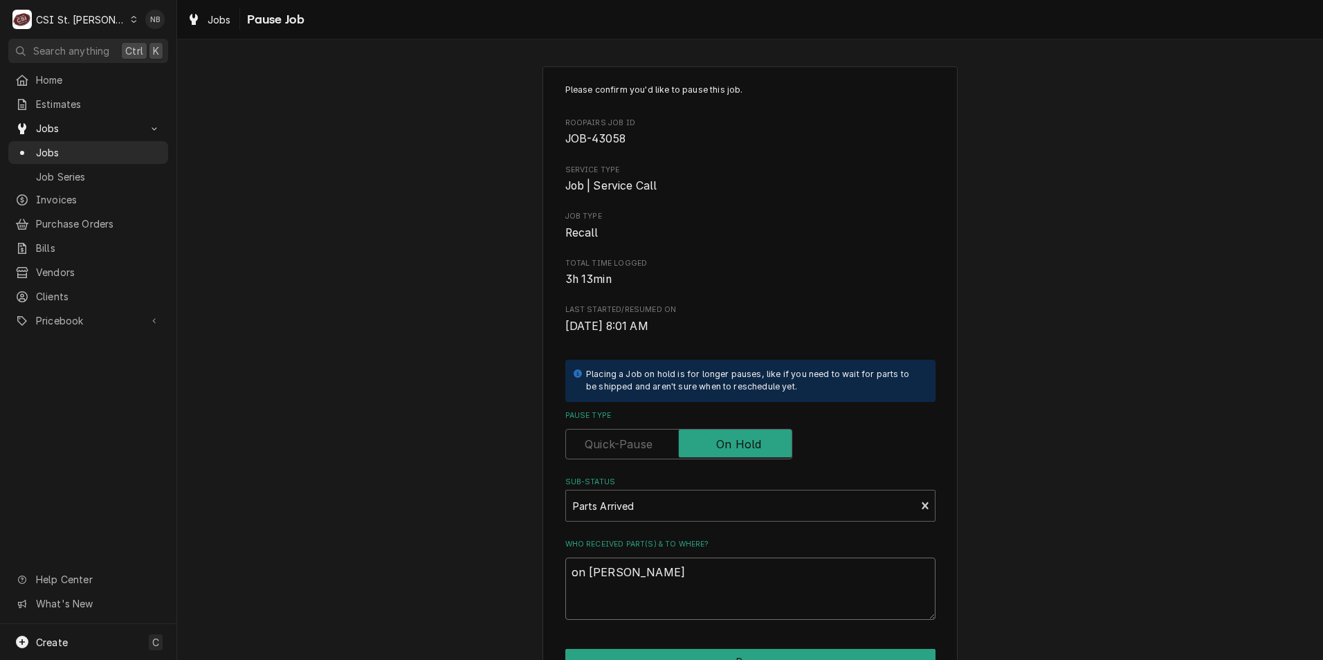
type textarea "on Ryan B S"
type textarea "x"
type textarea "on Ryan B Sh"
type textarea "x"
type textarea "on Ryan B She"
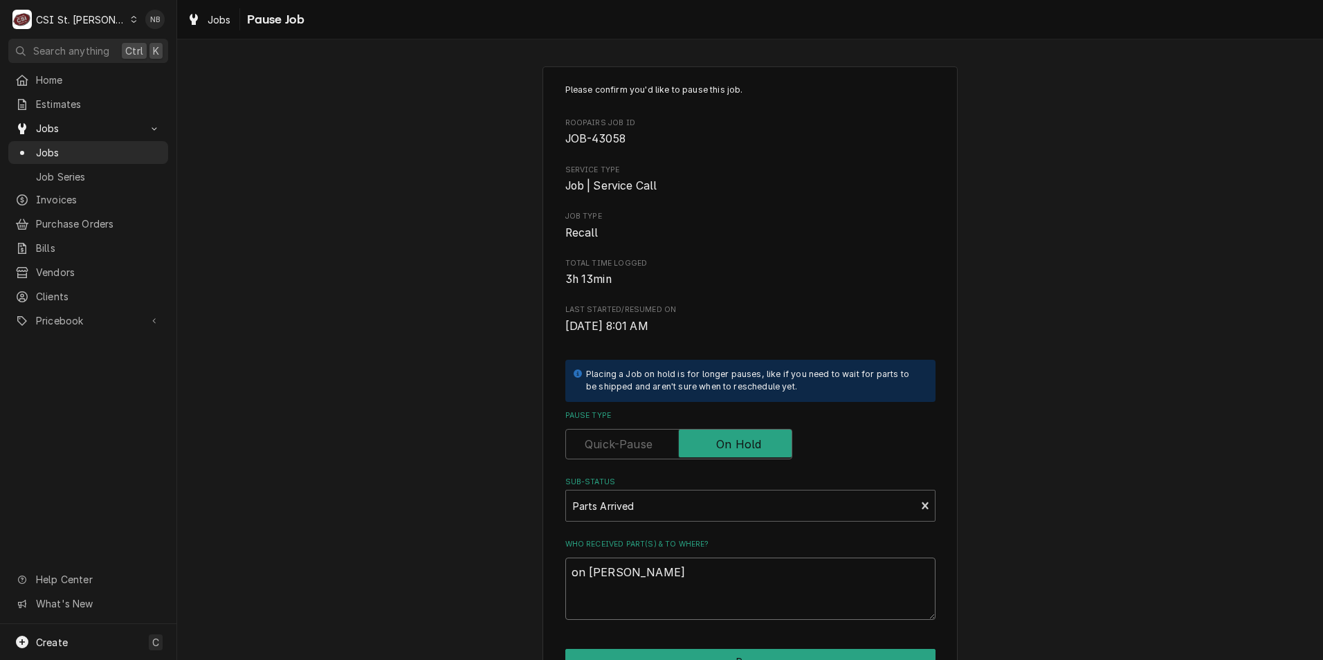
type textarea "x"
type textarea "on Ryan B Shel"
type textarea "x"
type textarea "on Ryan B Shelf-"
type textarea "x"
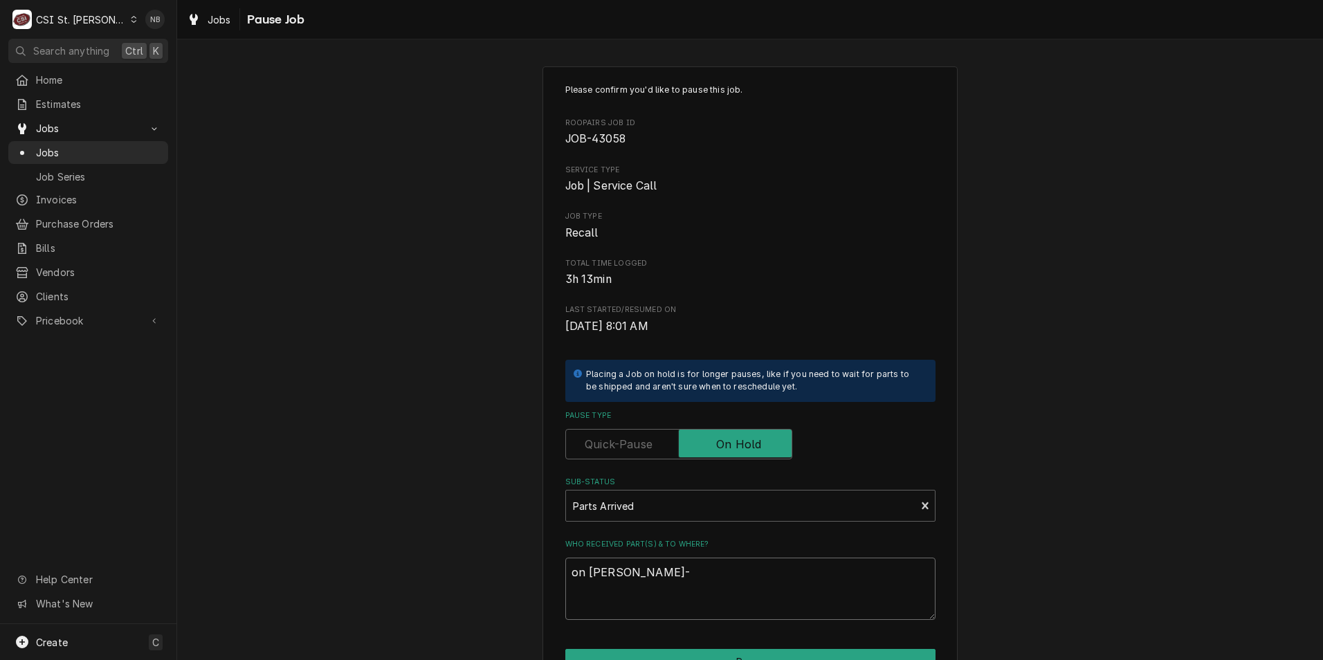
type textarea "on Ryan B Shelf-1"
type textarea "x"
type textarea "on Ryan B Shelf-10"
type textarea "x"
type textarea "on Ryan B Shelf-107"
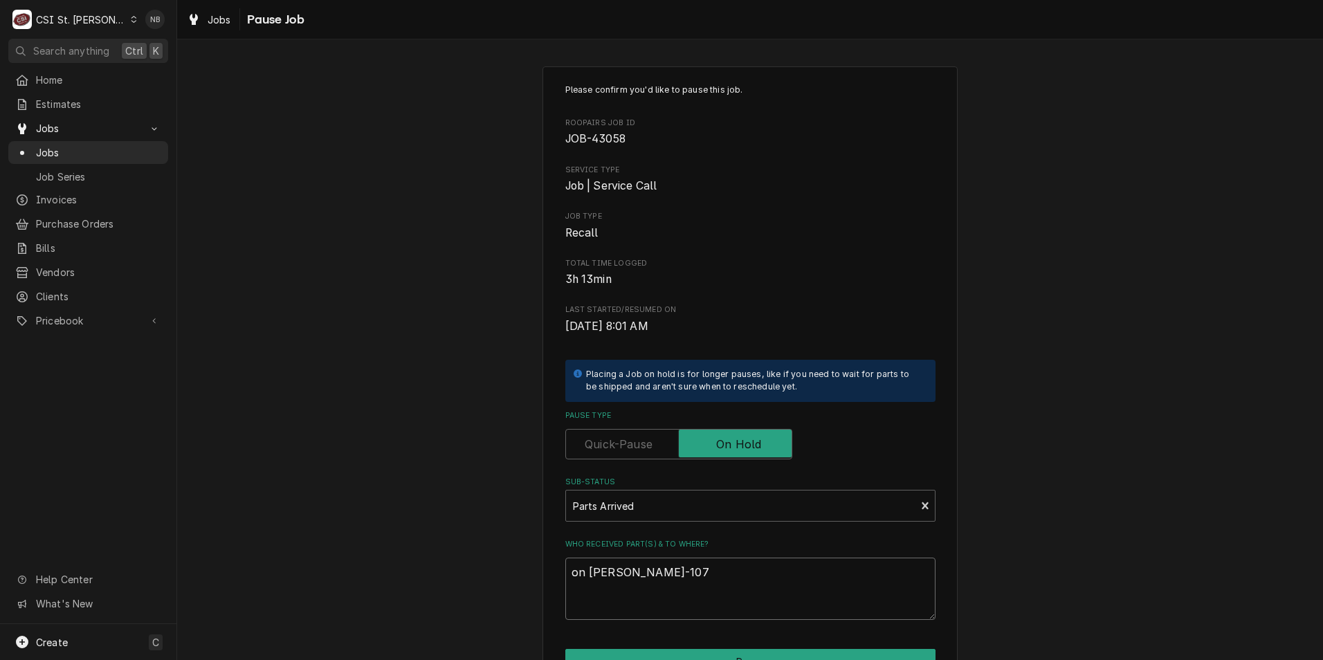
type textarea "x"
type textarea "on Ryan B Shelf-107/"
type textarea "x"
type textarea "on Ryan B Shelf-107/N"
type textarea "x"
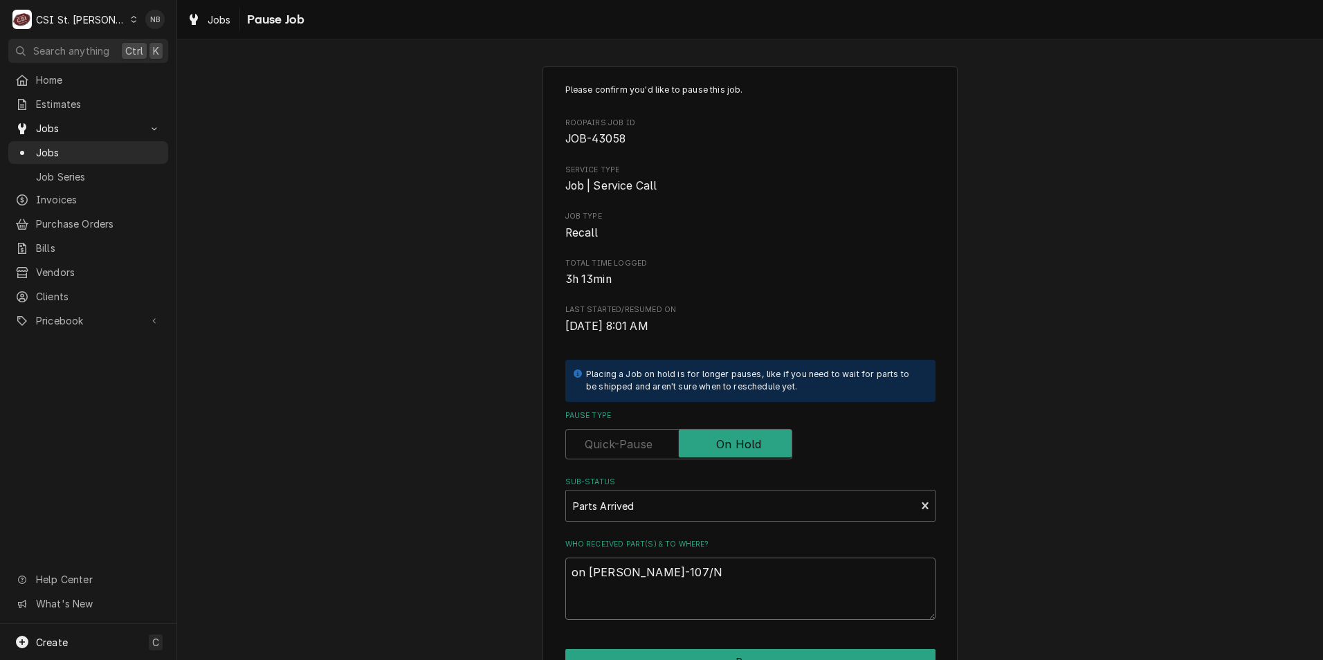
type textarea "on Ryan B Shelf-107/NB"
click at [668, 575] on textarea "on Ryan B Shelf-107/NB" at bounding box center [750, 589] width 370 height 62
type textarea "x"
type textarea "on Ryan B Shelf-10-7/NB"
type textarea "x"
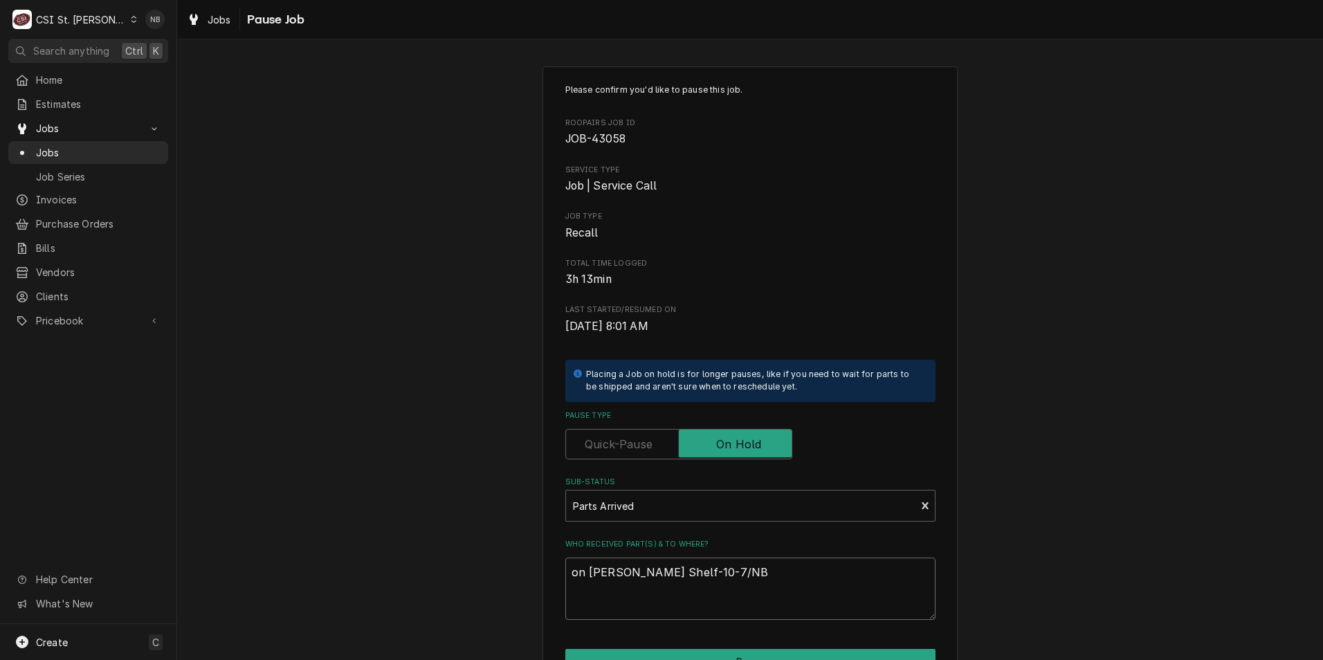
type textarea "on Ryan B Shelf-107/NB"
type textarea "x"
type textarea "on Ryan B Shelf-10/7/NB"
type textarea "x"
type textarea "on Ryan B Shelf-10/7NB"
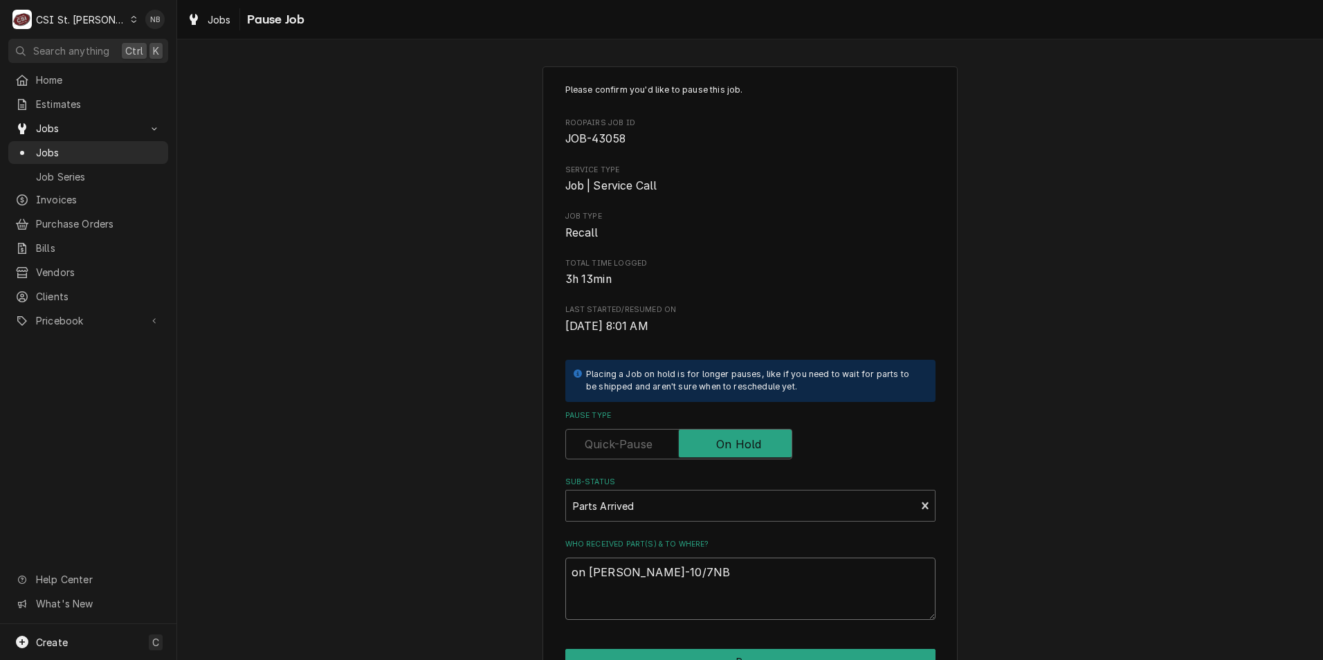
type textarea "x"
type textarea "on Ryan B Shelf-10/7-NB"
click at [1001, 506] on div "Please confirm you'd like to pause this job. Roopairs Job ID JOB-43058 Service …" at bounding box center [750, 414] width 1146 height 721
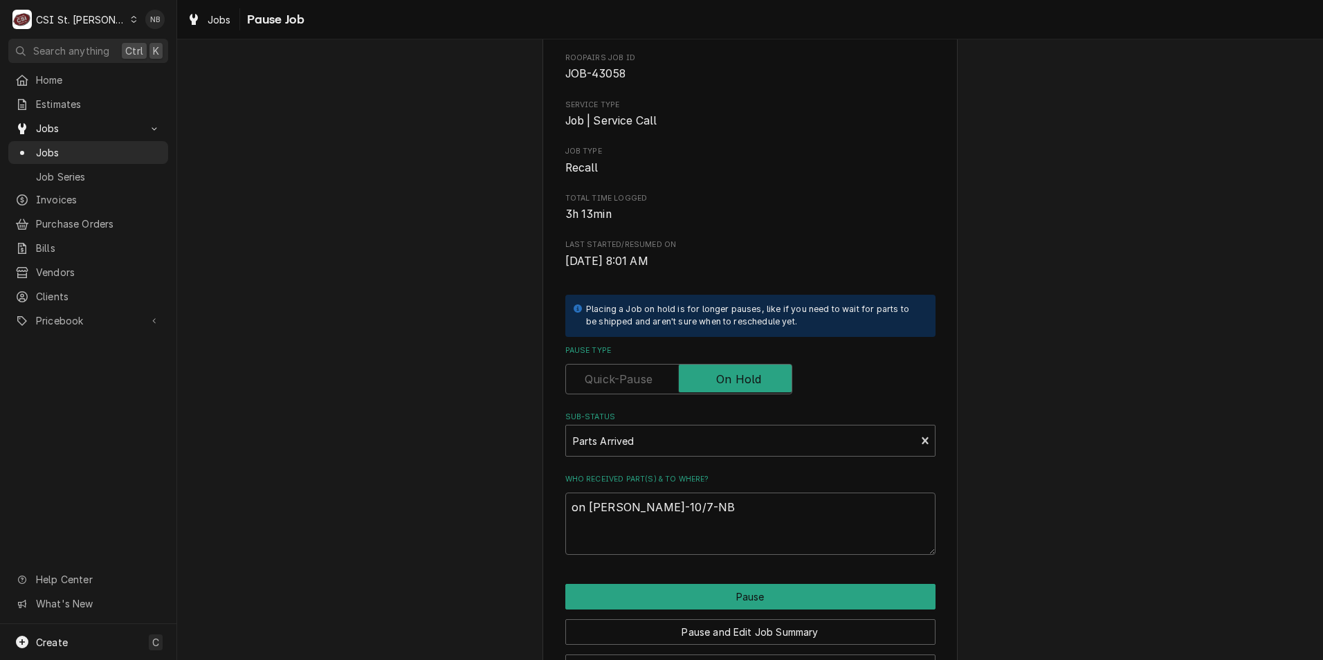
scroll to position [115, 0]
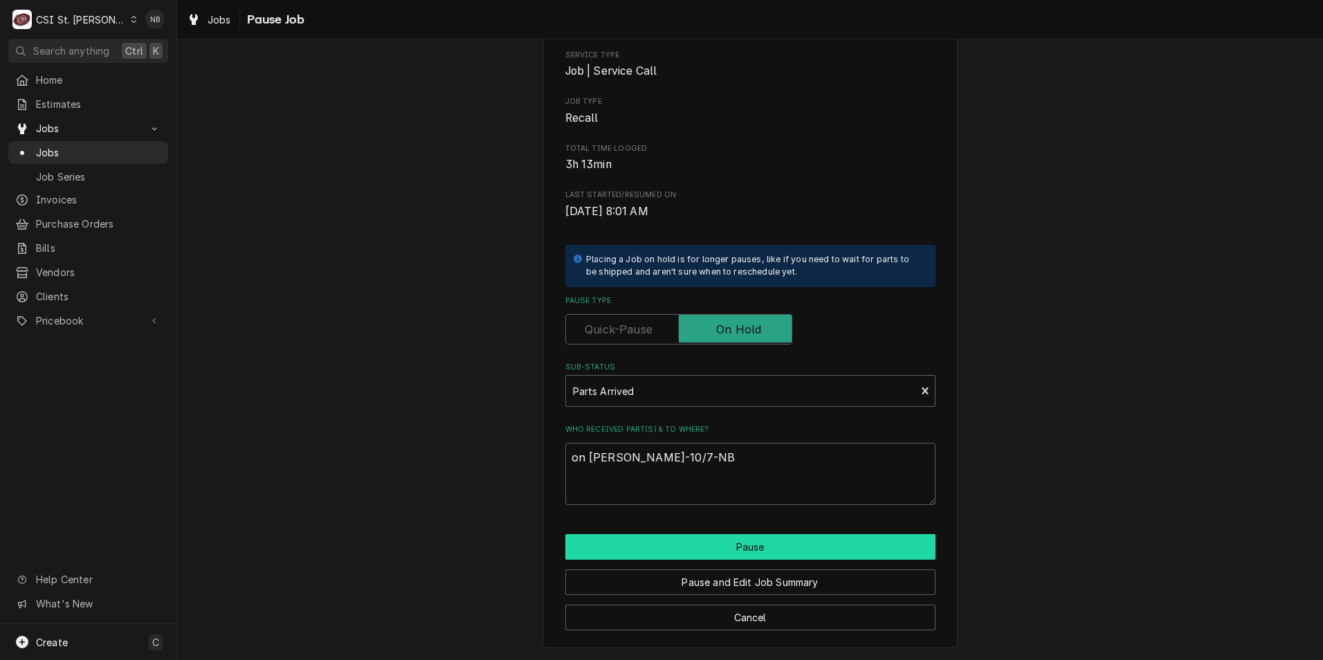
click at [842, 537] on button "Pause" at bounding box center [750, 547] width 370 height 26
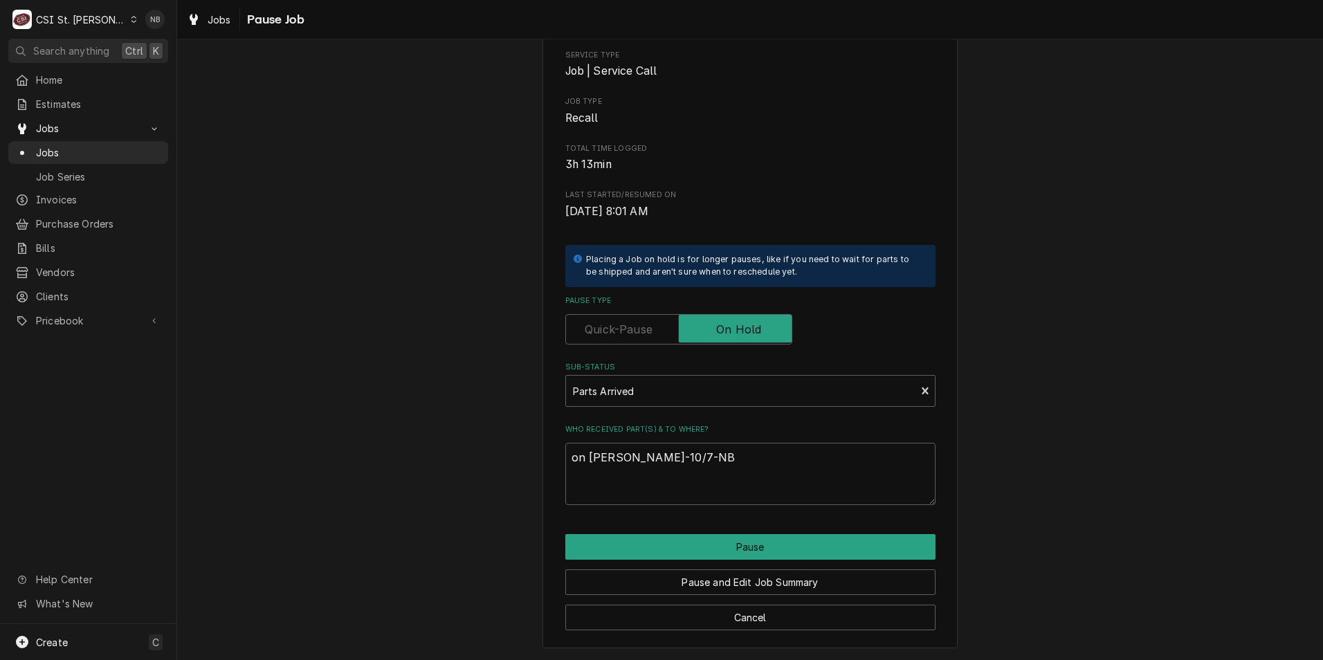
type textarea "x"
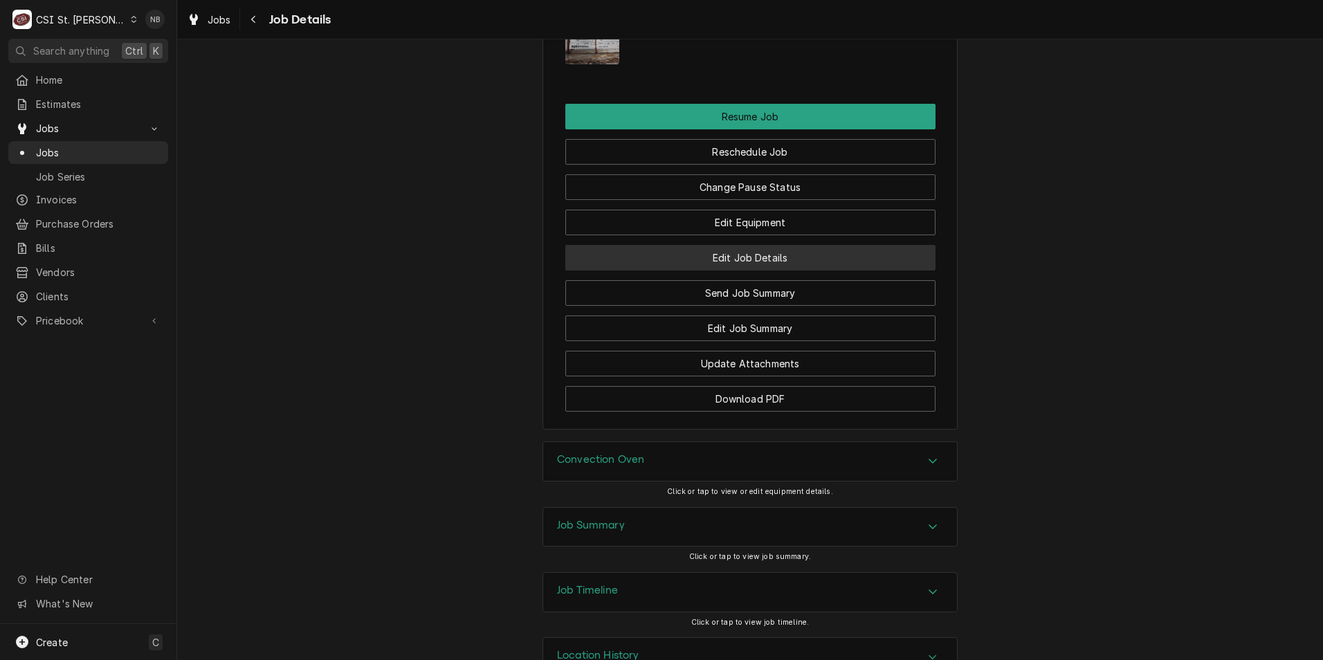
scroll to position [2161, 0]
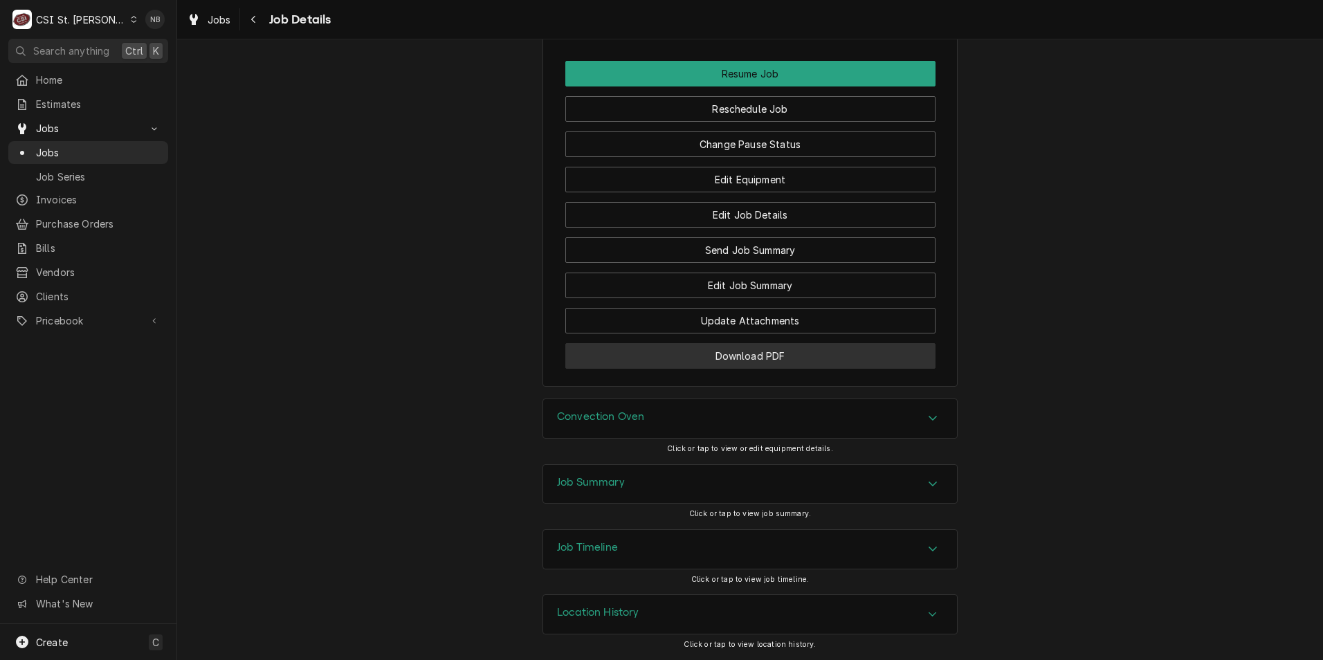
click at [799, 358] on button "Download PDF" at bounding box center [750, 356] width 370 height 26
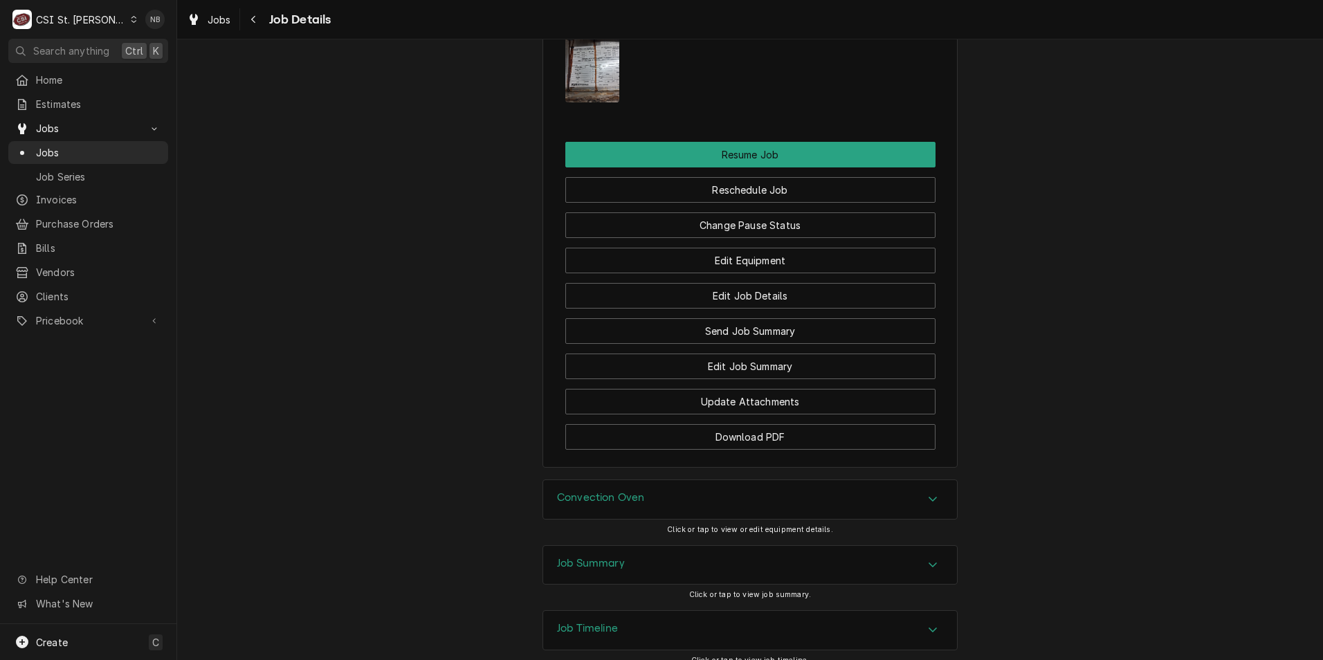
scroll to position [1953, 0]
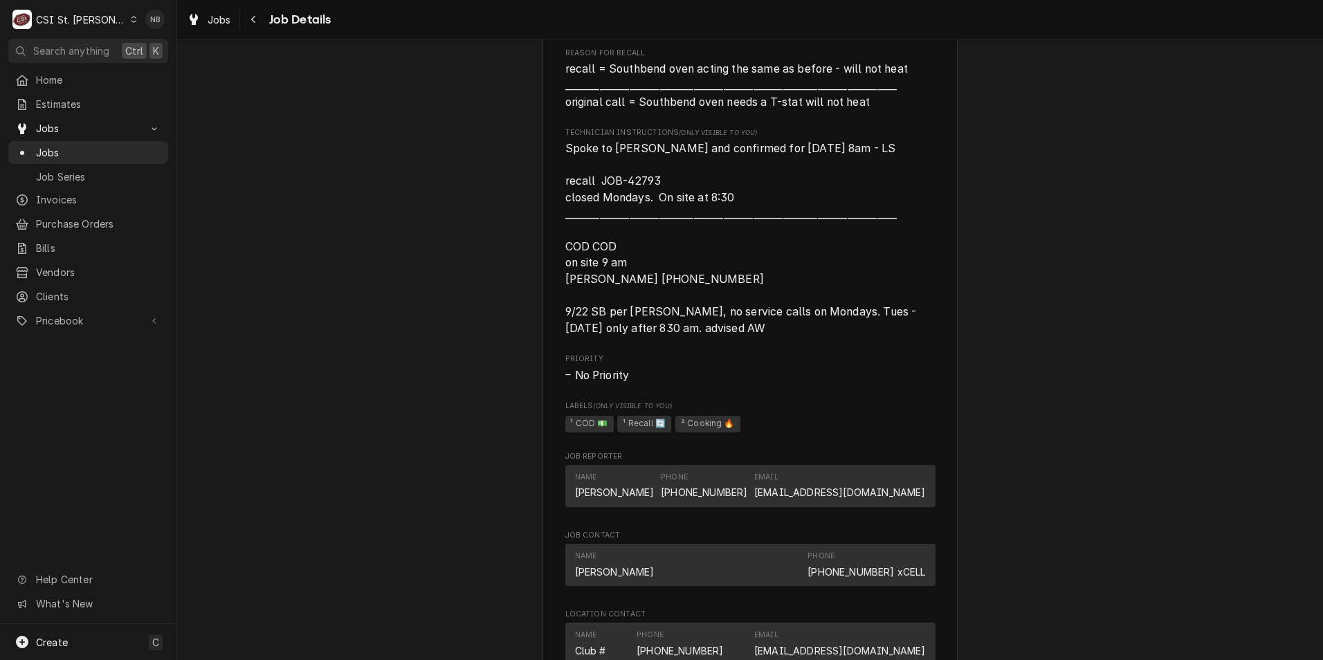
scroll to position [1054, 0]
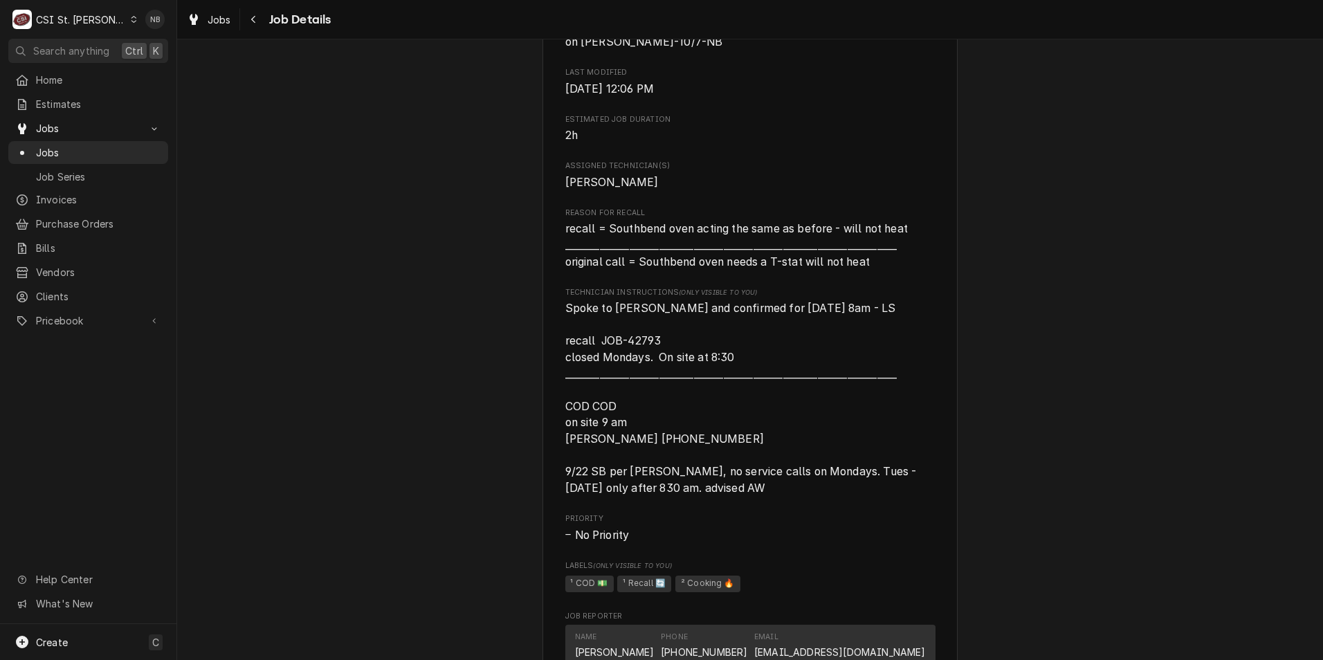
click at [98, 16] on div "C CSI St. [PERSON_NAME]" at bounding box center [75, 20] width 134 height 28
click at [163, 53] on div "CSI Kentucky" at bounding box center [212, 51] width 183 height 15
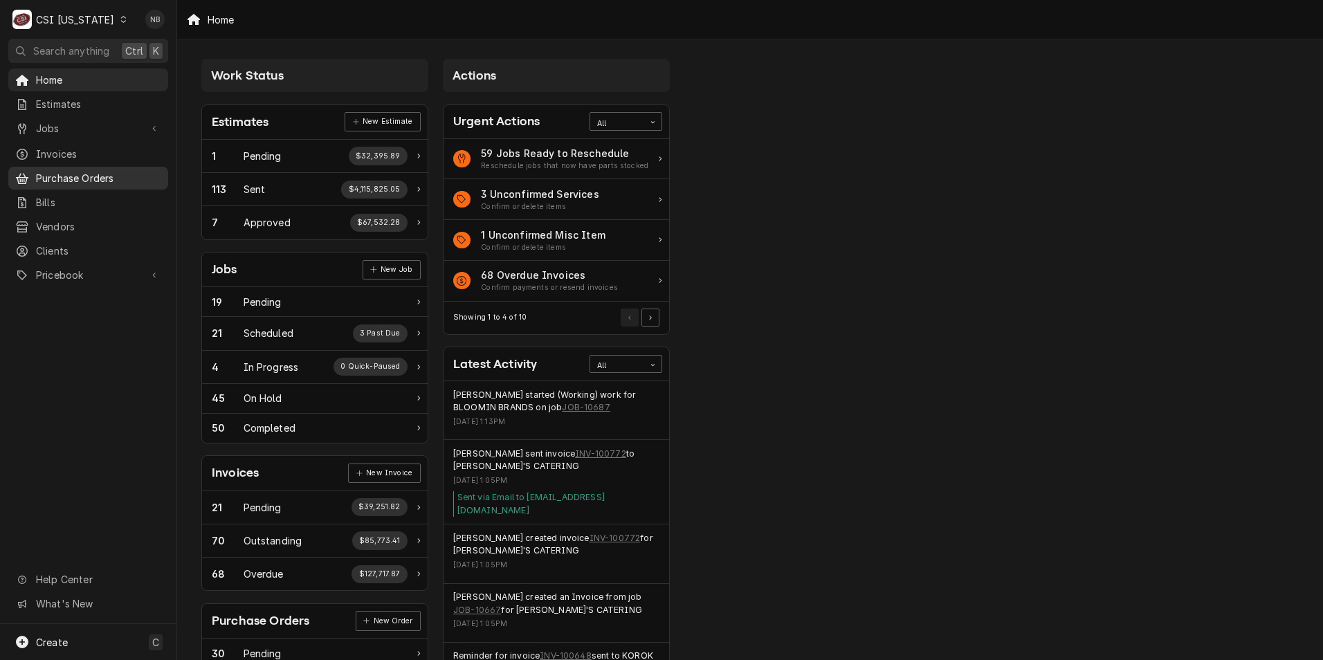
click at [113, 178] on span "Purchase Orders" at bounding box center [98, 178] width 125 height 15
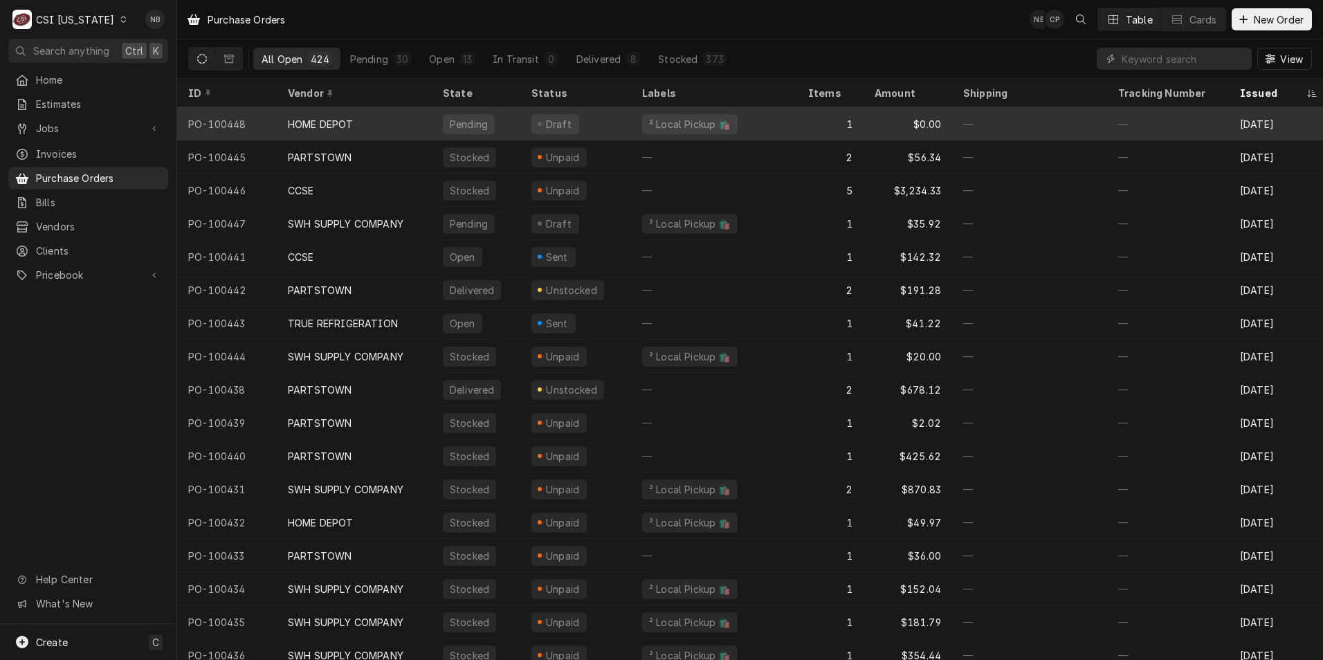
click at [370, 131] on div "HOME DEPOT" at bounding box center [354, 123] width 155 height 33
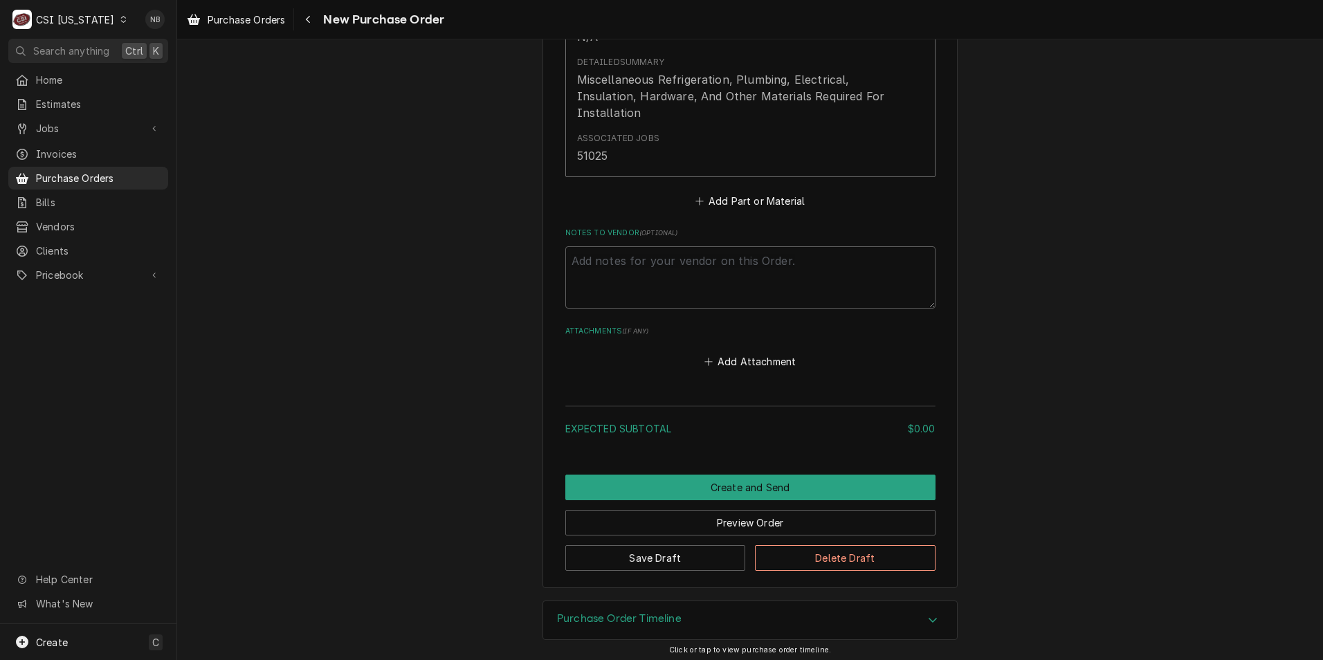
scroll to position [838, 0]
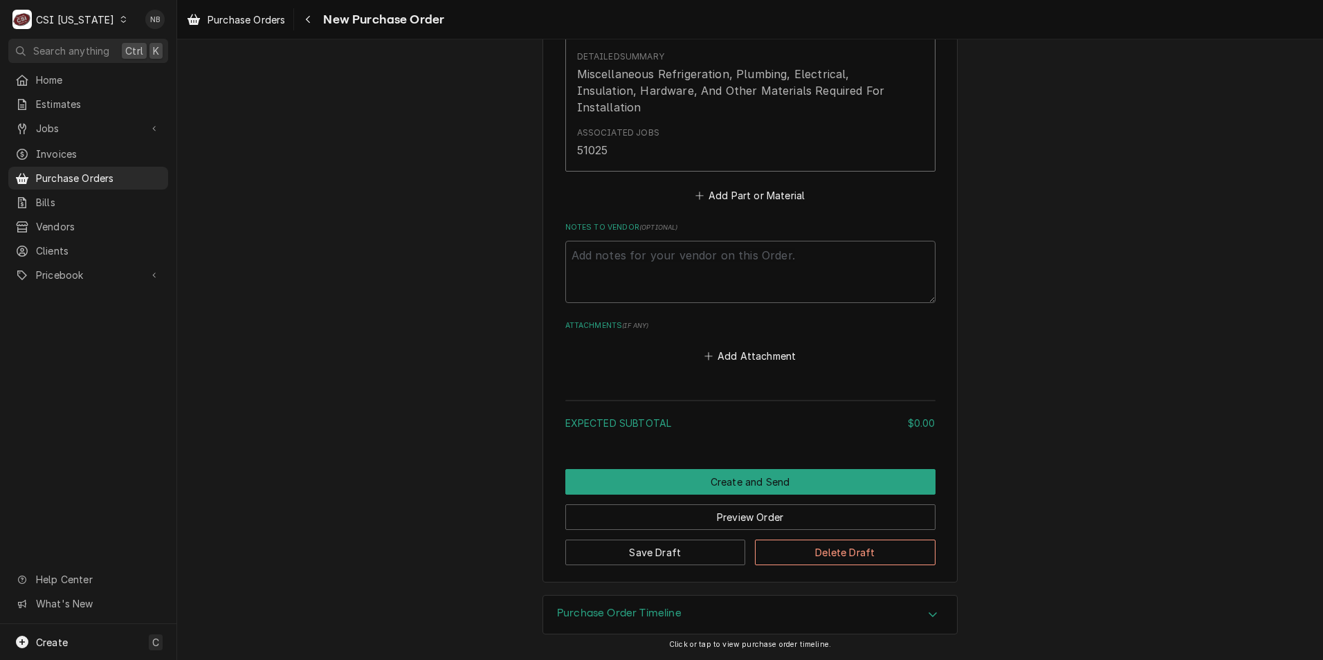
click at [593, 619] on h3 "Purchase Order Timeline" at bounding box center [619, 613] width 125 height 13
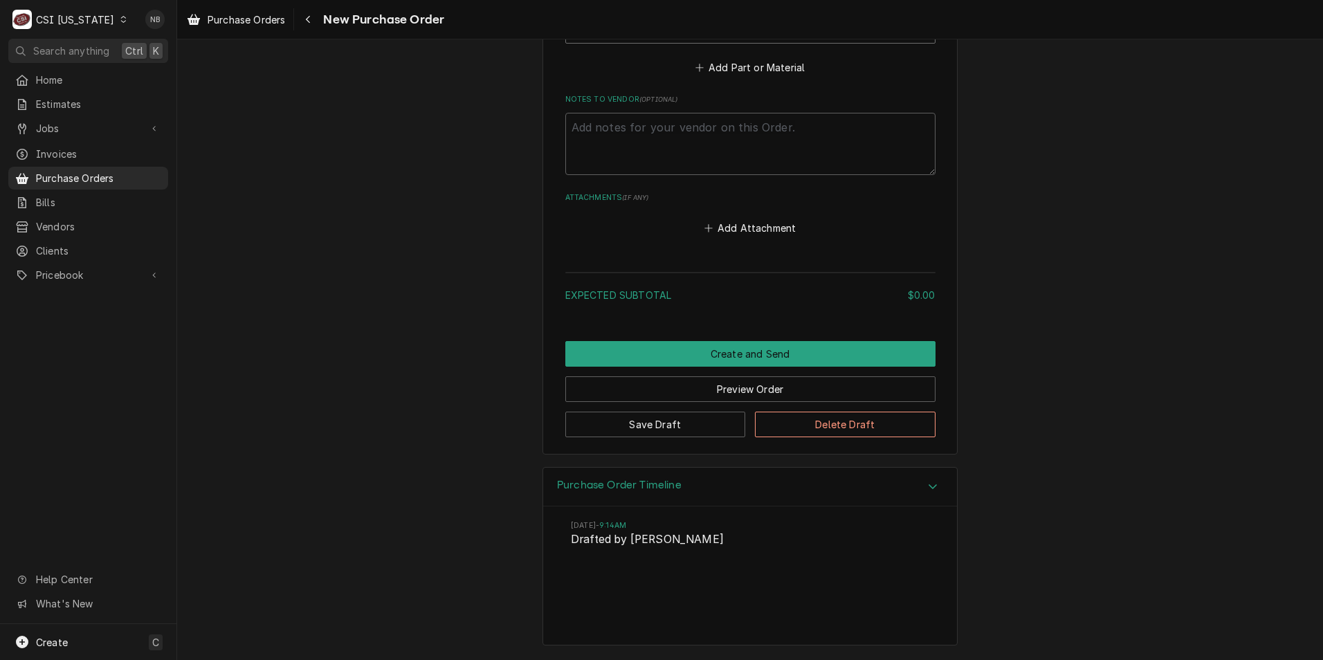
click at [625, 503] on div "Purchase Order Timeline" at bounding box center [750, 487] width 414 height 39
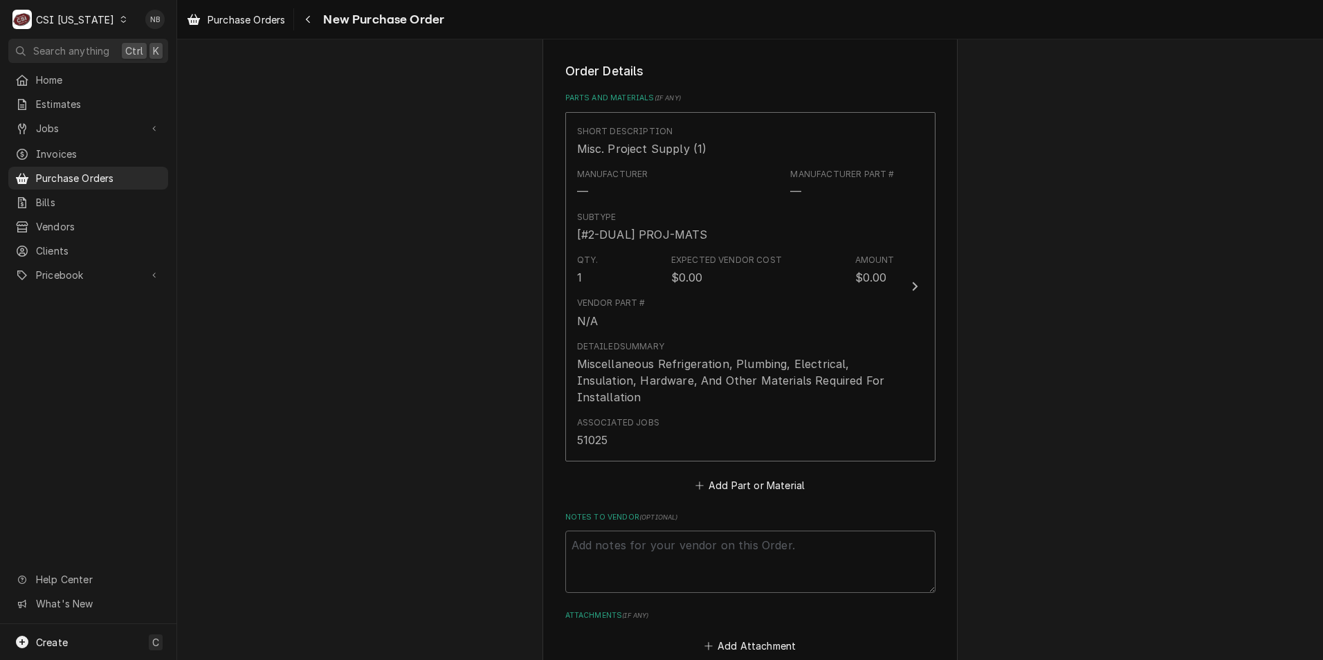
scroll to position [561, 0]
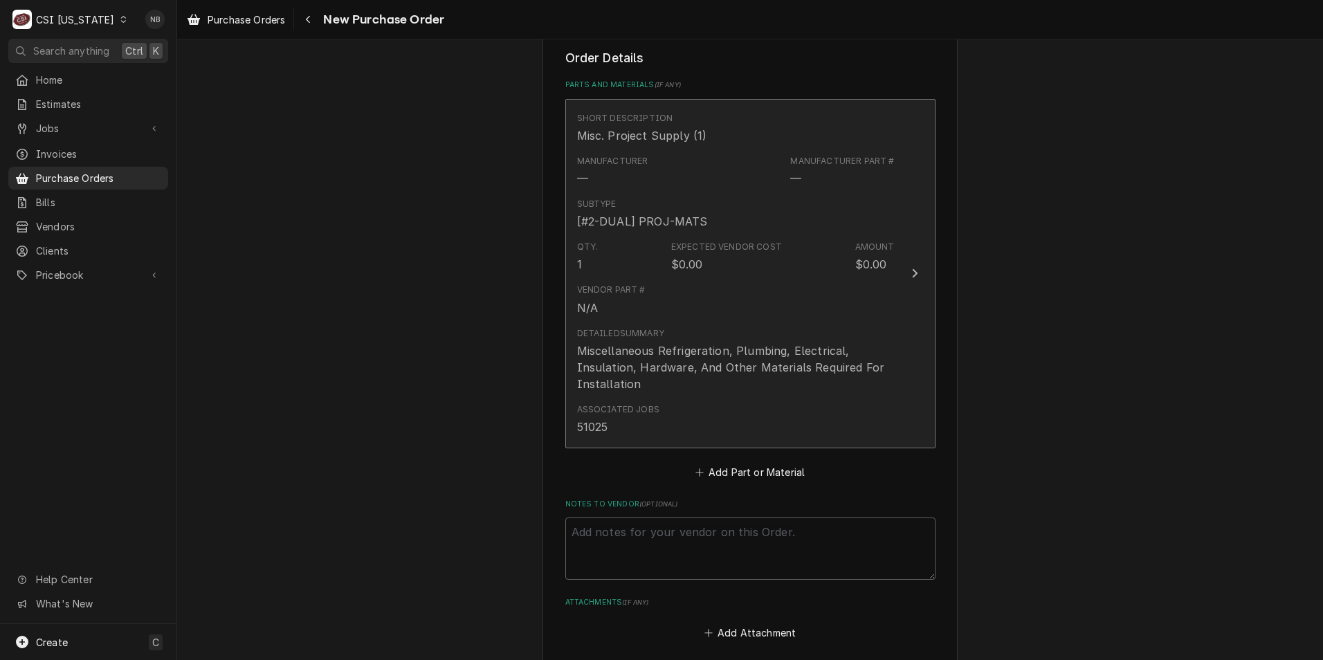
click at [619, 435] on div "Associated Jobs 51025" at bounding box center [736, 419] width 318 height 43
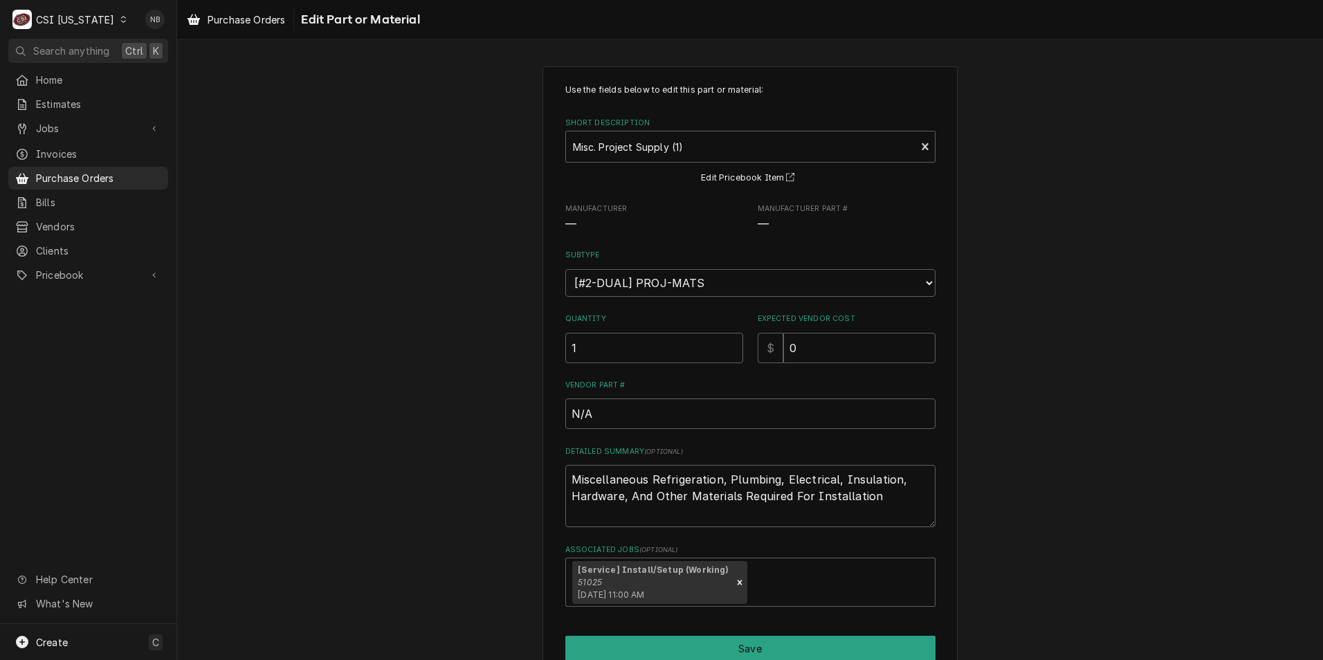
scroll to position [66, 0]
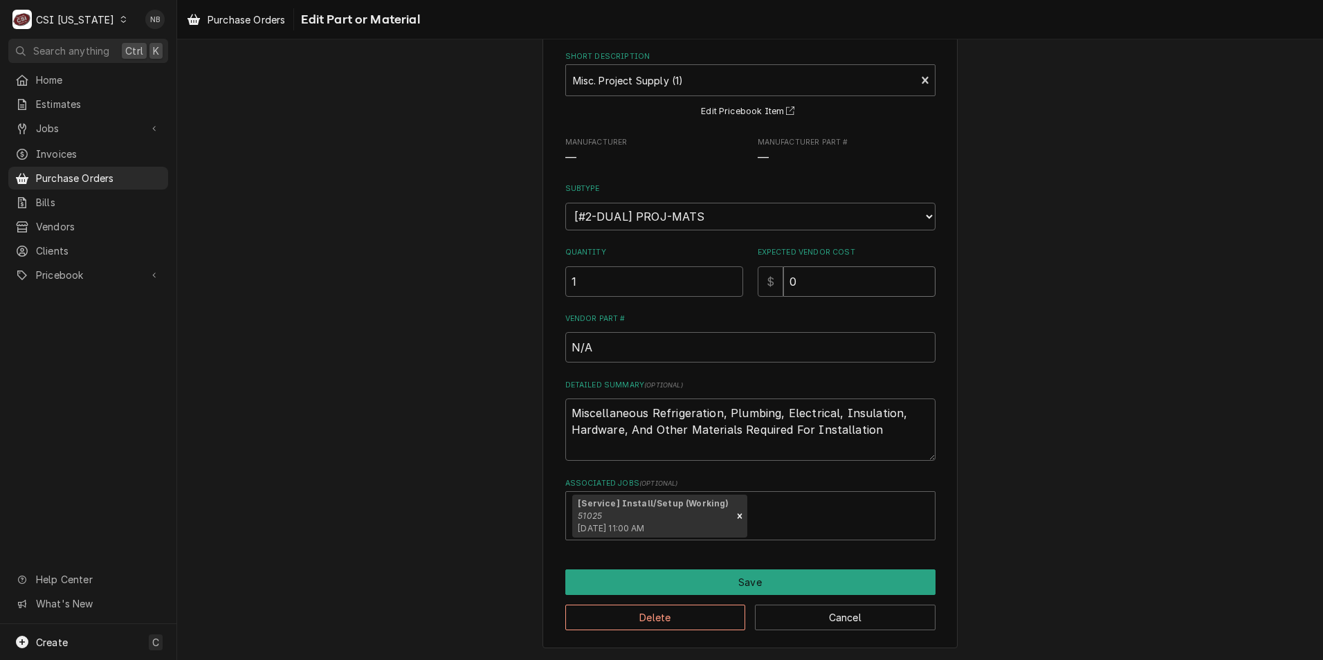
drag, startPoint x: 802, startPoint y: 284, endPoint x: 746, endPoint y: 286, distance: 56.7
click at [746, 286] on div "Quantity 1 Expected Vendor Cost $ 0" at bounding box center [750, 271] width 370 height 49
type textarea "x"
type input "5"
type textarea "x"
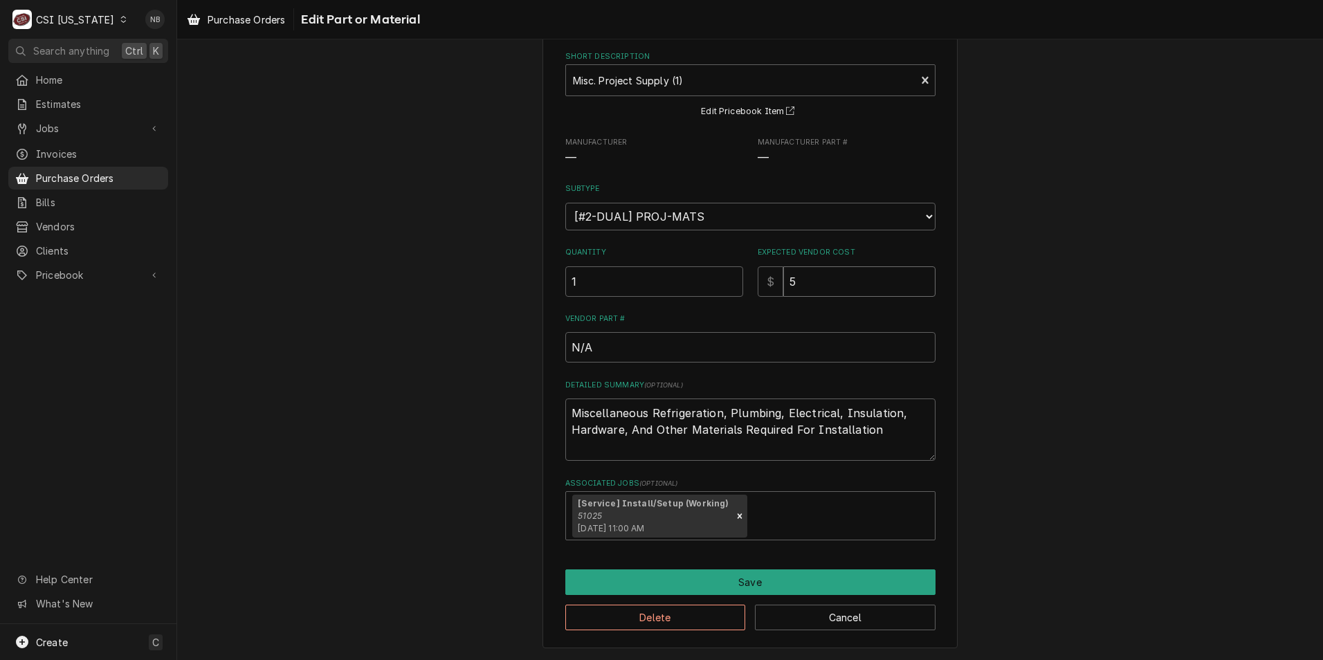
type input "53"
type textarea "x"
type input "53.7"
type textarea "x"
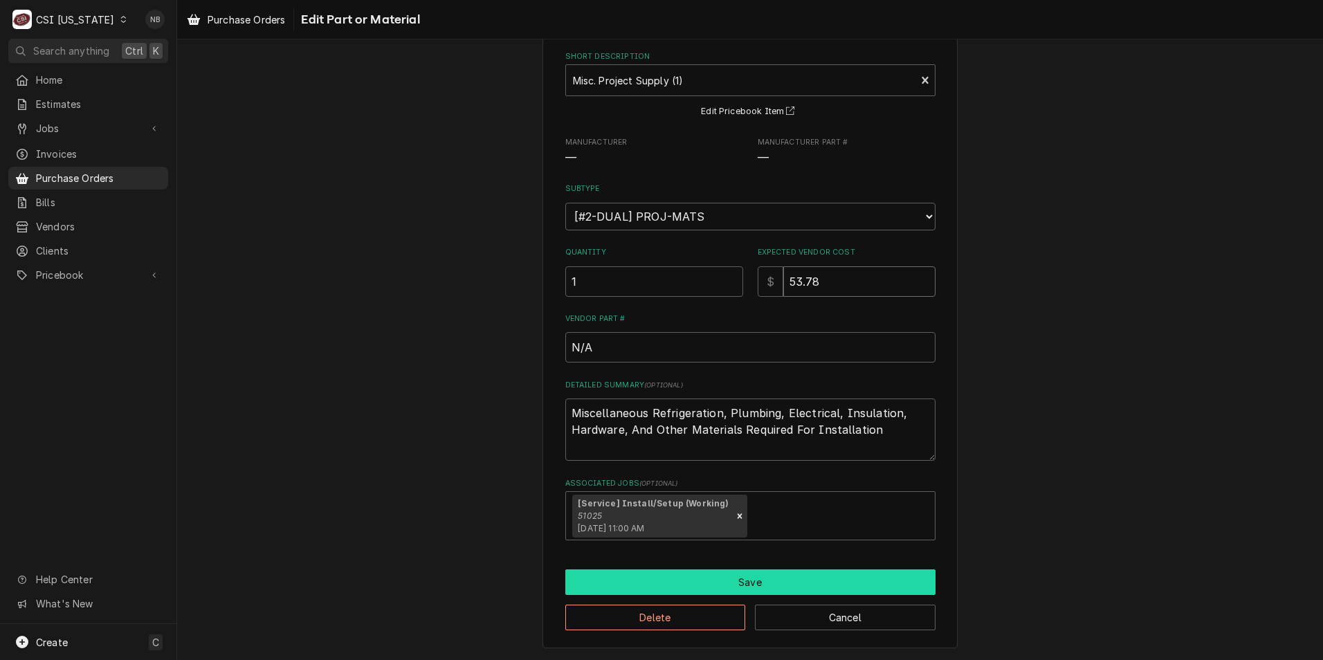
type input "53.78"
click at [735, 580] on button "Save" at bounding box center [750, 582] width 370 height 26
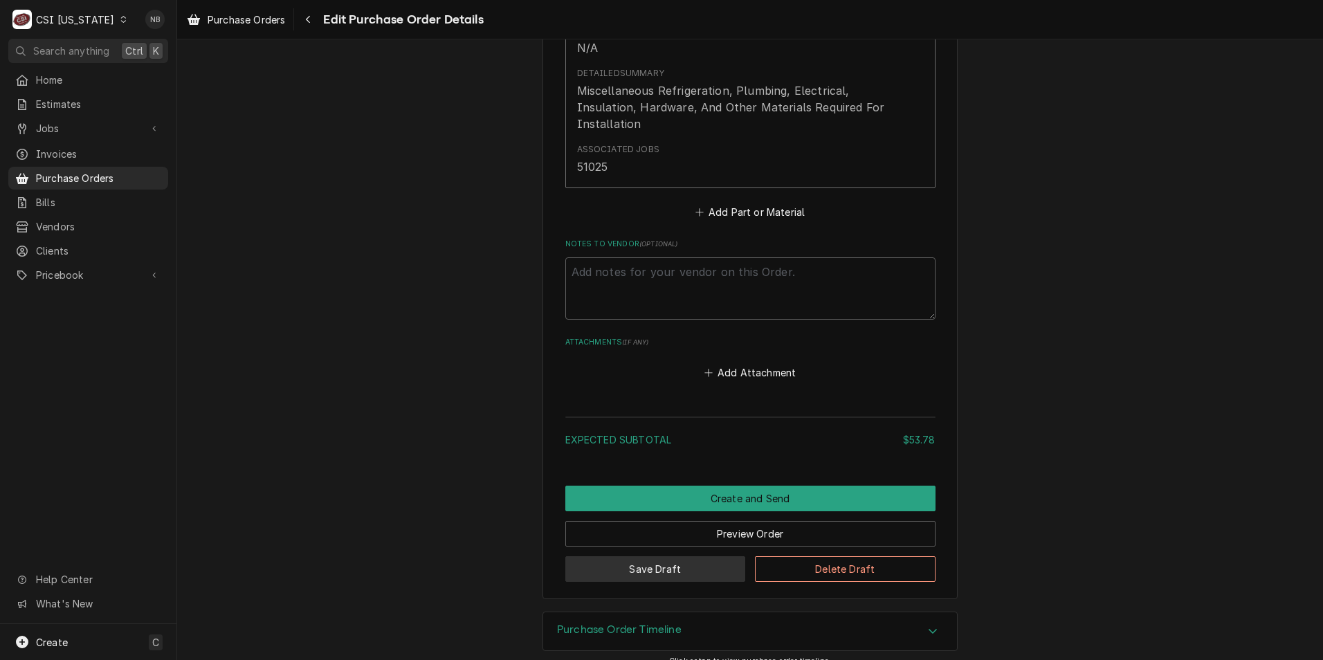
scroll to position [838, 0]
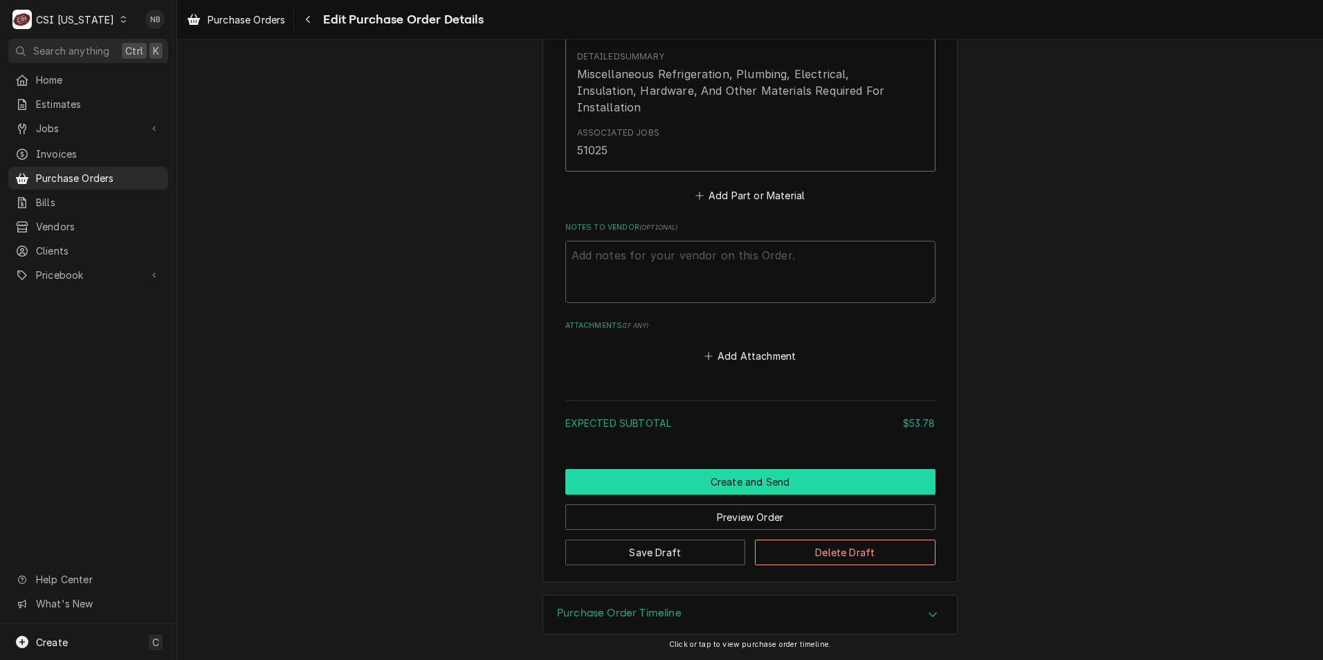
click at [740, 481] on button "Create and Send" at bounding box center [750, 482] width 370 height 26
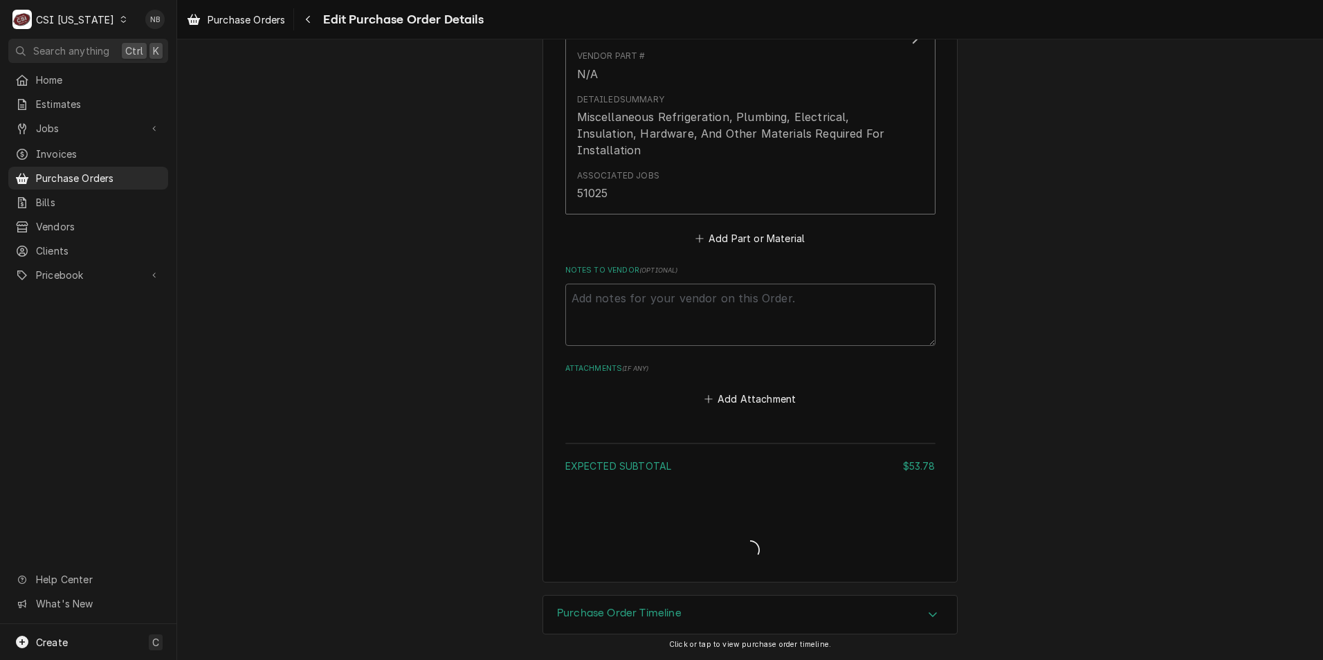
type textarea "x"
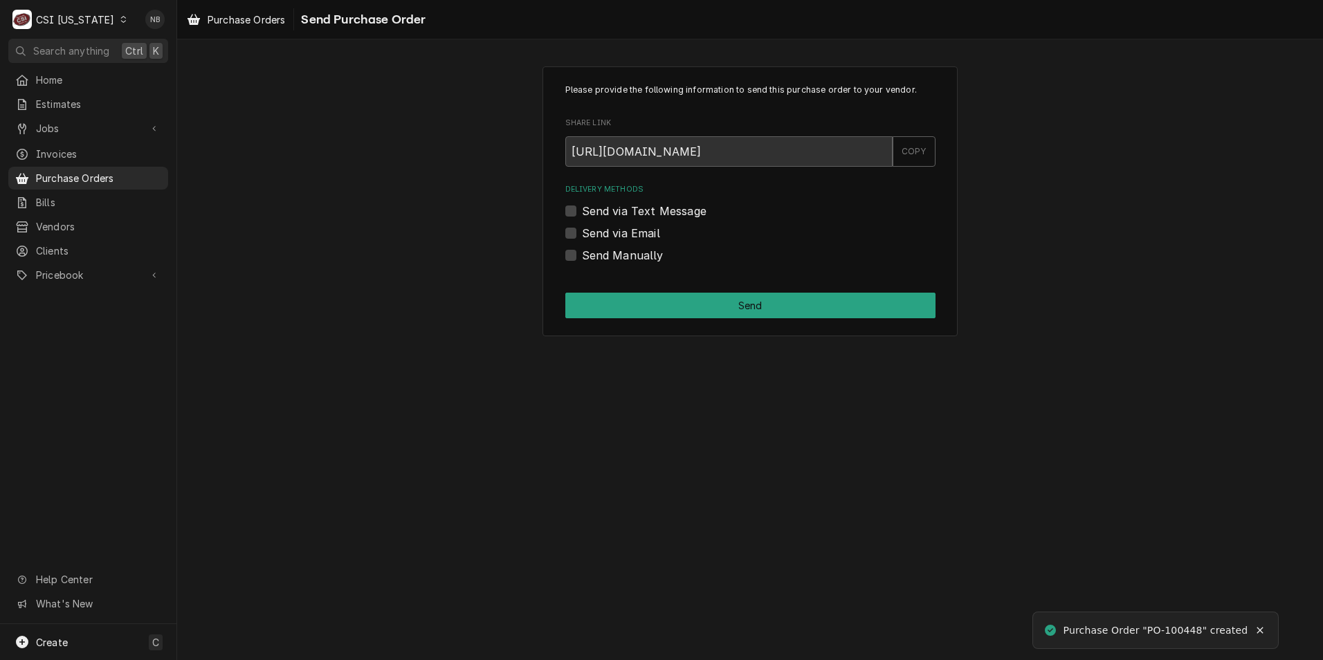
click at [582, 255] on label "Send Manually" at bounding box center [623, 255] width 82 height 17
click at [582, 255] on input "Send Manually" at bounding box center [767, 262] width 370 height 30
checkbox input "true"
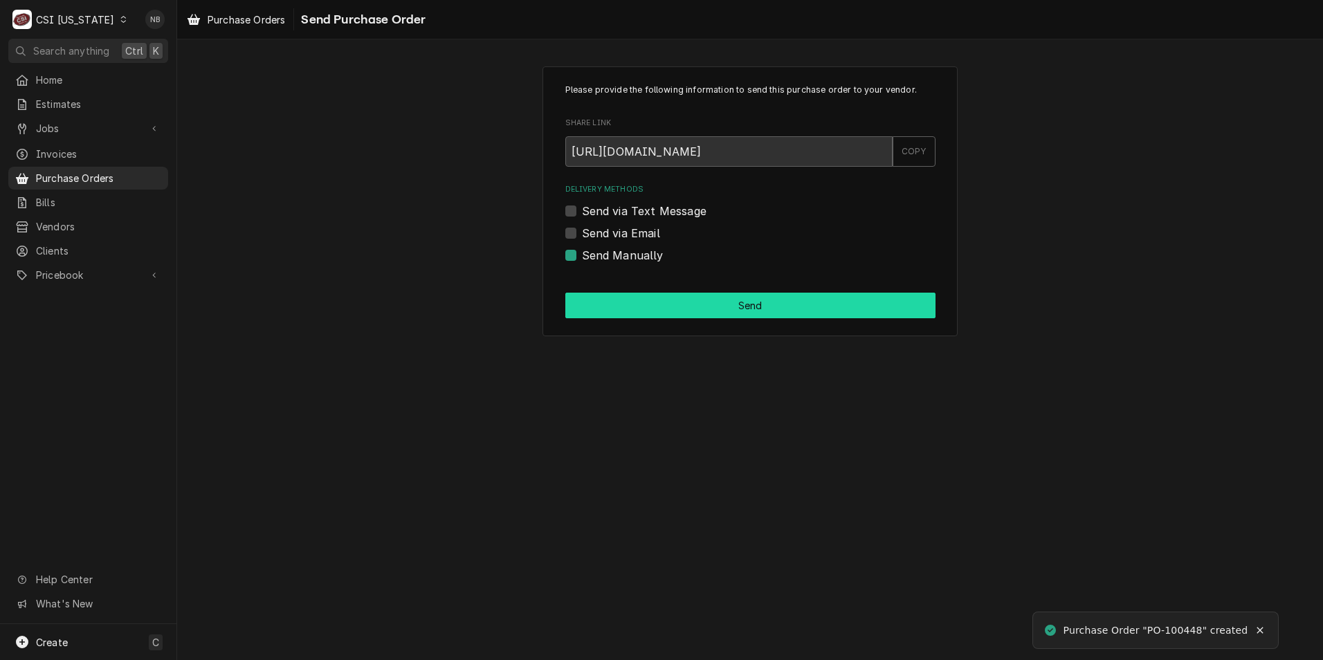
click at [616, 303] on button "Send" at bounding box center [750, 306] width 370 height 26
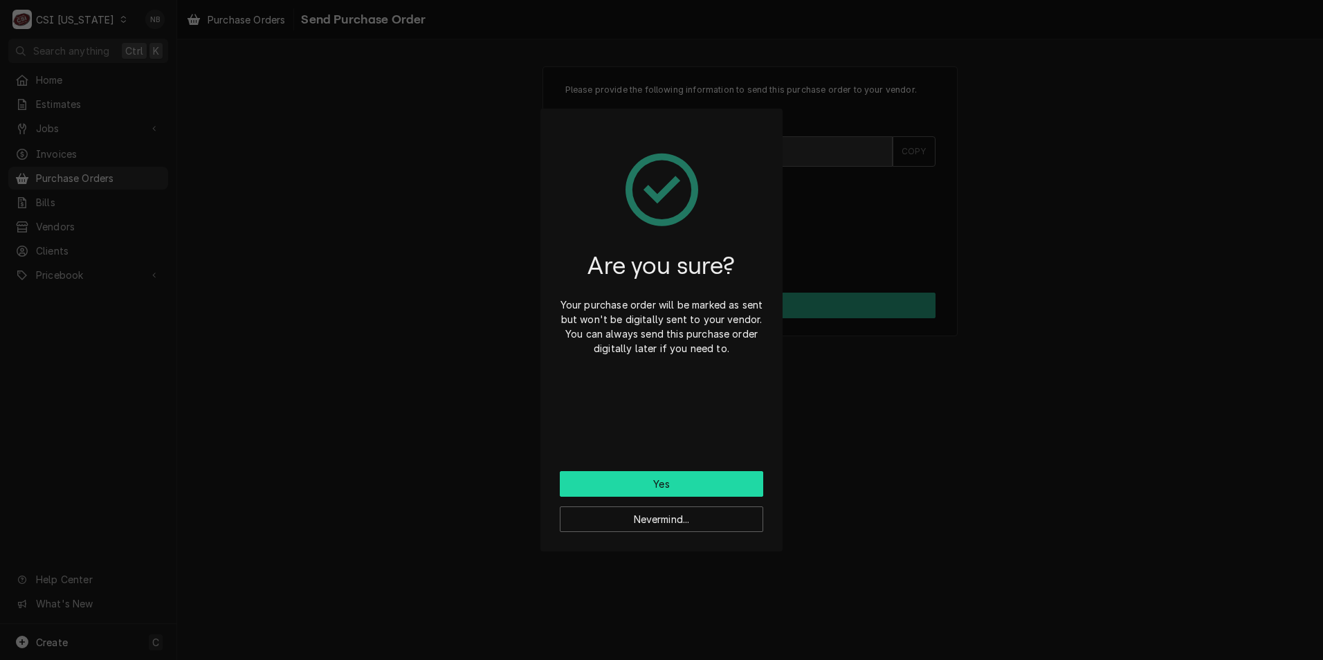
click at [699, 477] on button "Yes" at bounding box center [661, 484] width 203 height 26
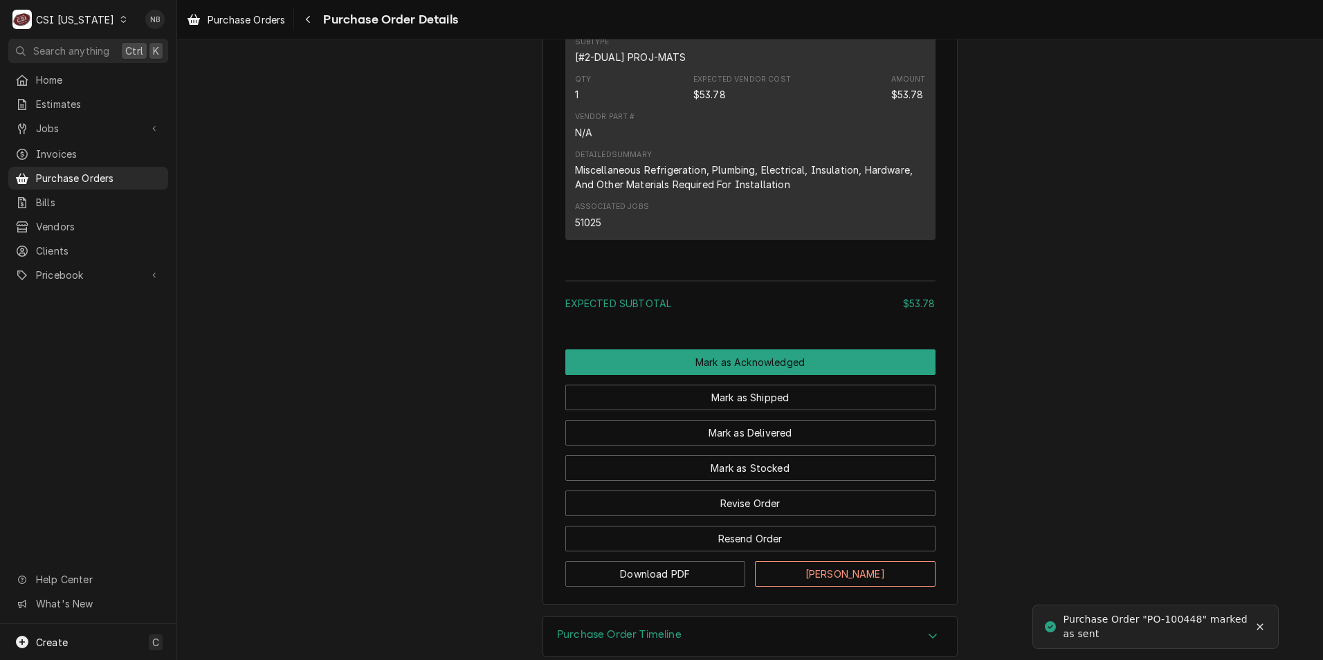
scroll to position [967, 0]
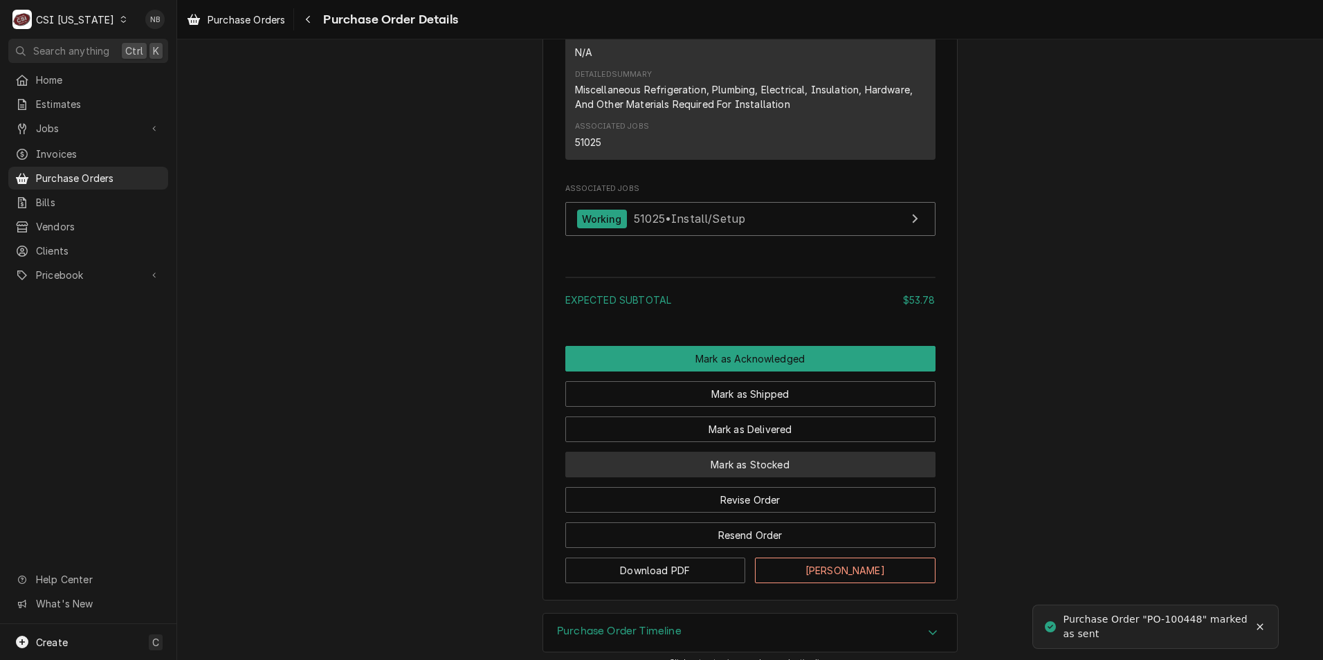
click at [726, 477] on button "Mark as Stocked" at bounding box center [750, 465] width 370 height 26
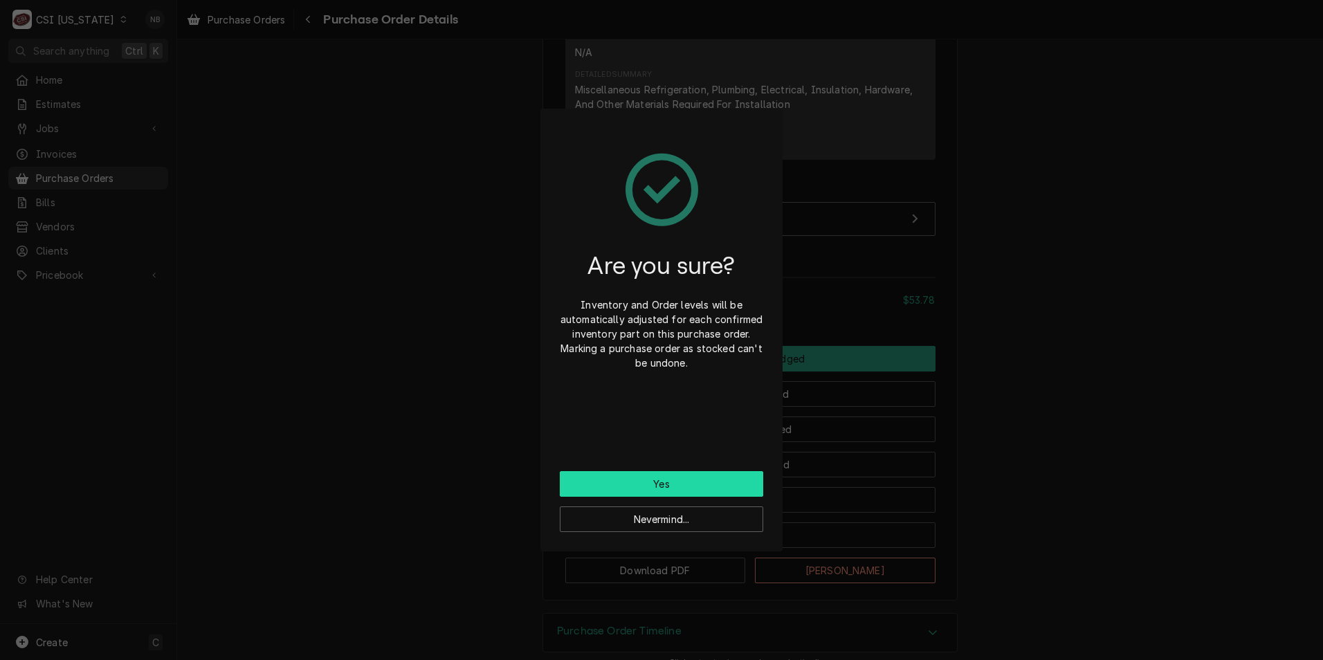
click at [697, 489] on button "Yes" at bounding box center [661, 484] width 203 height 26
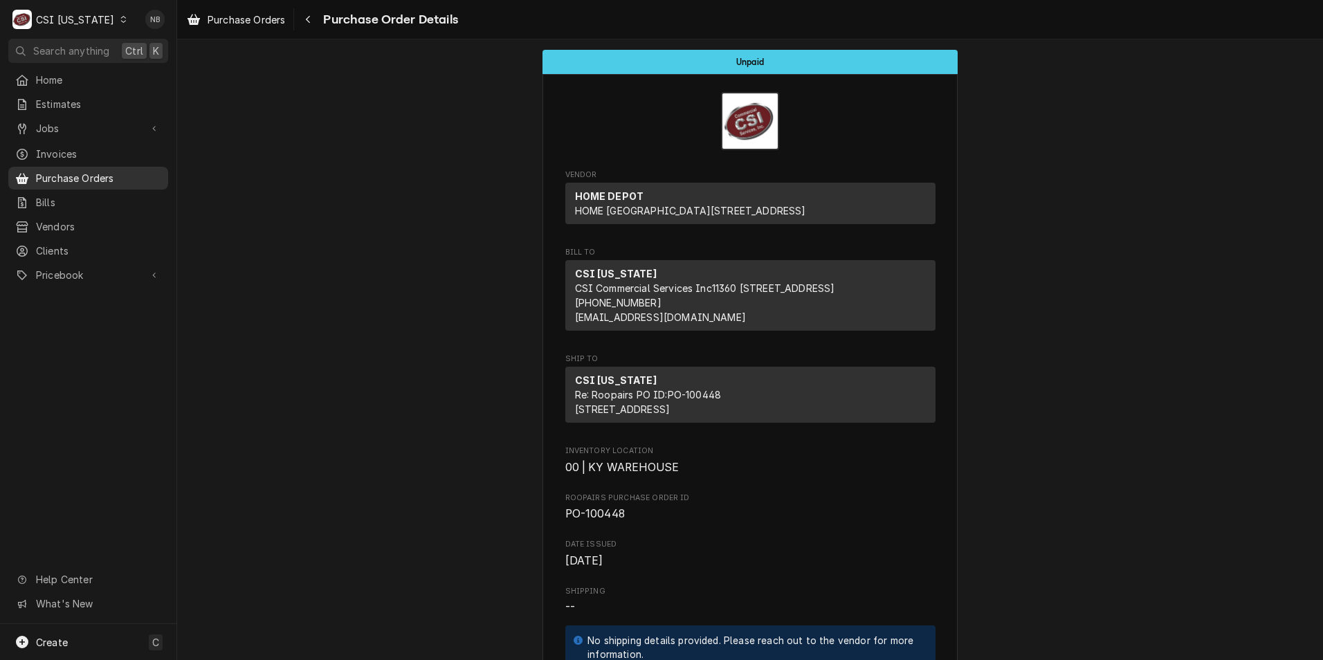
click at [97, 178] on span "Purchase Orders" at bounding box center [98, 178] width 125 height 15
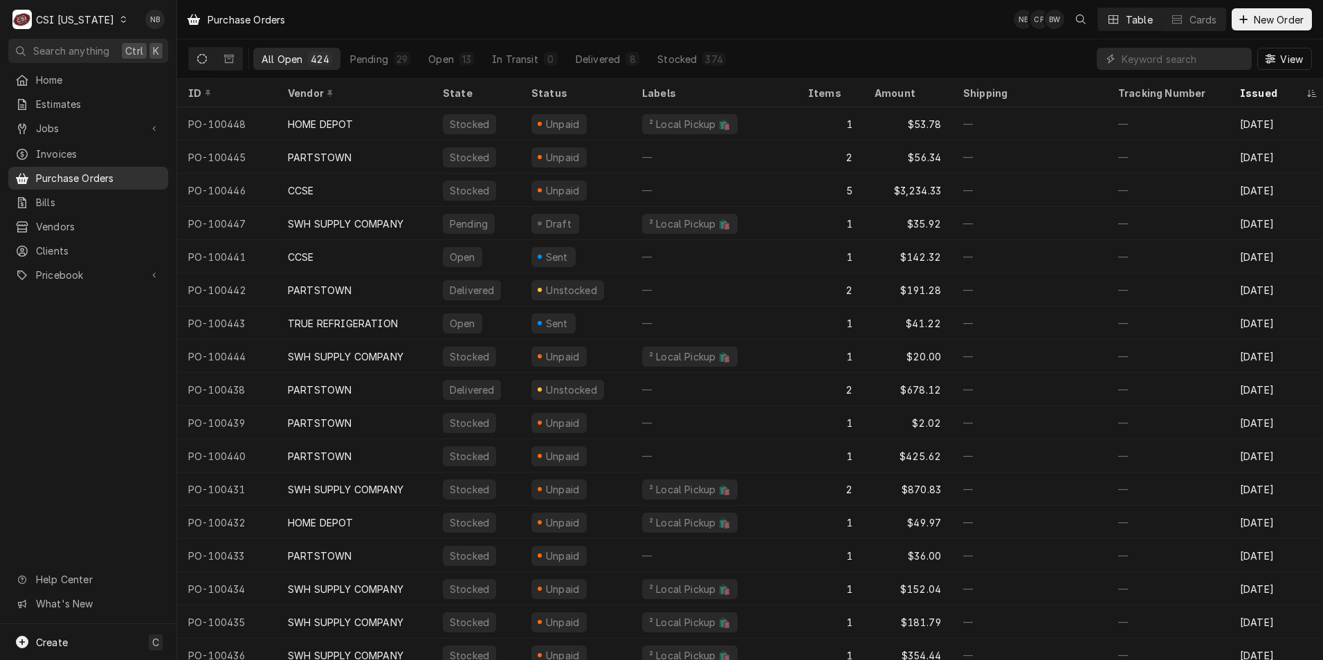
click at [91, 171] on span "Purchase Orders" at bounding box center [98, 178] width 125 height 15
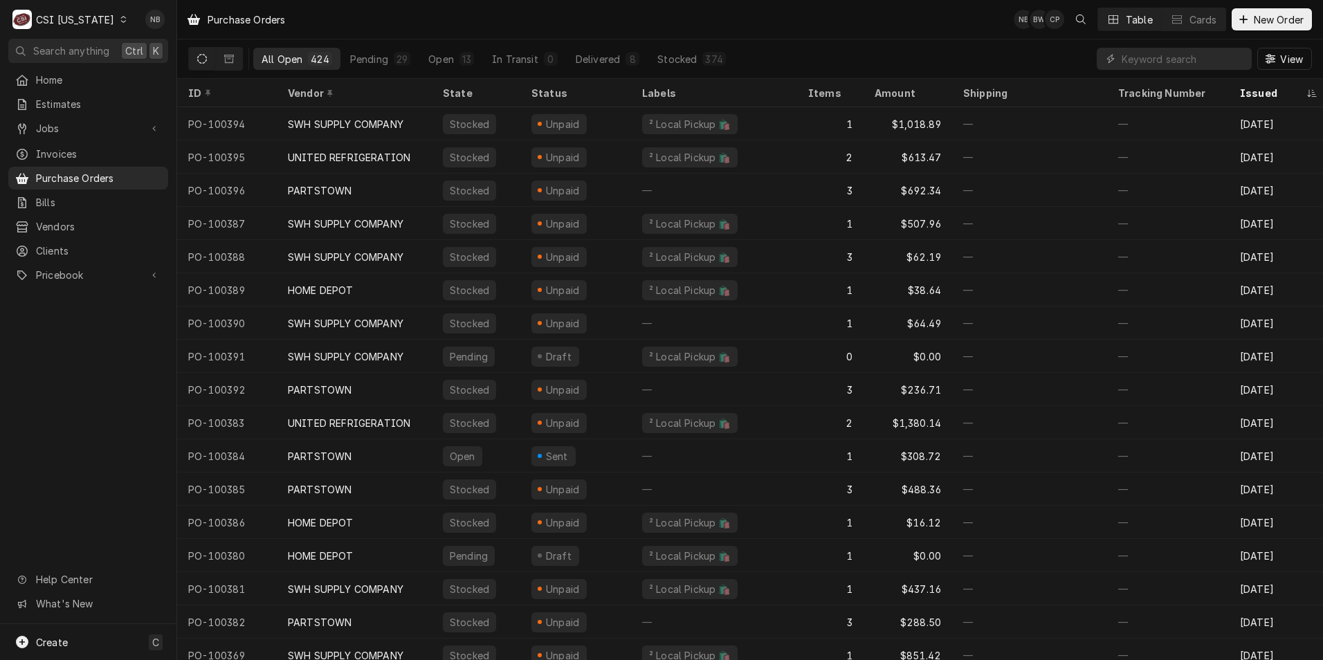
scroll to position [1813, 0]
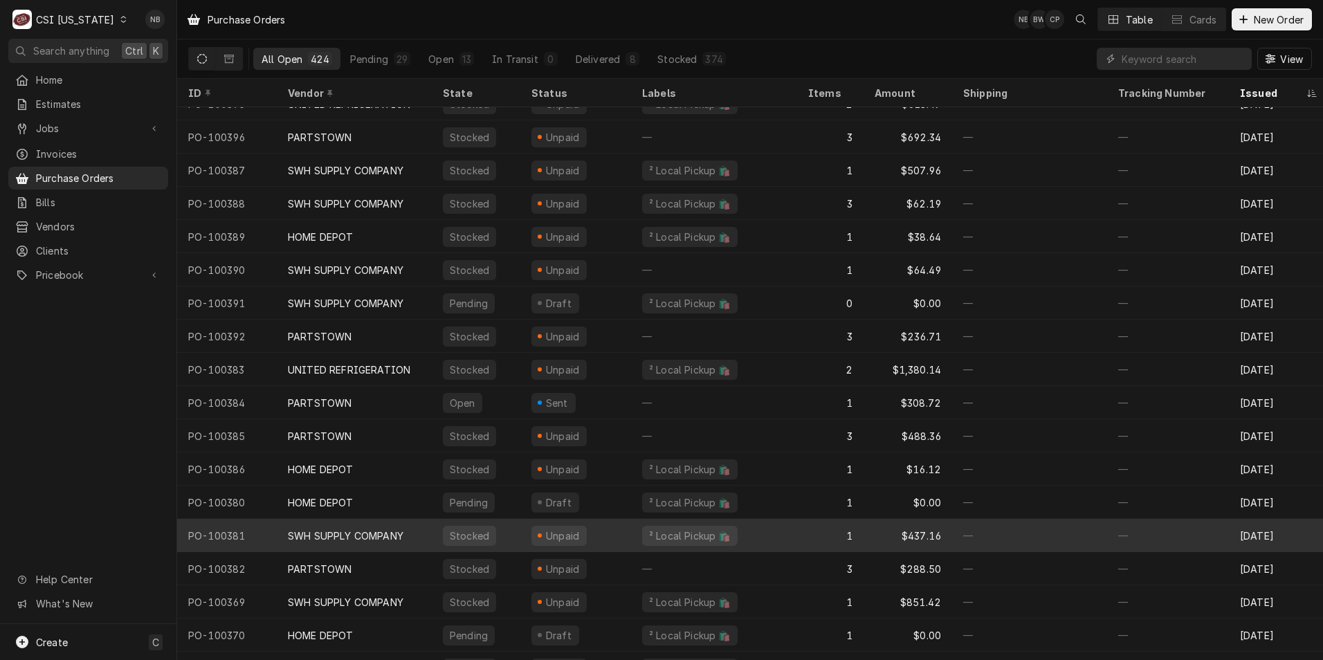
click at [349, 543] on div "SWH SUPPLY COMPANY" at bounding box center [354, 535] width 155 height 33
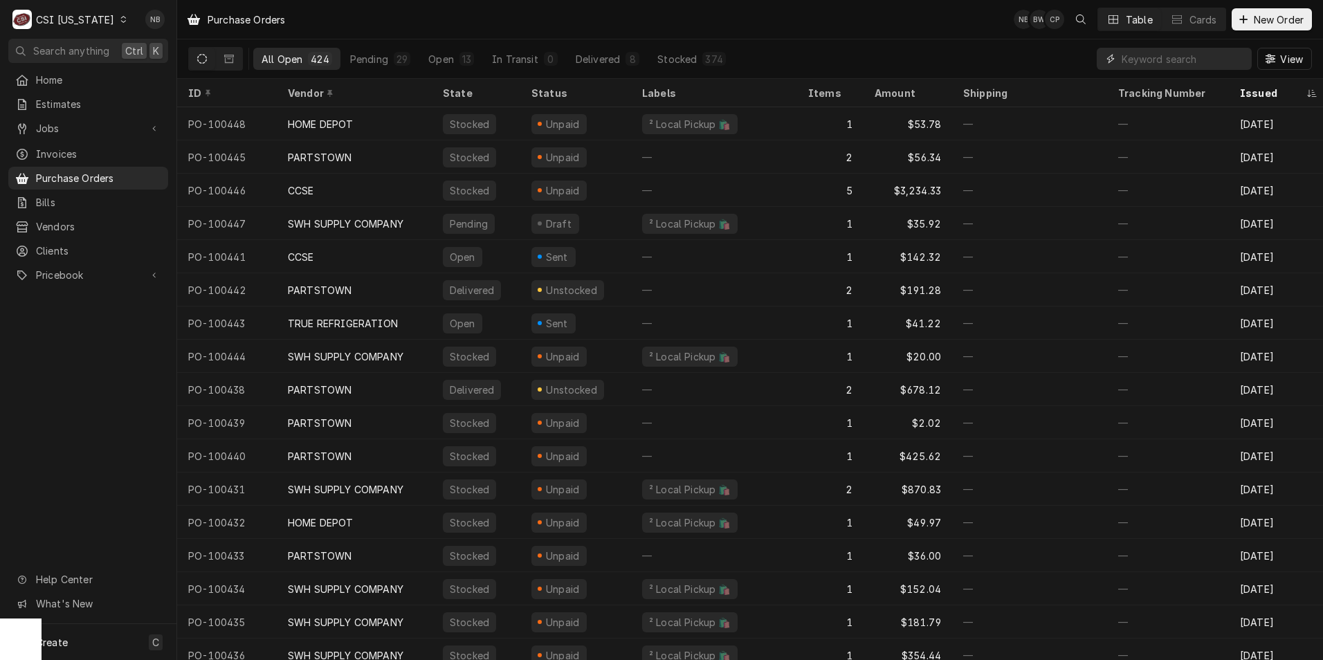
click at [1152, 55] on input "Dynamic Content Wrapper" at bounding box center [1182, 59] width 123 height 22
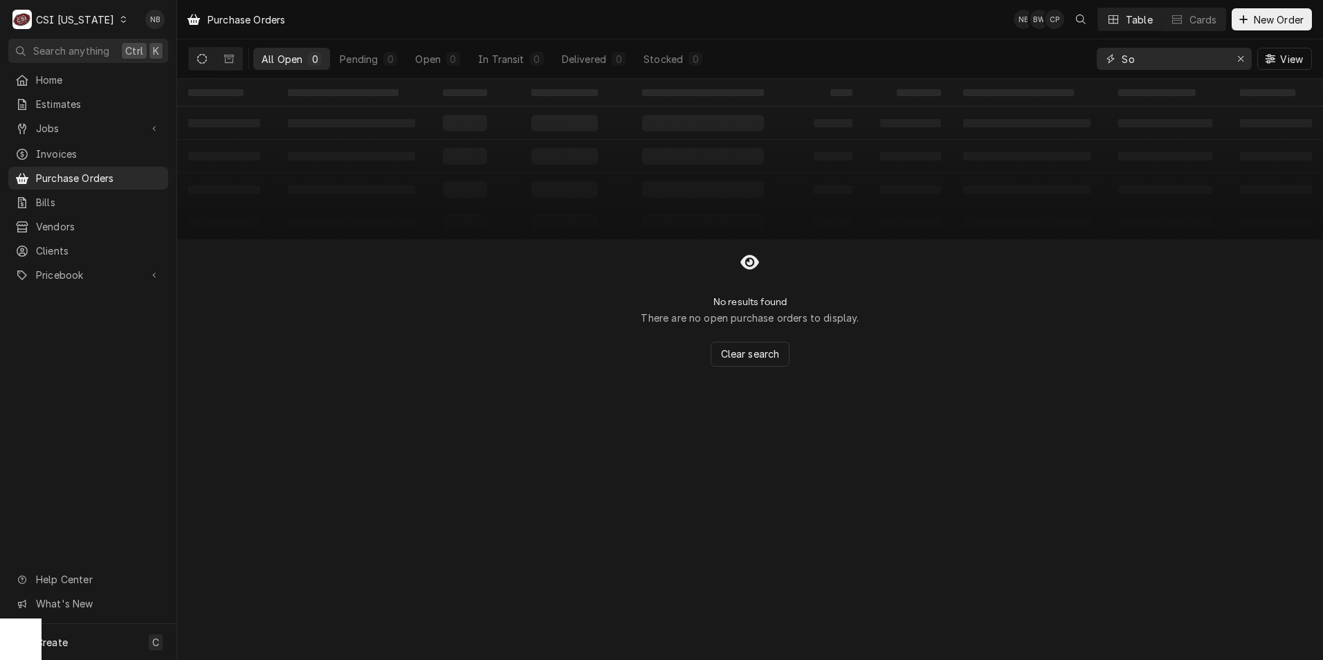
type input "S"
type input "Southern Sheet"
click at [1242, 53] on div "Erase input" at bounding box center [1240, 59] width 14 height 14
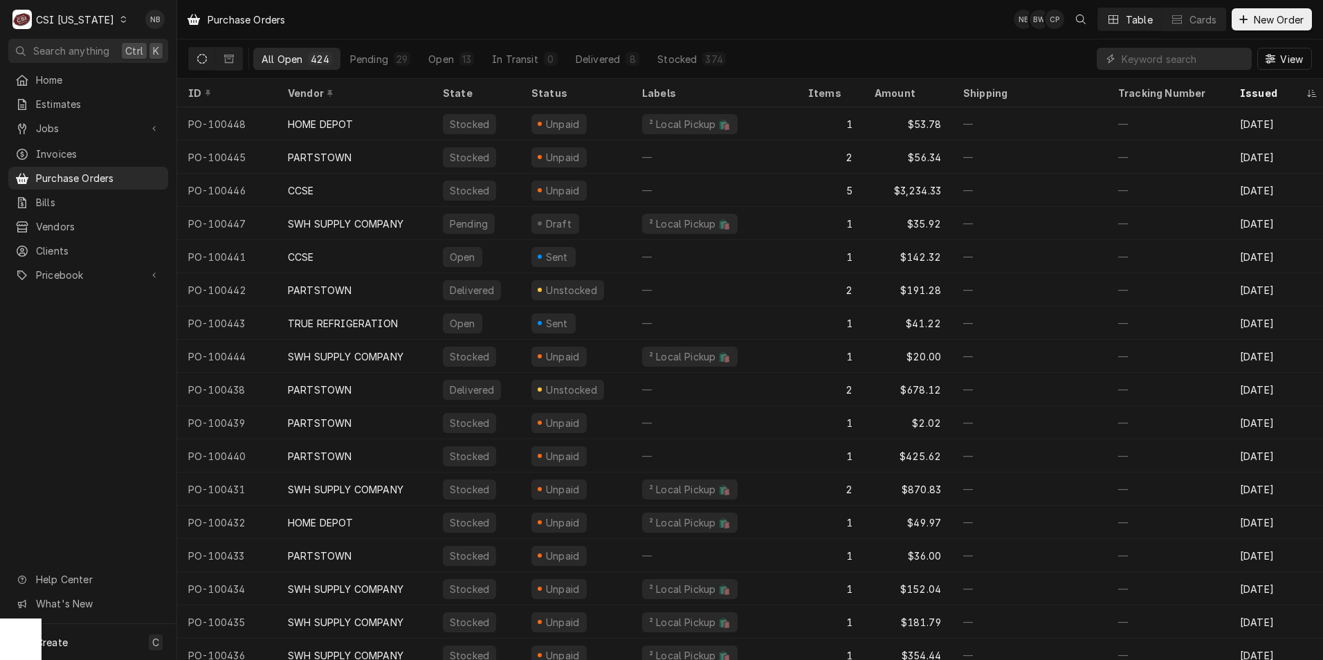
click at [85, 484] on div "Home Estimates Jobs Jobs Job Series Invoices Purchase Orders Bills Vendors Clie…" at bounding box center [88, 345] width 176 height 555
click at [73, 21] on div "CSI [US_STATE]" at bounding box center [75, 19] width 78 height 15
click at [167, 77] on div "CSI St. Louis" at bounding box center [216, 75] width 183 height 15
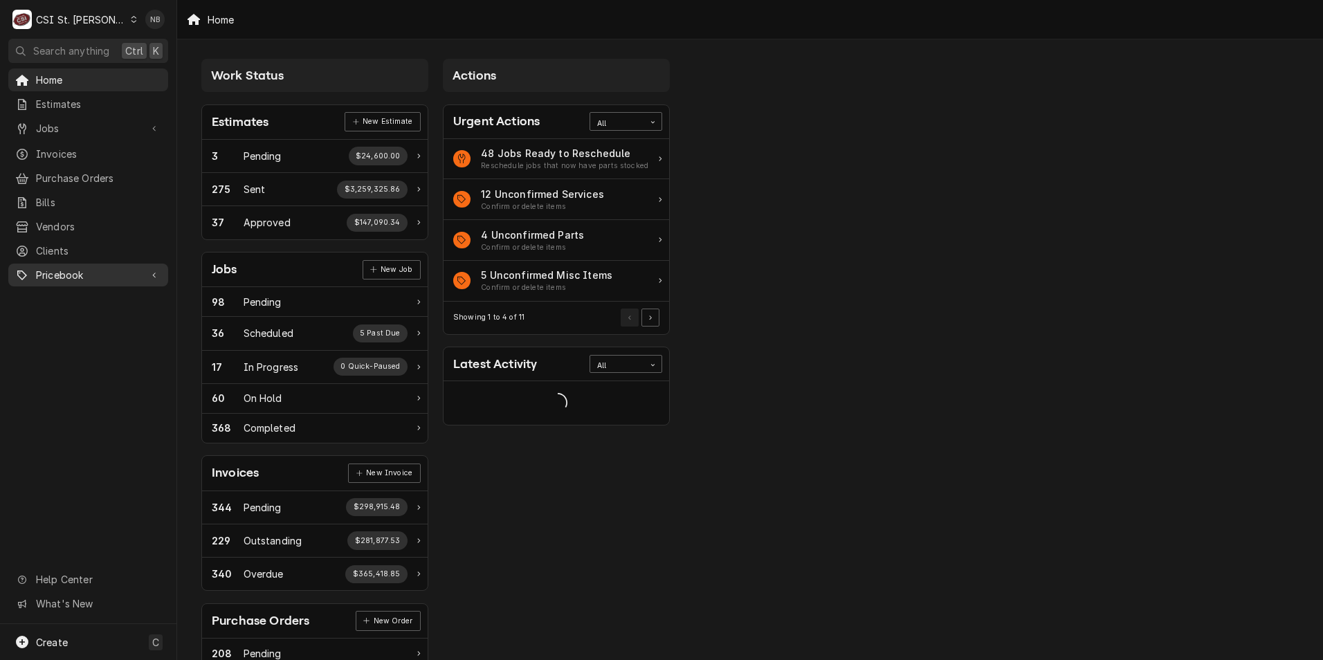
click at [89, 268] on span "Pricebook" at bounding box center [88, 275] width 104 height 15
click at [97, 316] on span "Parts & Materials" at bounding box center [98, 323] width 125 height 15
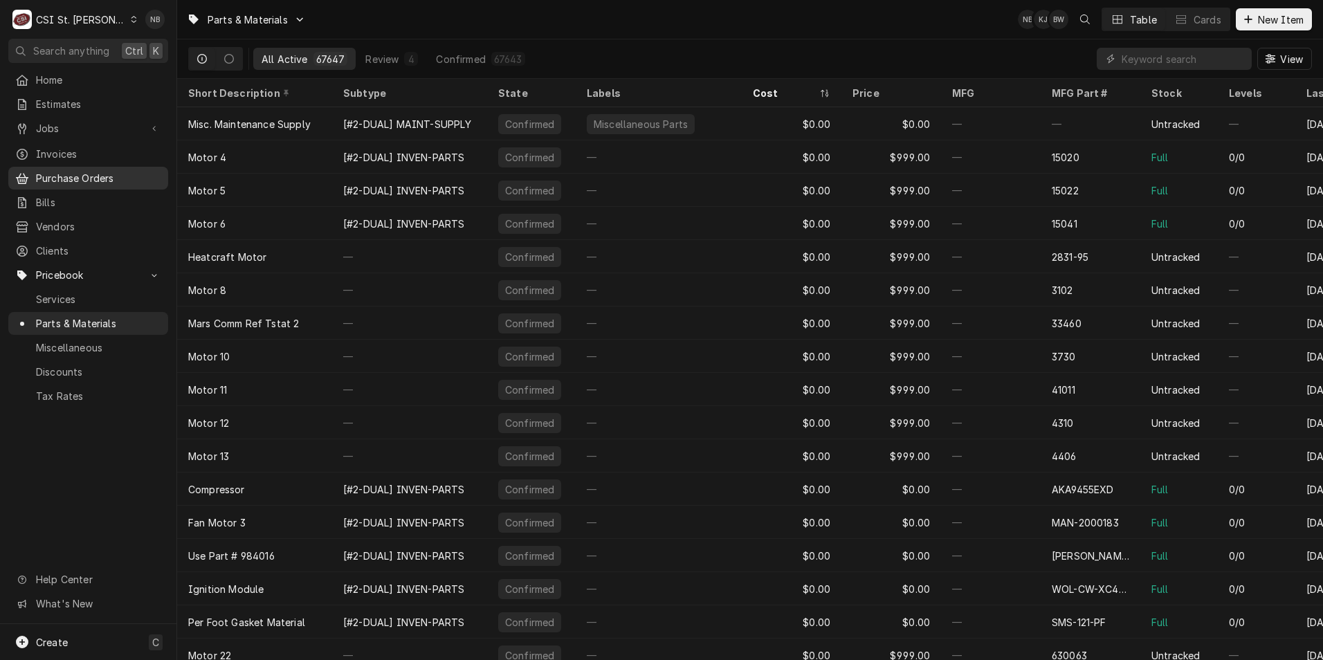
click at [104, 182] on link "Purchase Orders" at bounding box center [88, 178] width 160 height 23
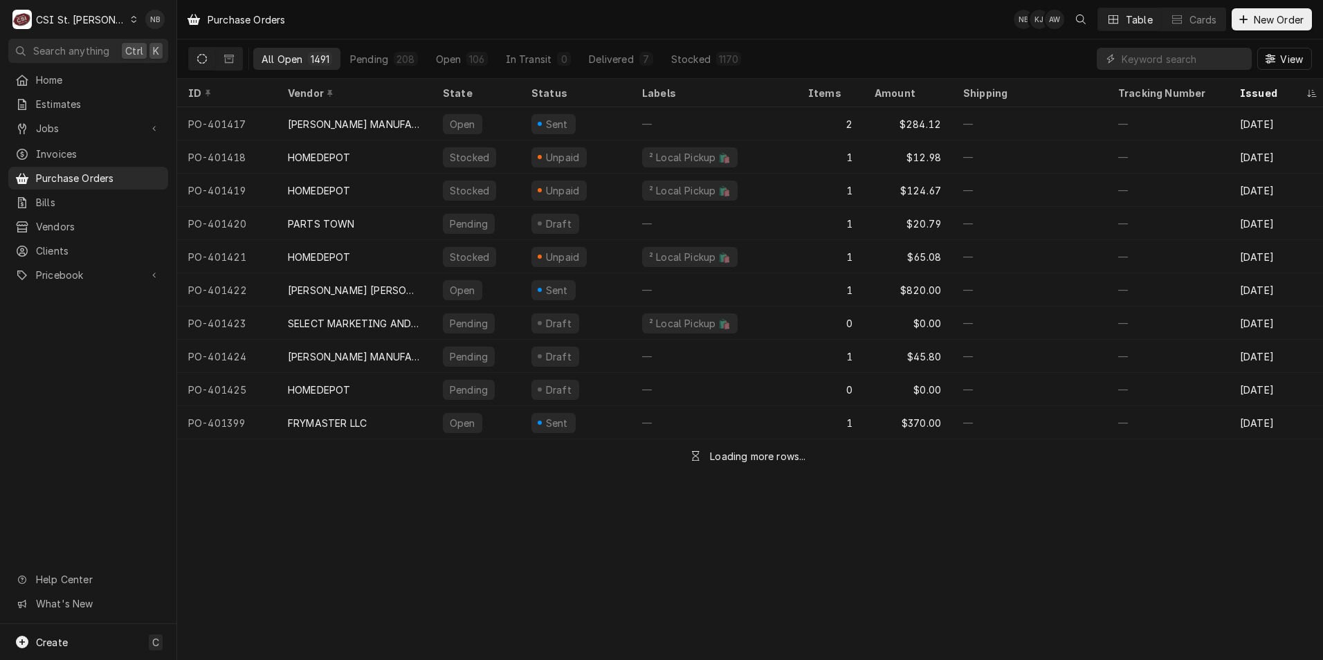
click at [95, 15] on div "CSI St. [PERSON_NAME]" at bounding box center [81, 19] width 90 height 15
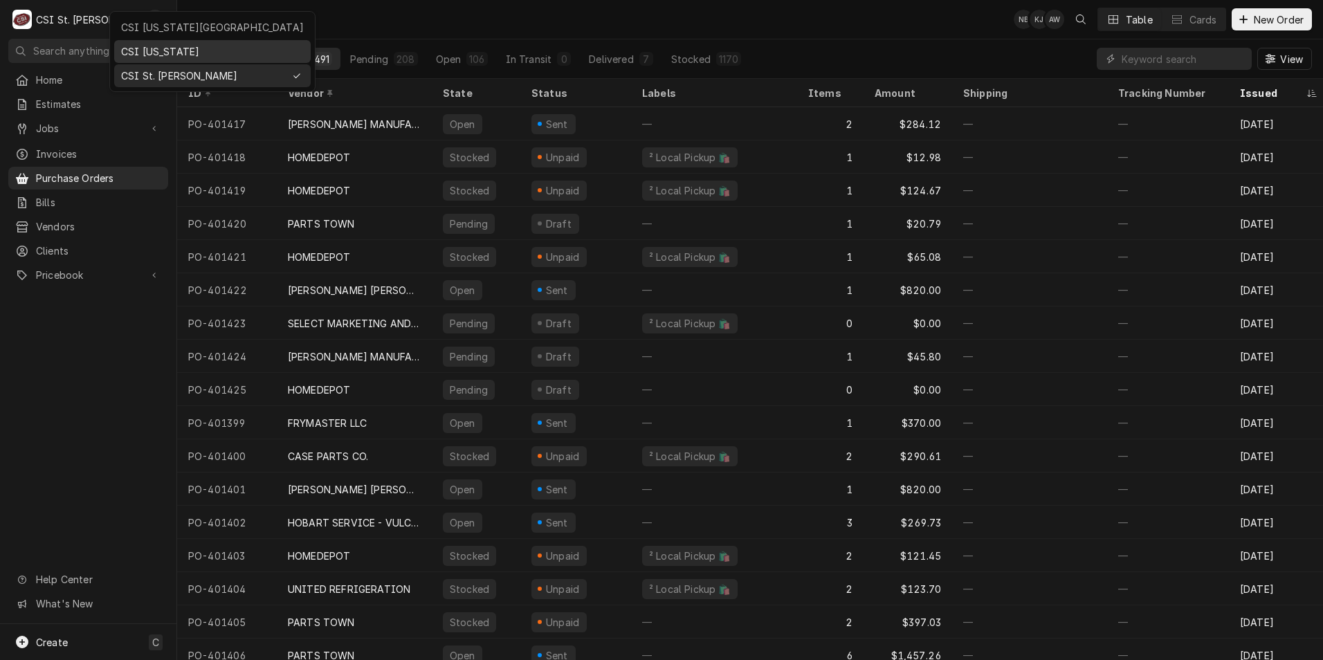
click at [147, 46] on div "CSI [US_STATE]" at bounding box center [212, 51] width 183 height 15
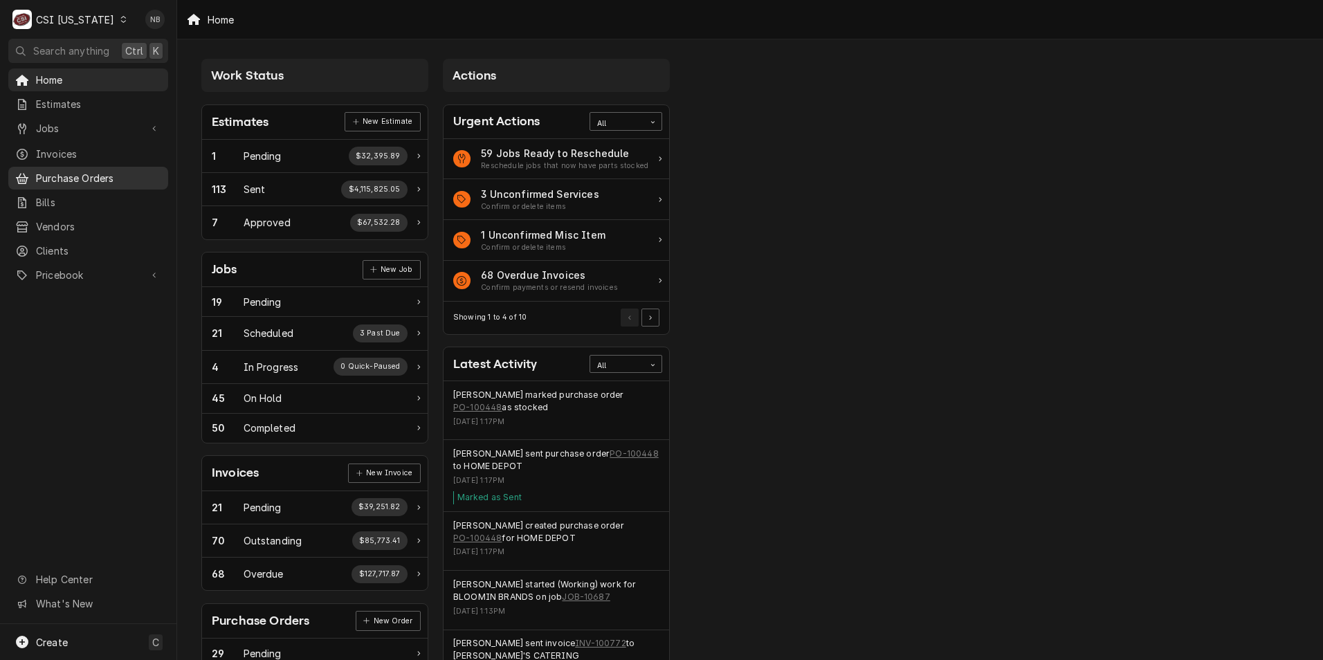
click at [100, 177] on span "Purchase Orders" at bounding box center [98, 178] width 125 height 15
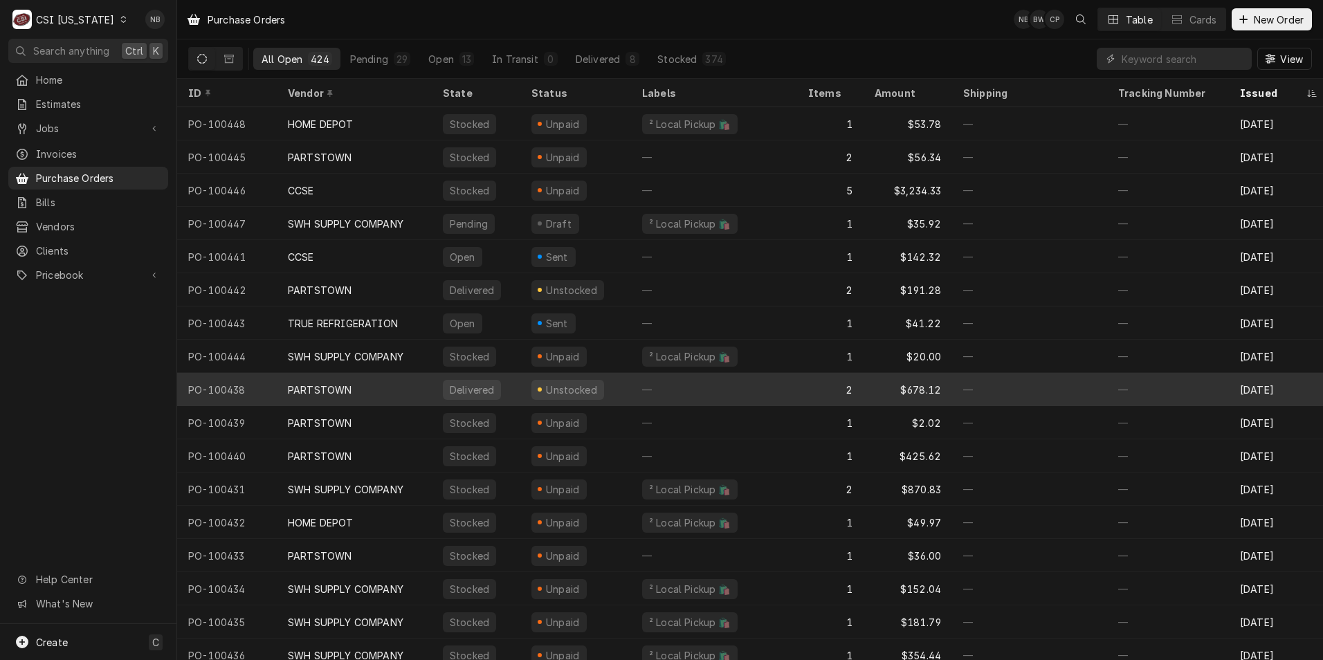
click at [389, 393] on div "PARTSTOWN" at bounding box center [354, 389] width 155 height 33
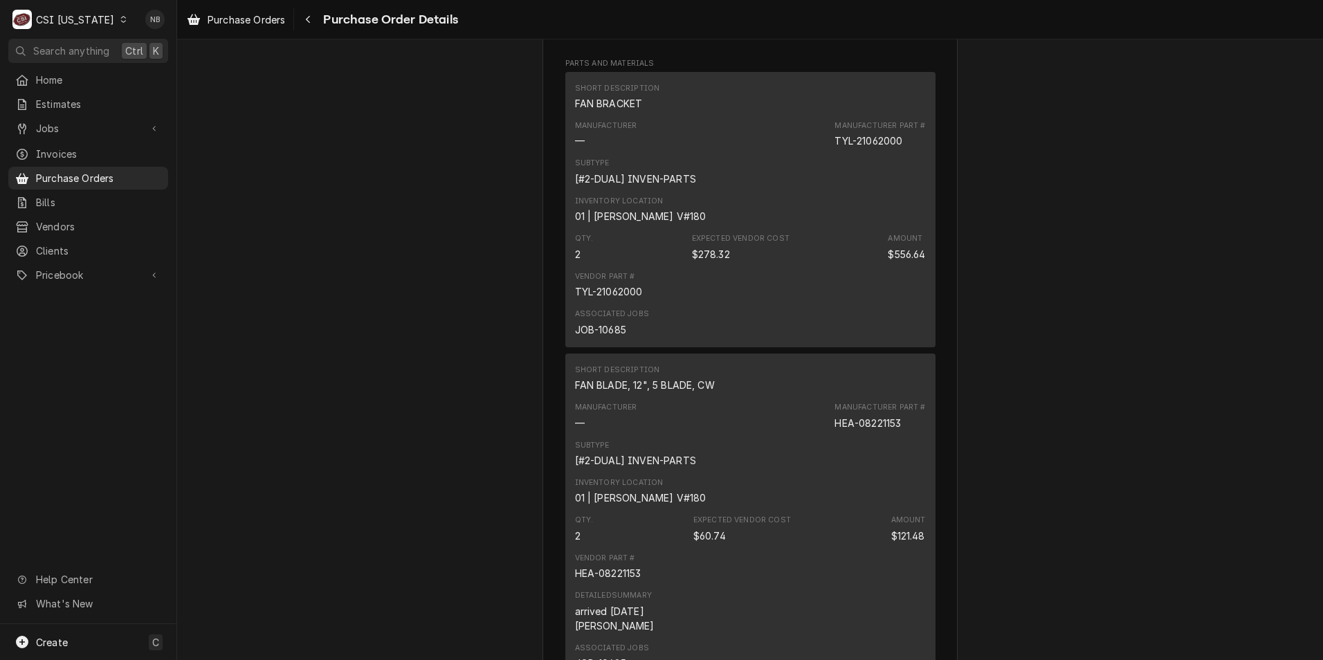
scroll to position [899, 0]
drag, startPoint x: 641, startPoint y: 342, endPoint x: 555, endPoint y: 335, distance: 86.1
click at [555, 335] on div "Vendor PARTSTOWN PARTS TOWN 1200 N Greenbriar Dr Addison, IL 60101 Bill To CSI …" at bounding box center [749, 98] width 415 height 1846
drag, startPoint x: 555, startPoint y: 335, endPoint x: 611, endPoint y: 343, distance: 56.0
copy div "TYL-21062000"
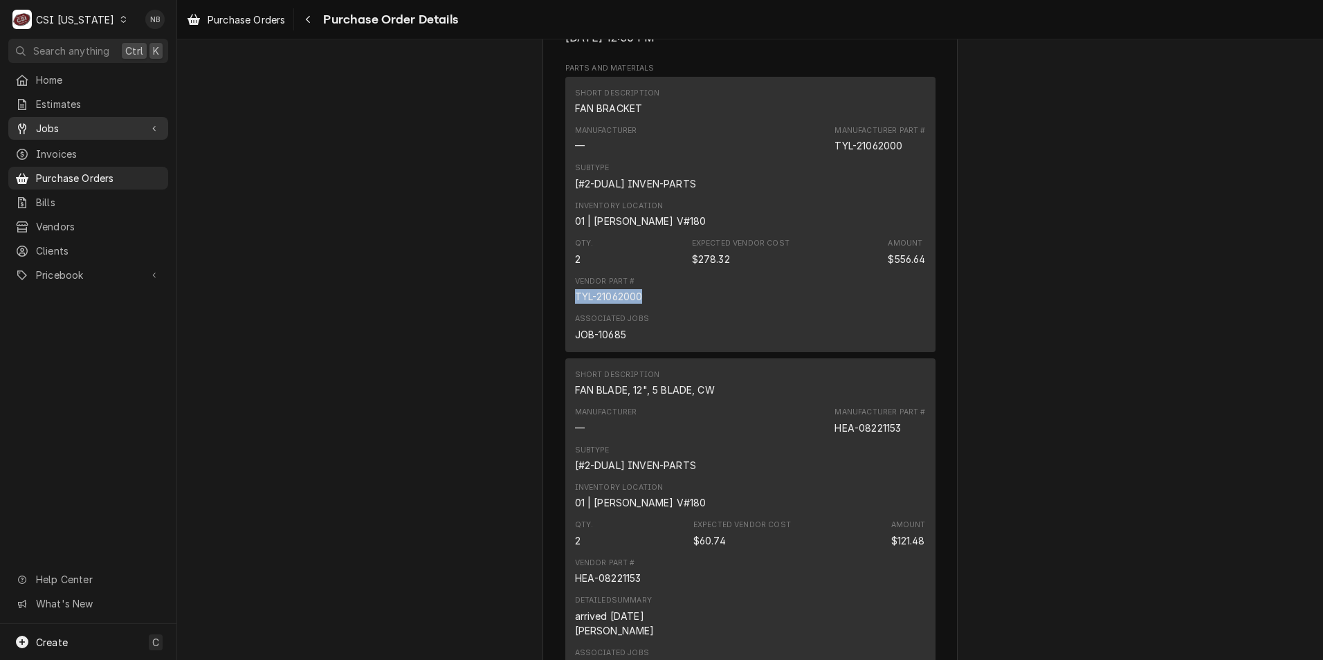
click at [112, 122] on span "Jobs" at bounding box center [88, 128] width 104 height 15
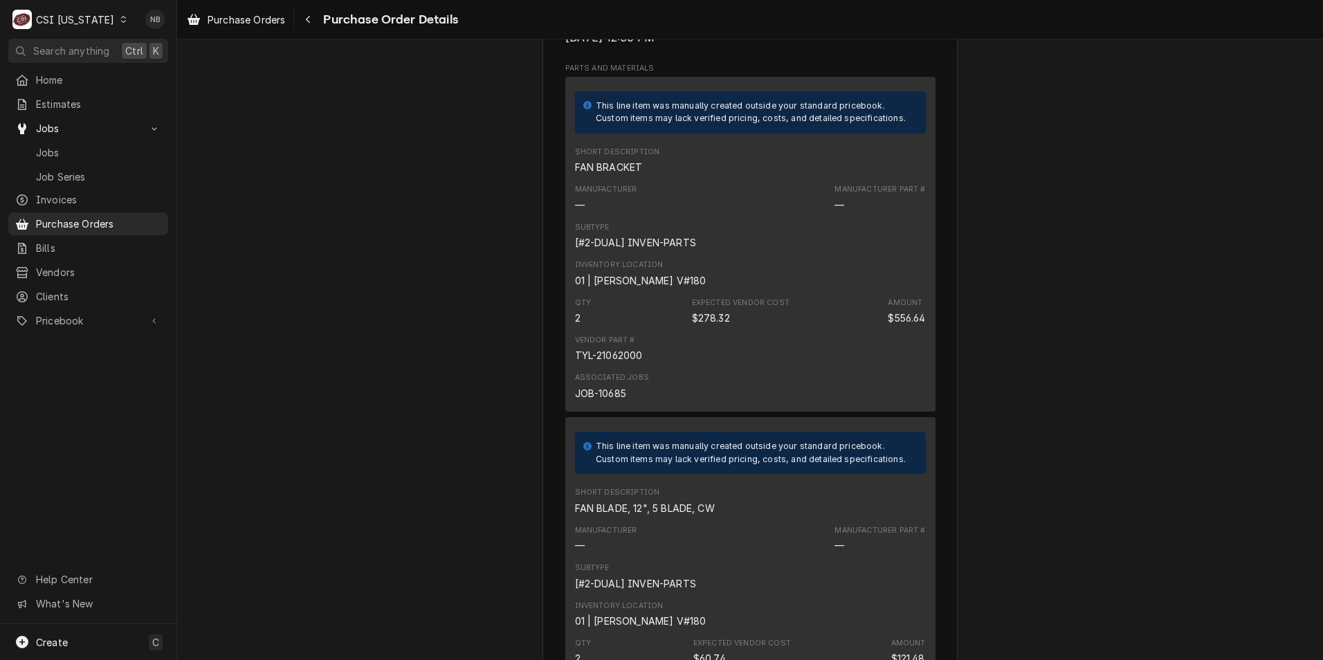
click at [340, 255] on div "Unstocked Vendor PARTSTOWN PARTS TOWN 1200 N Greenbriar Dr Addison, IL 60101 Bi…" at bounding box center [750, 145] width 1146 height 2011
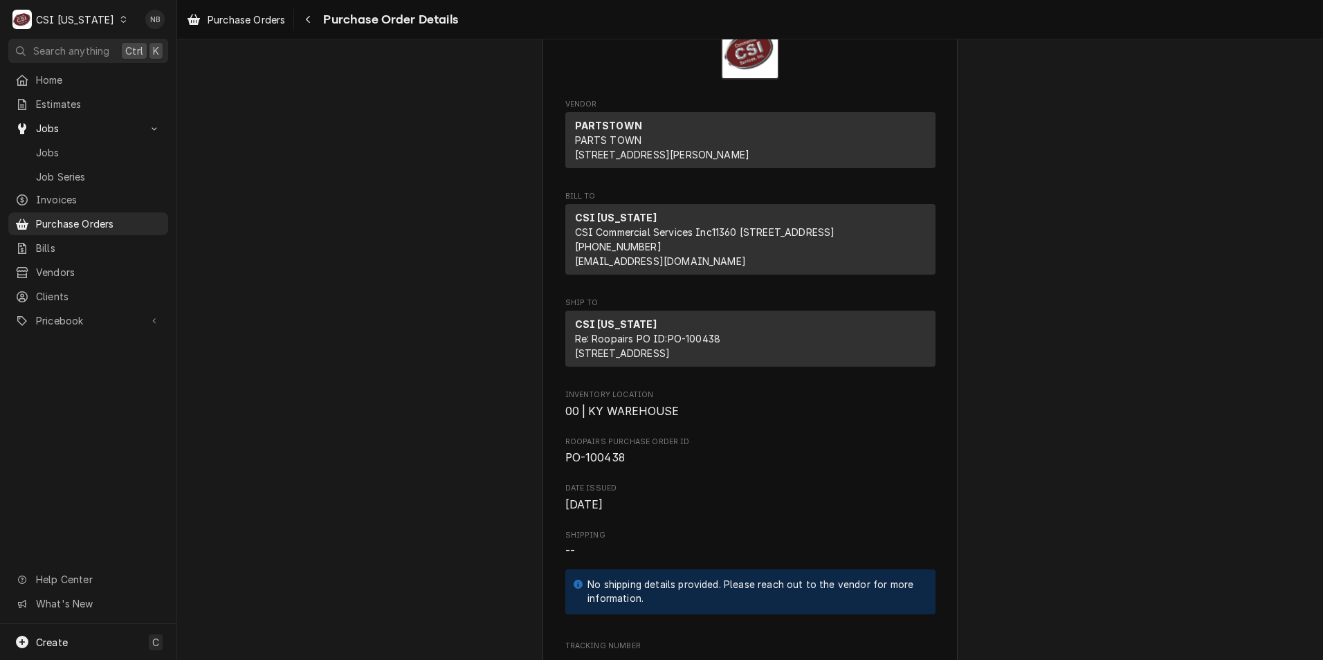
scroll to position [69, 0]
click at [120, 17] on icon "Dynamic Content Wrapper" at bounding box center [123, 19] width 6 height 7
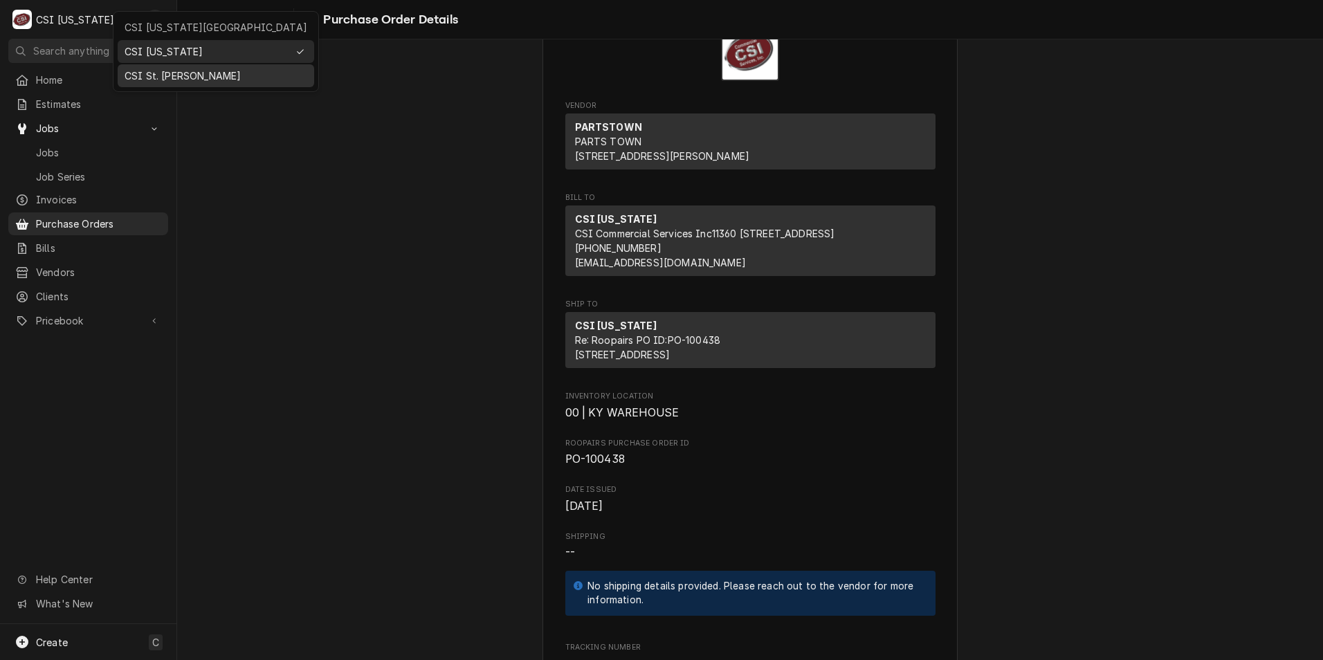
click at [159, 67] on div "CSI St. [PERSON_NAME]" at bounding box center [215, 75] width 191 height 17
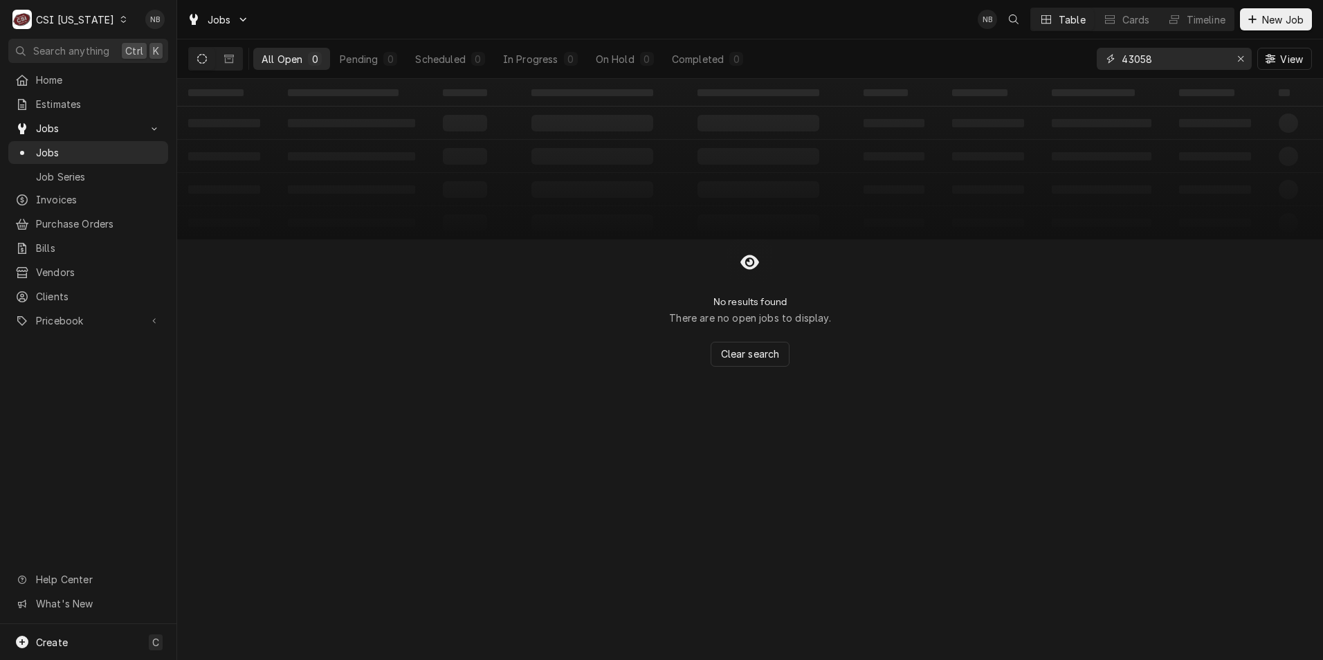
drag, startPoint x: 1182, startPoint y: 57, endPoint x: 926, endPoint y: 26, distance: 257.8
click at [950, 30] on div "Jobs NB Table Cards Timeline New Job All Open 0 Pending 0 Scheduled 0 In Progre…" at bounding box center [750, 39] width 1146 height 79
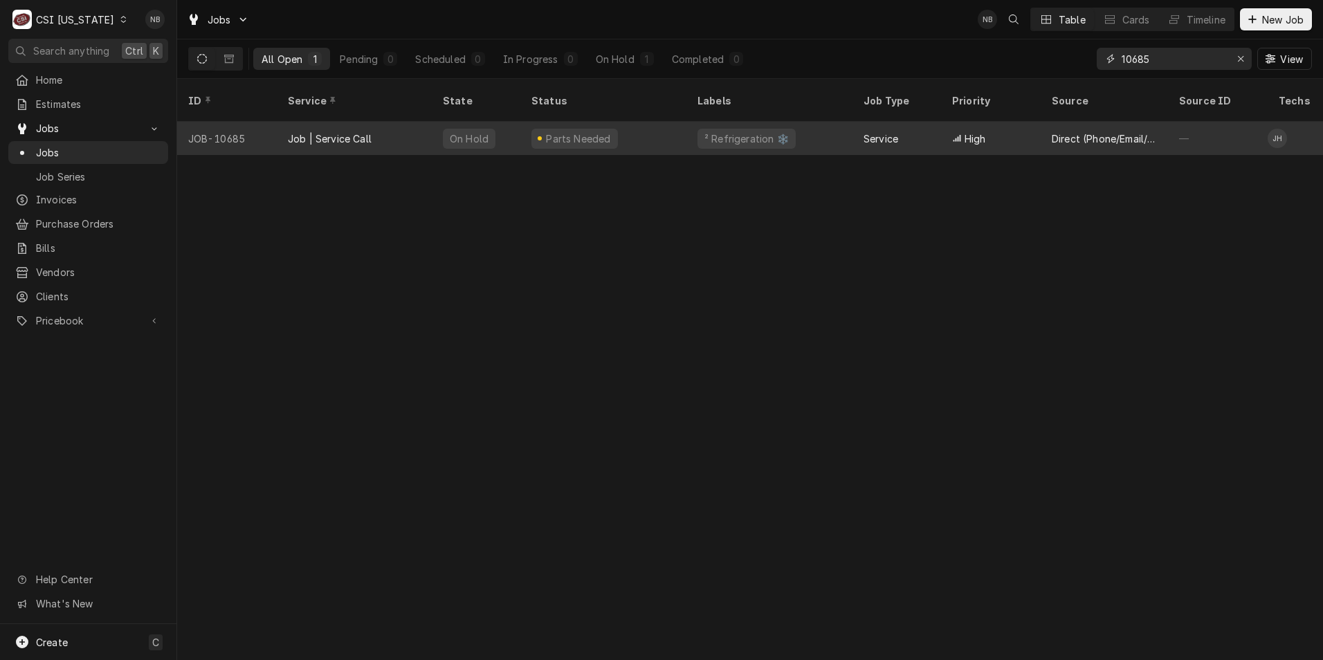
type input "10685"
click at [671, 122] on div "Parts Needed" at bounding box center [603, 138] width 166 height 33
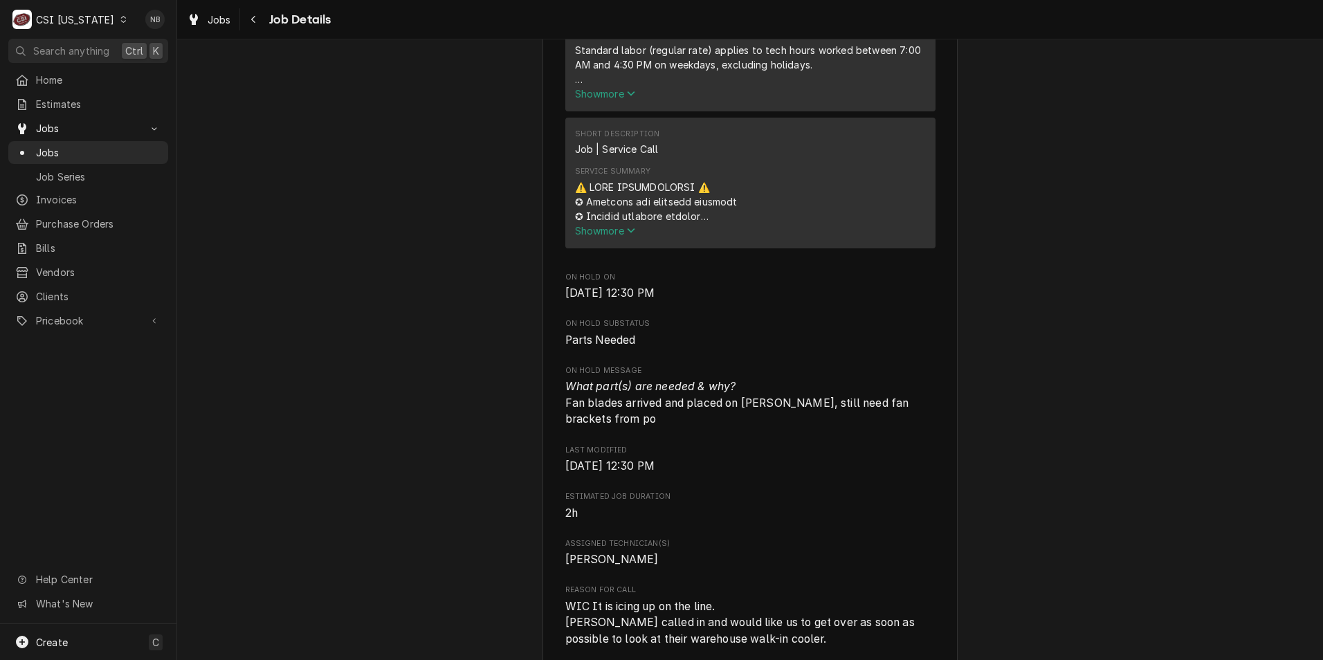
scroll to position [484, 0]
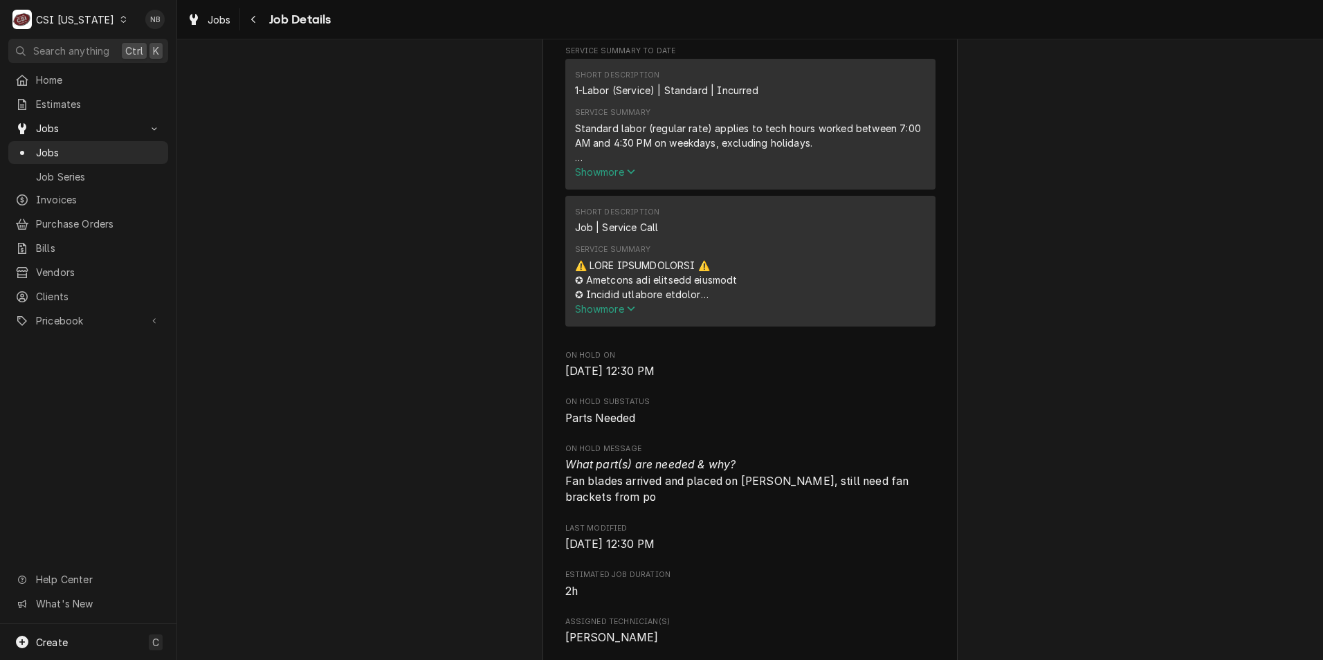
click at [618, 315] on span "Show more" at bounding box center [605, 309] width 61 height 12
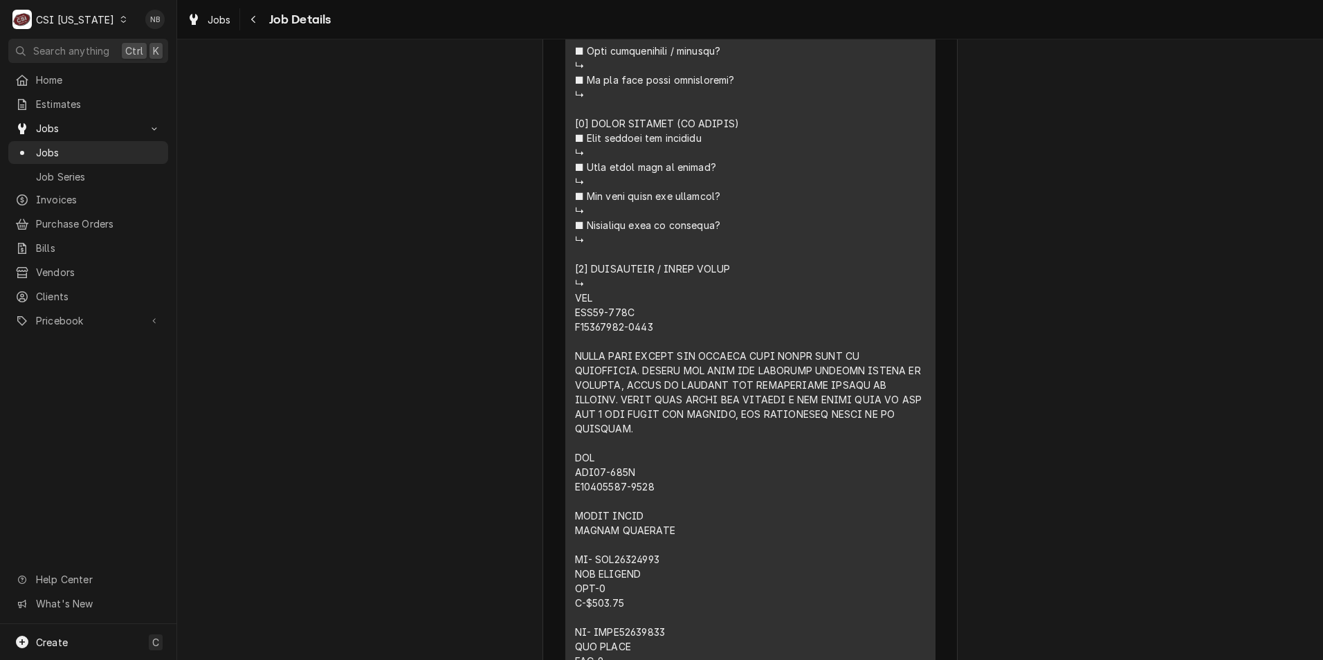
scroll to position [1176, 0]
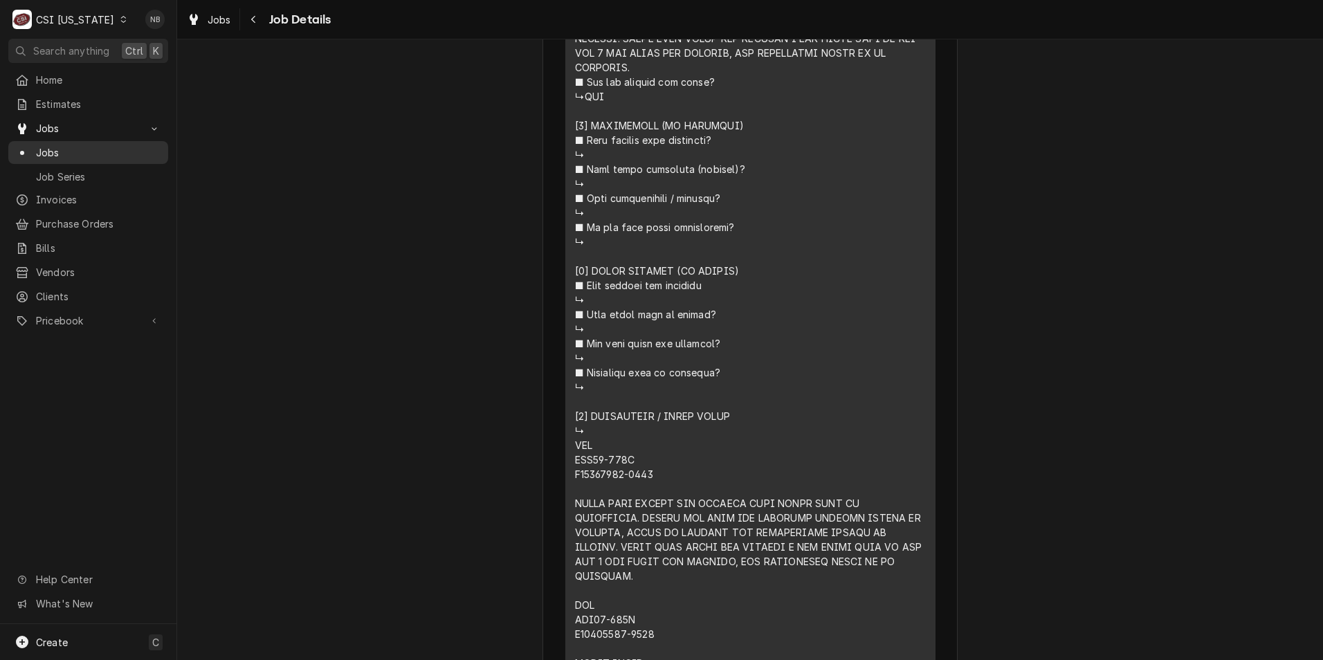
click at [102, 146] on span "Jobs" at bounding box center [98, 152] width 125 height 15
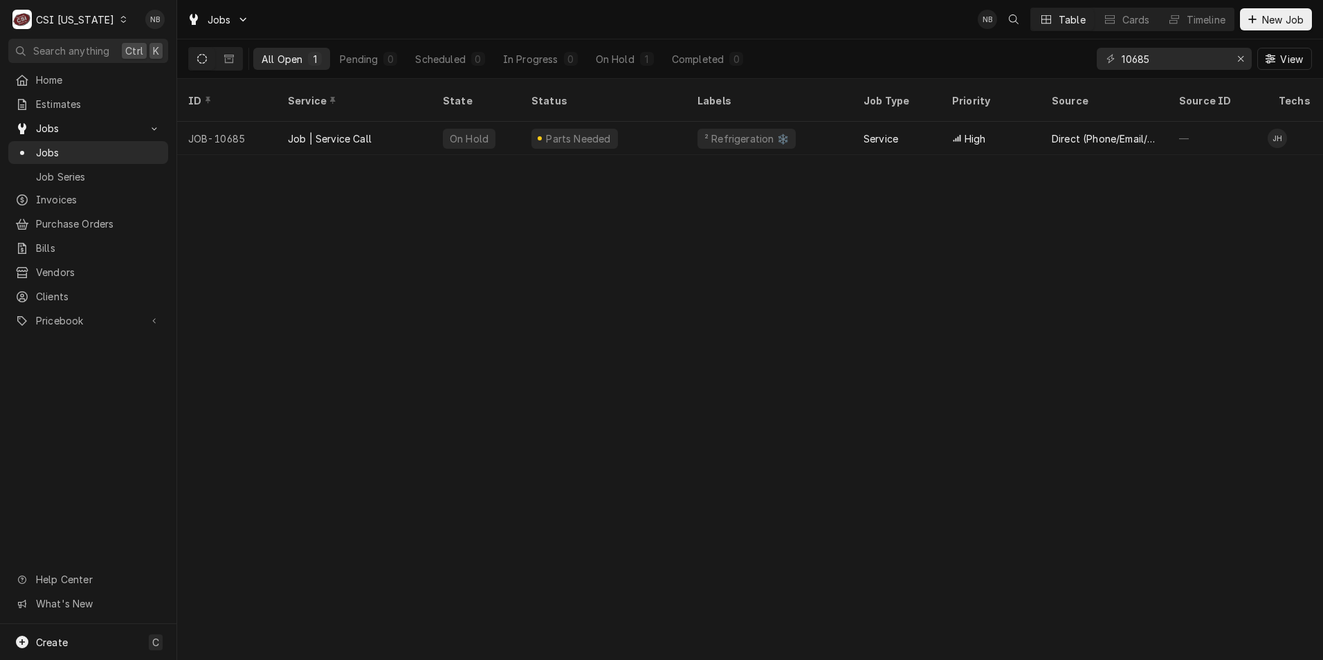
click at [95, 21] on div "CSI [US_STATE]" at bounding box center [75, 19] width 78 height 15
click at [141, 70] on div "CSI St. [PERSON_NAME]" at bounding box center [216, 75] width 183 height 15
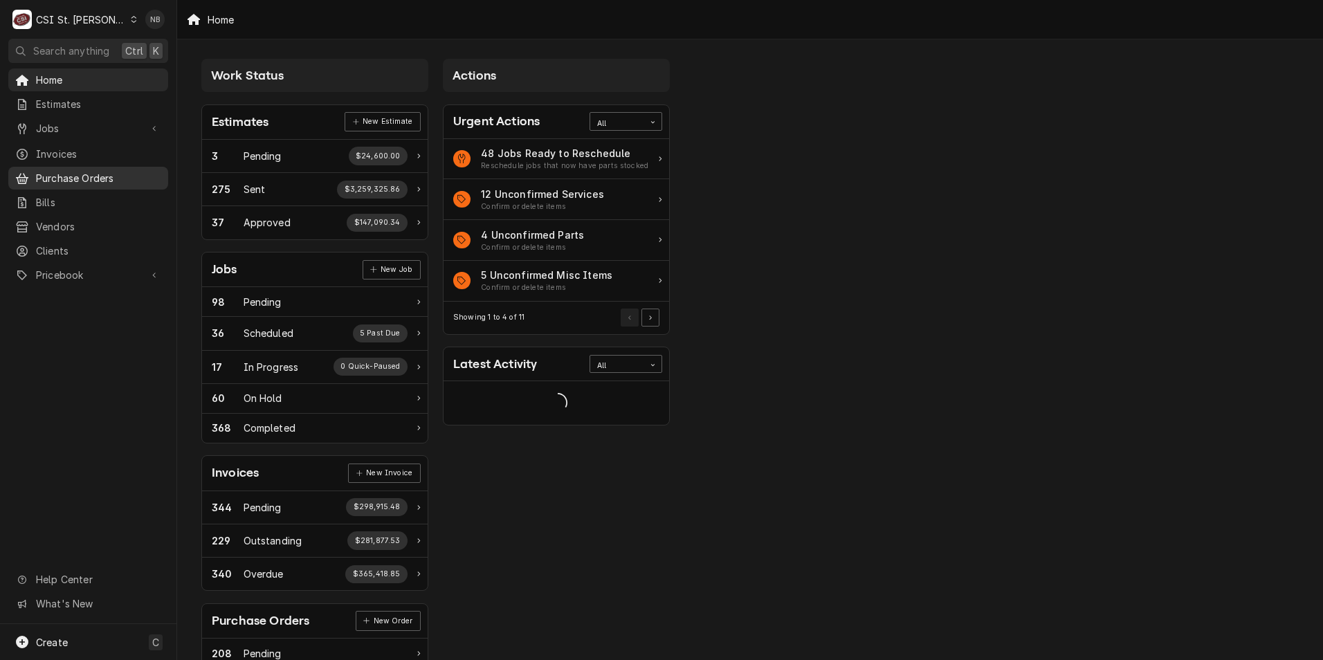
click at [94, 172] on span "Purchase Orders" at bounding box center [98, 178] width 125 height 15
